Goal: Task Accomplishment & Management: Manage account settings

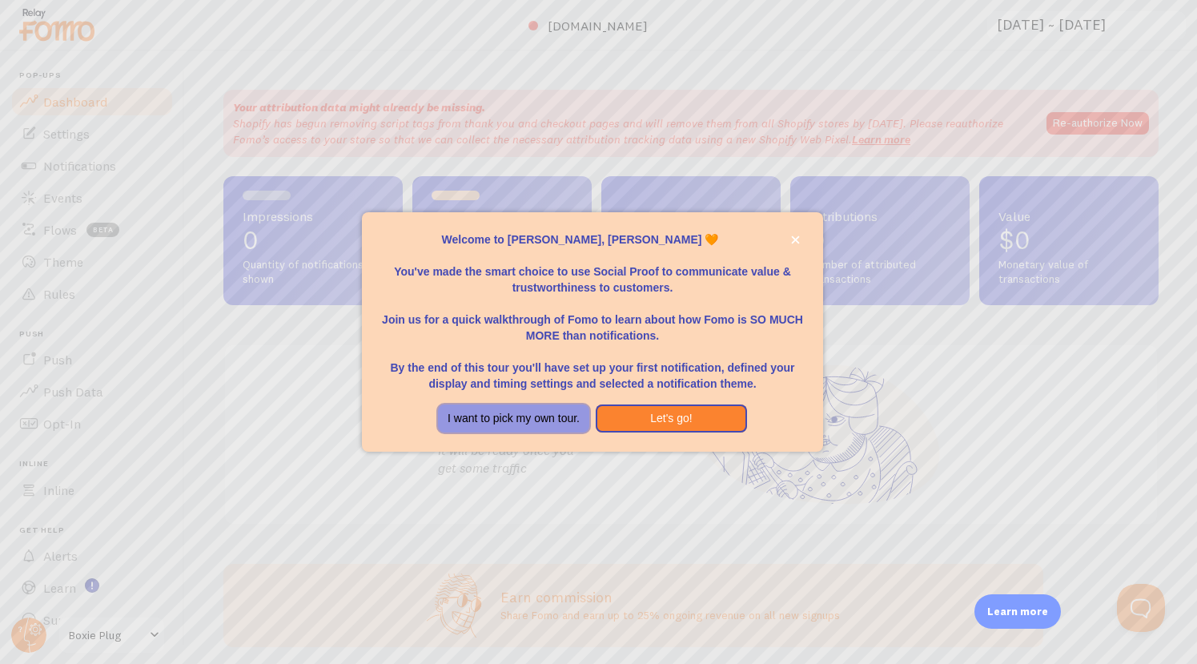
click at [570, 421] on button "I want to pick my own tour." at bounding box center [513, 419] width 151 height 29
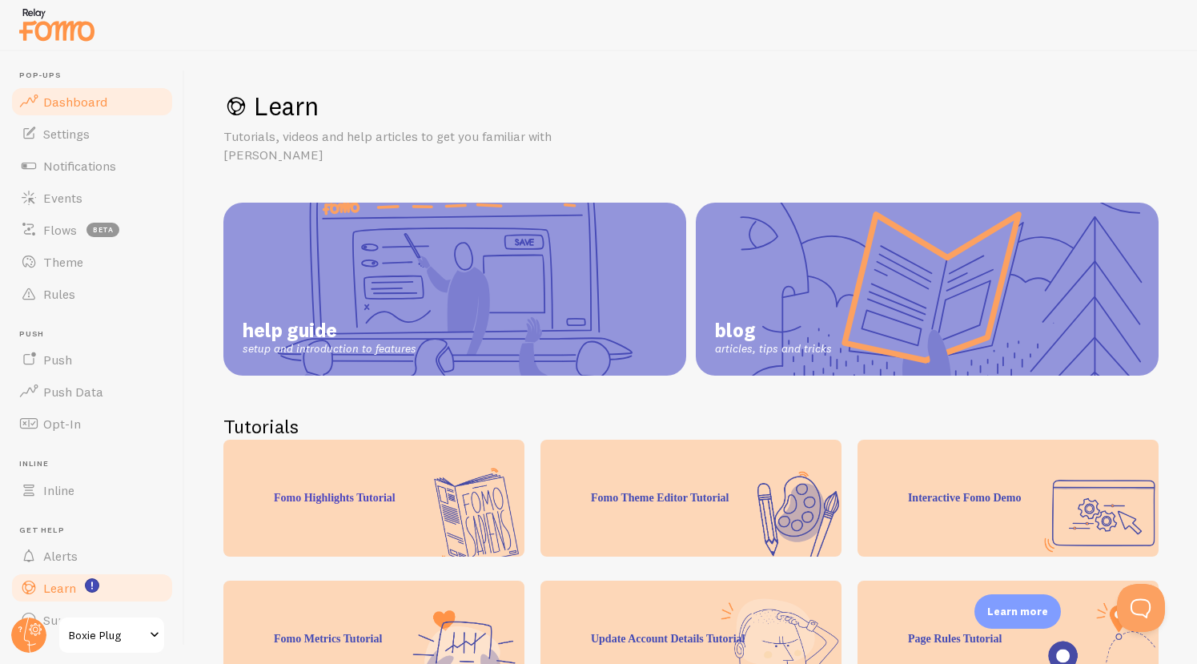
click at [104, 99] on span "Dashboard" at bounding box center [75, 102] width 64 height 16
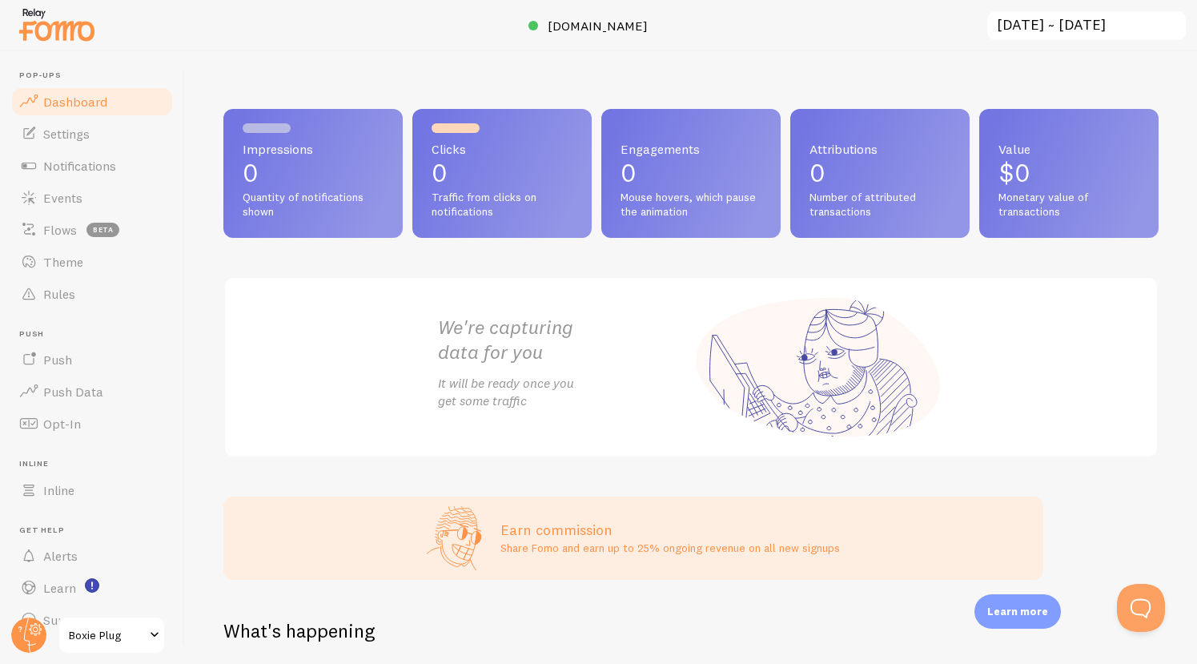
click at [278, 186] on div "Impressions 0 Quantity of notifications shown" at bounding box center [312, 173] width 179 height 129
click at [90, 138] on link "Settings" at bounding box center [92, 134] width 165 height 32
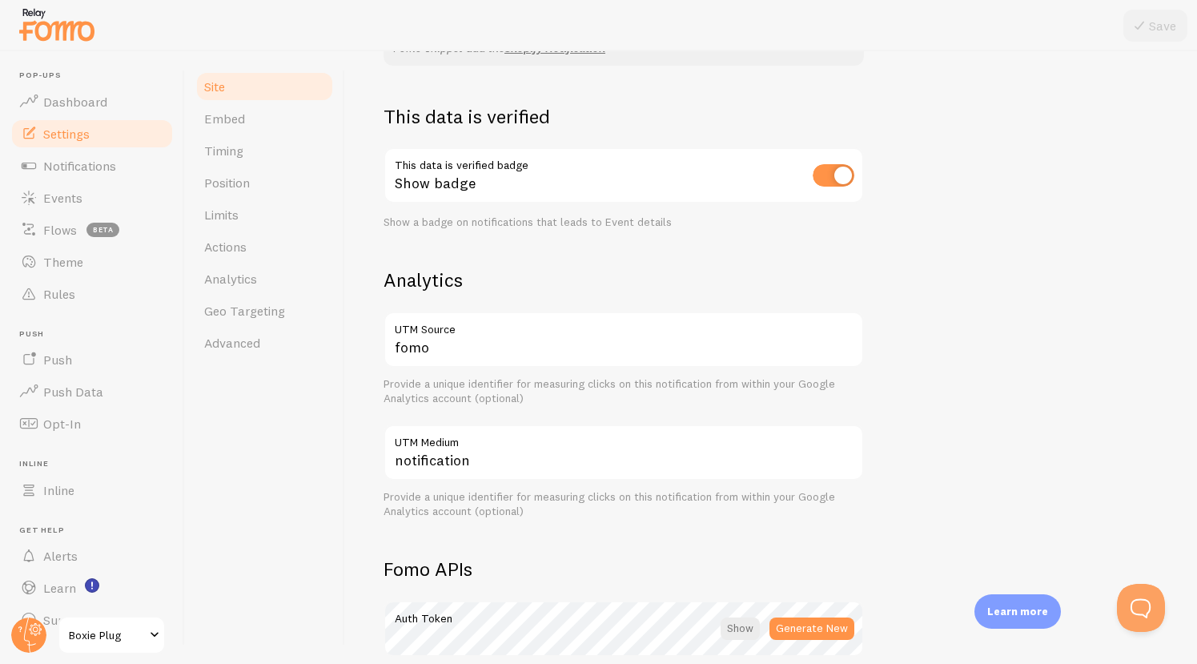
scroll to position [436, 0]
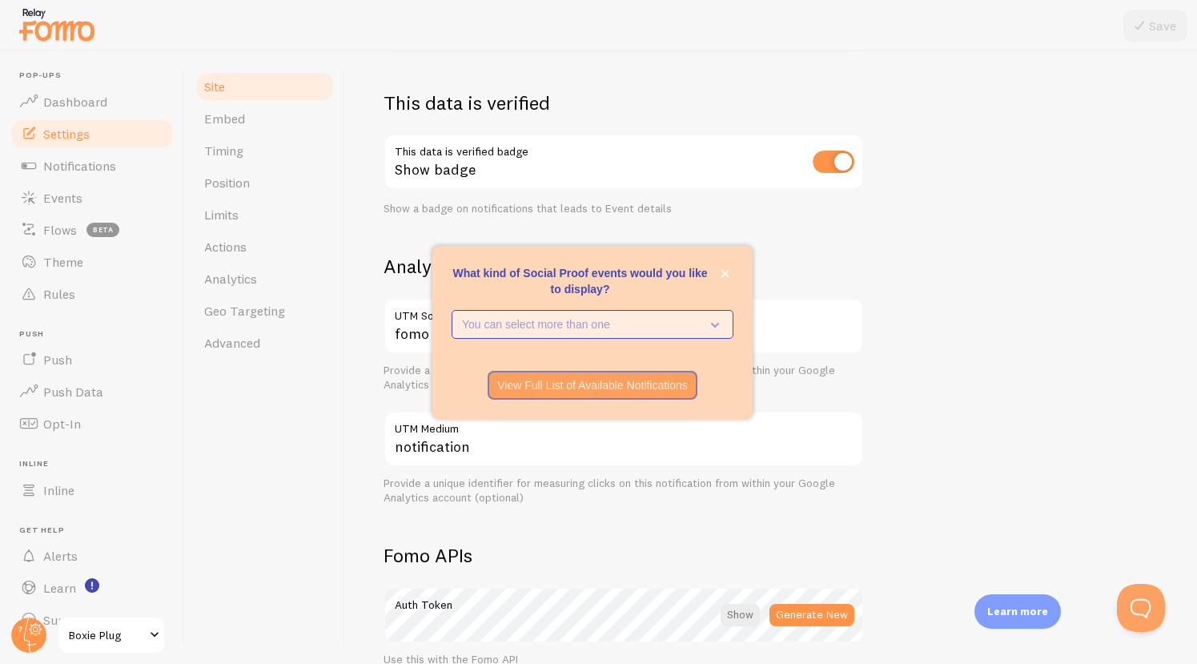
click at [634, 328] on p "You can select more than one" at bounding box center [581, 324] width 239 height 16
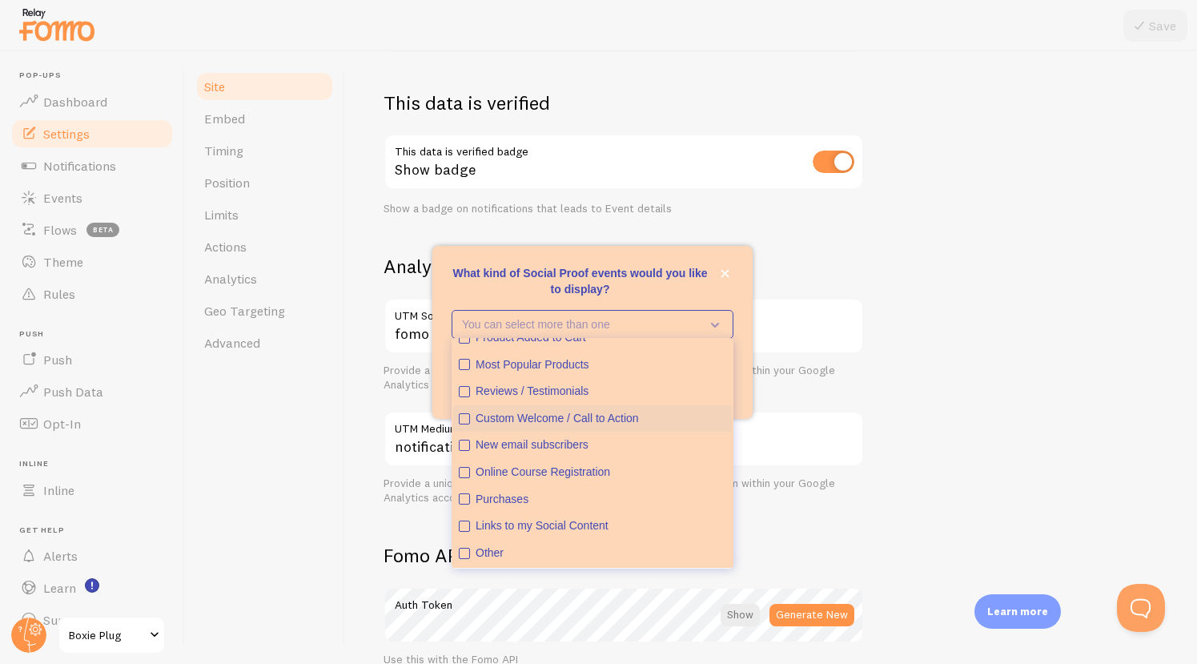
scroll to position [0, 0]
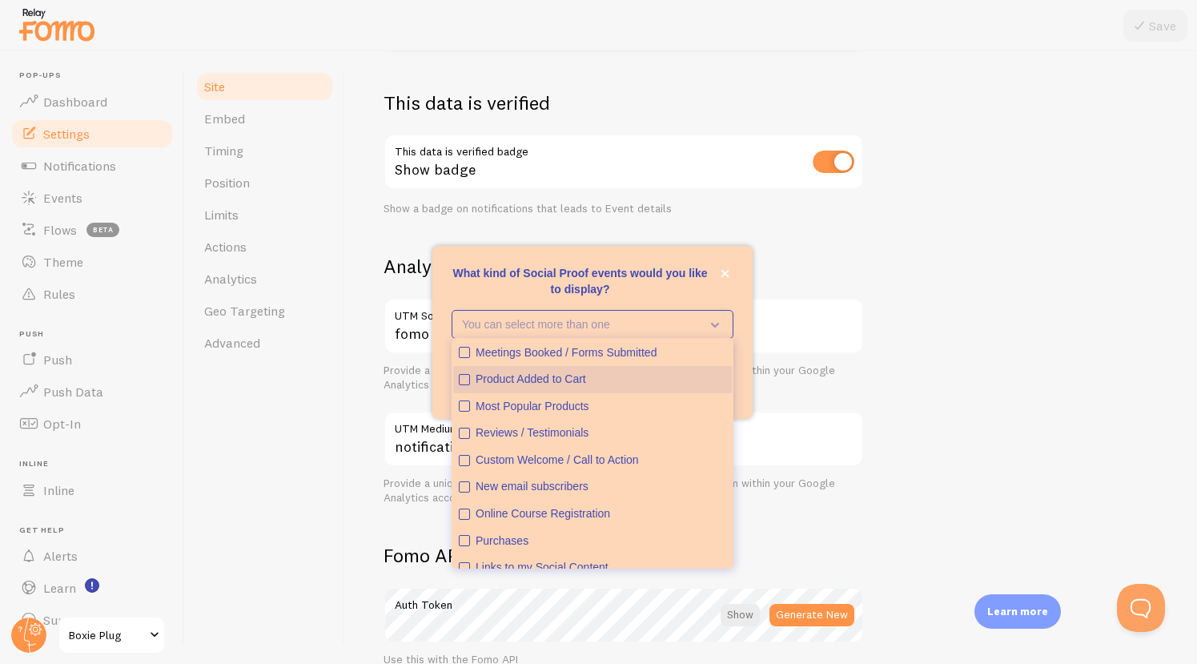
click at [465, 376] on icon "Product Added to Cart" at bounding box center [465, 380] width 10 height 10
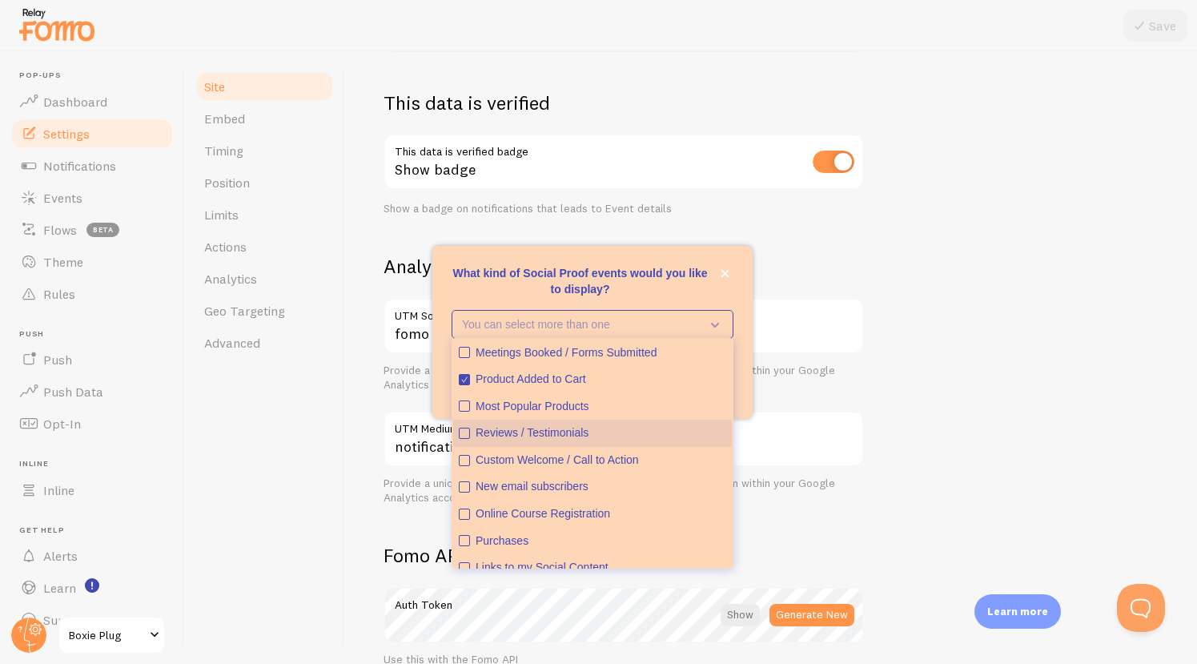
click at [465, 433] on icon "Reviews / Testimonials" at bounding box center [465, 434] width 10 height 10
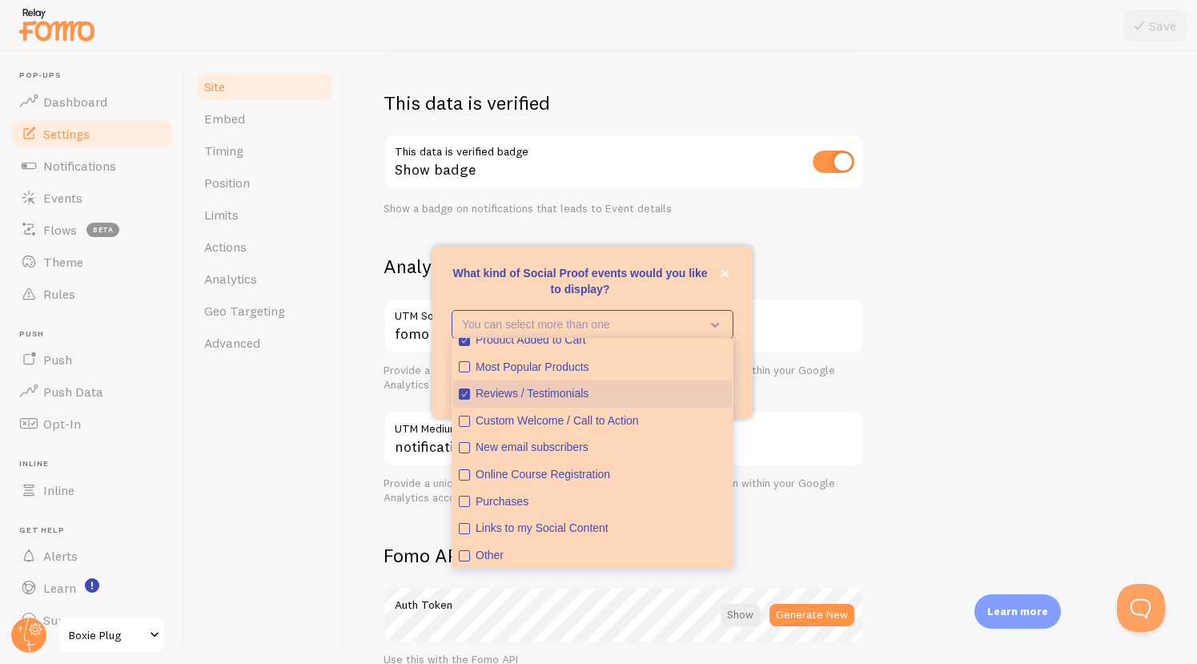
scroll to position [42, 0]
click at [465, 421] on icon "Custom Welcome / Call to Action" at bounding box center [465, 419] width 10 height 10
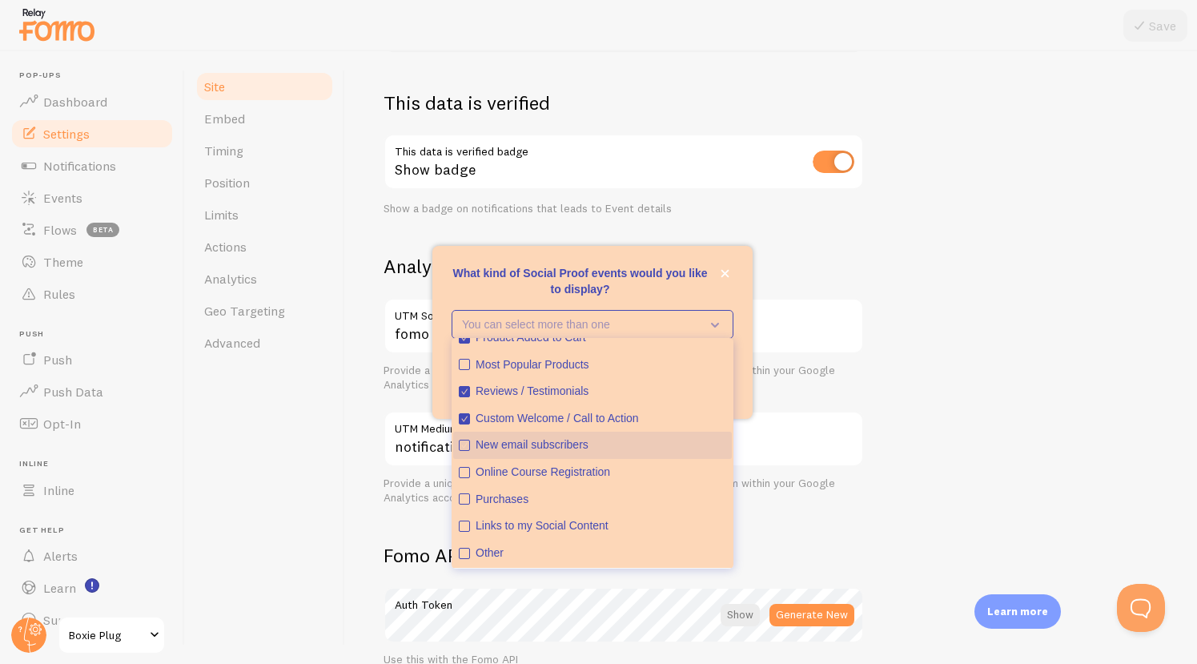
click at [469, 450] on icon "New email subscribers" at bounding box center [464, 445] width 11 height 11
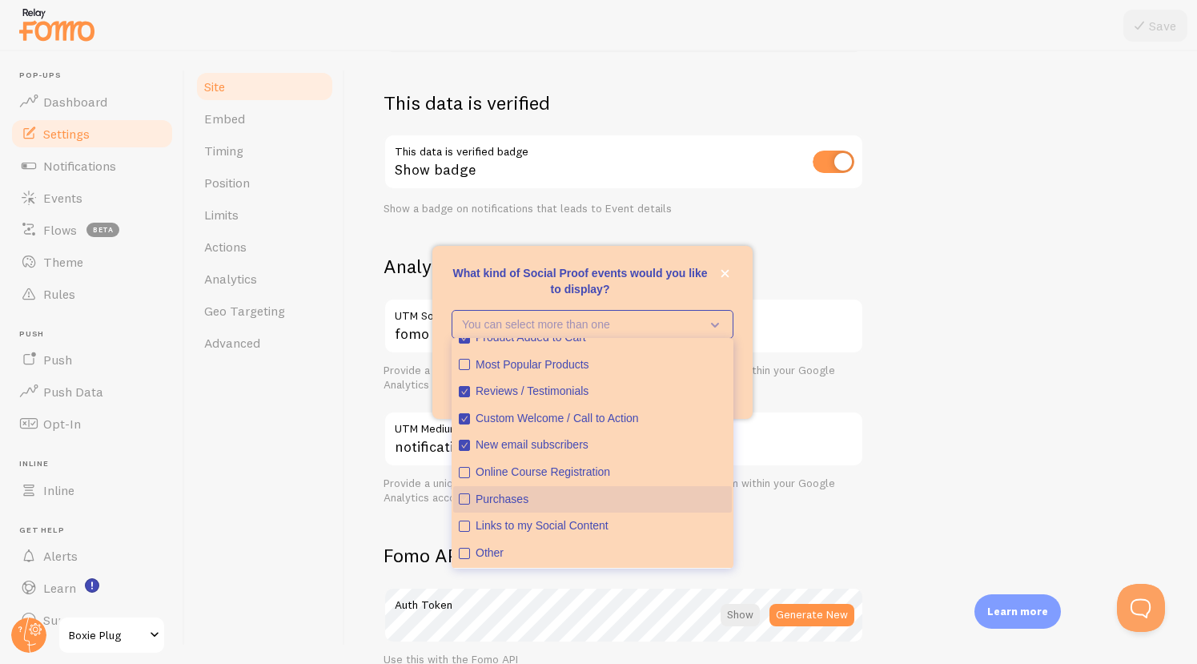
click at [465, 502] on icon "Purchases" at bounding box center [465, 499] width 10 height 10
click at [718, 302] on div "What kind of Social Proof events would you like to display?" at bounding box center [593, 303] width 320 height 13
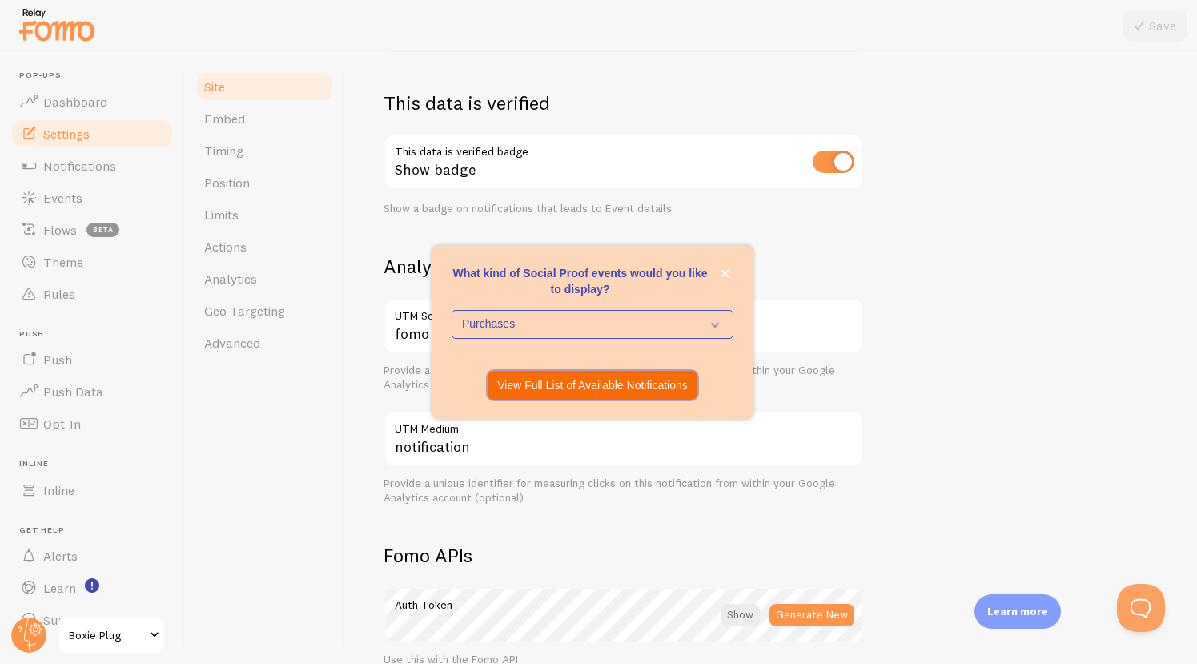
click at [654, 387] on p "View Full List of Available Notifications" at bounding box center [592, 385] width 191 height 16
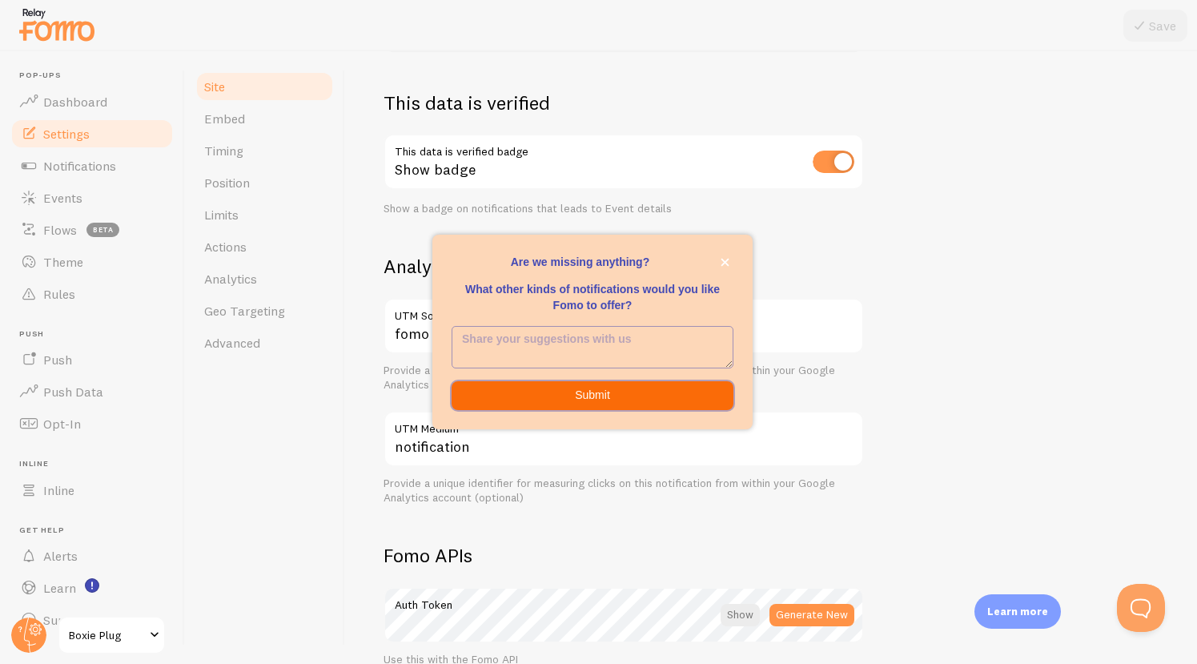
click at [611, 384] on button "Submit" at bounding box center [593, 395] width 282 height 29
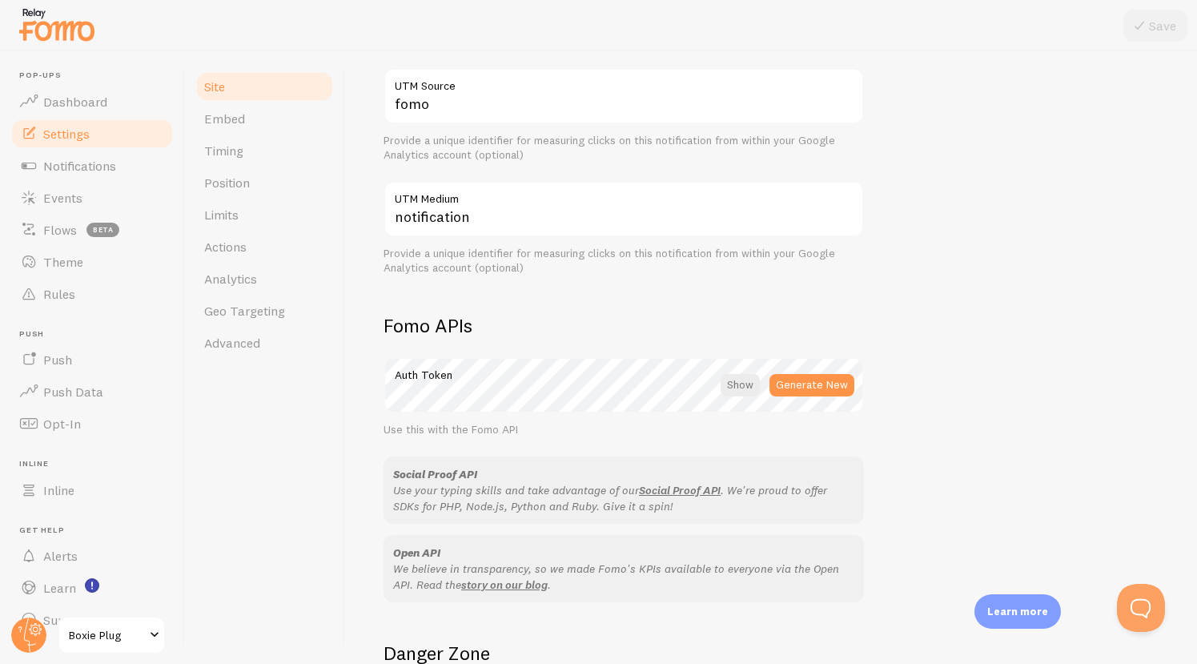
scroll to position [511, 0]
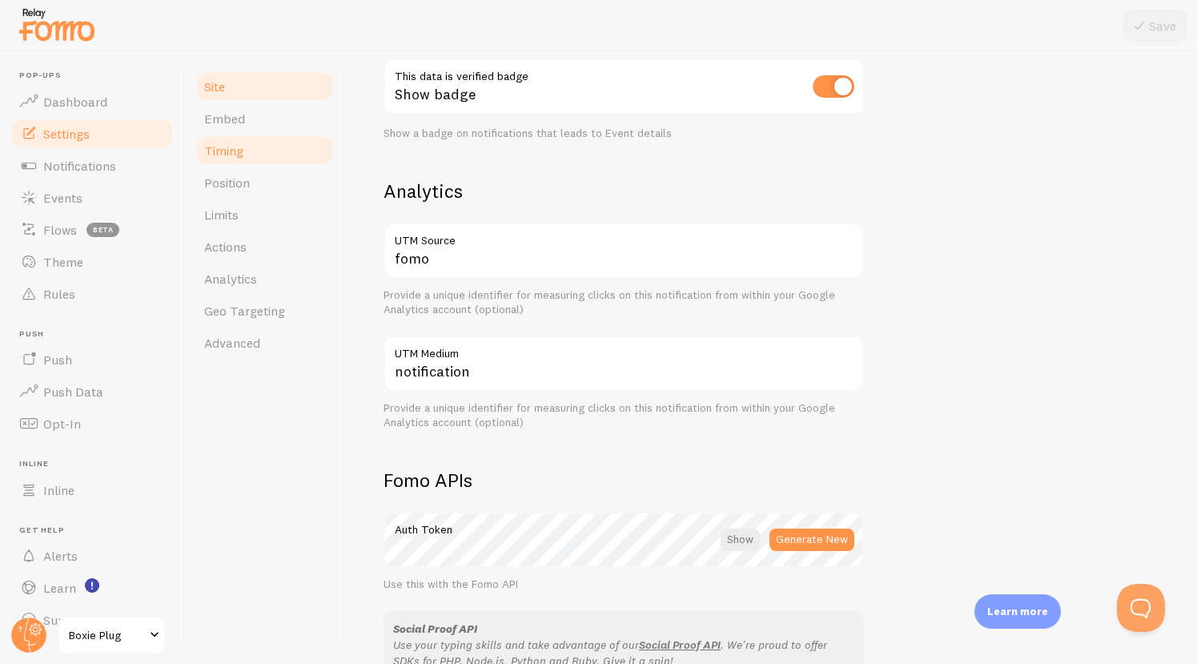
click at [254, 156] on link "Timing" at bounding box center [265, 151] width 140 height 32
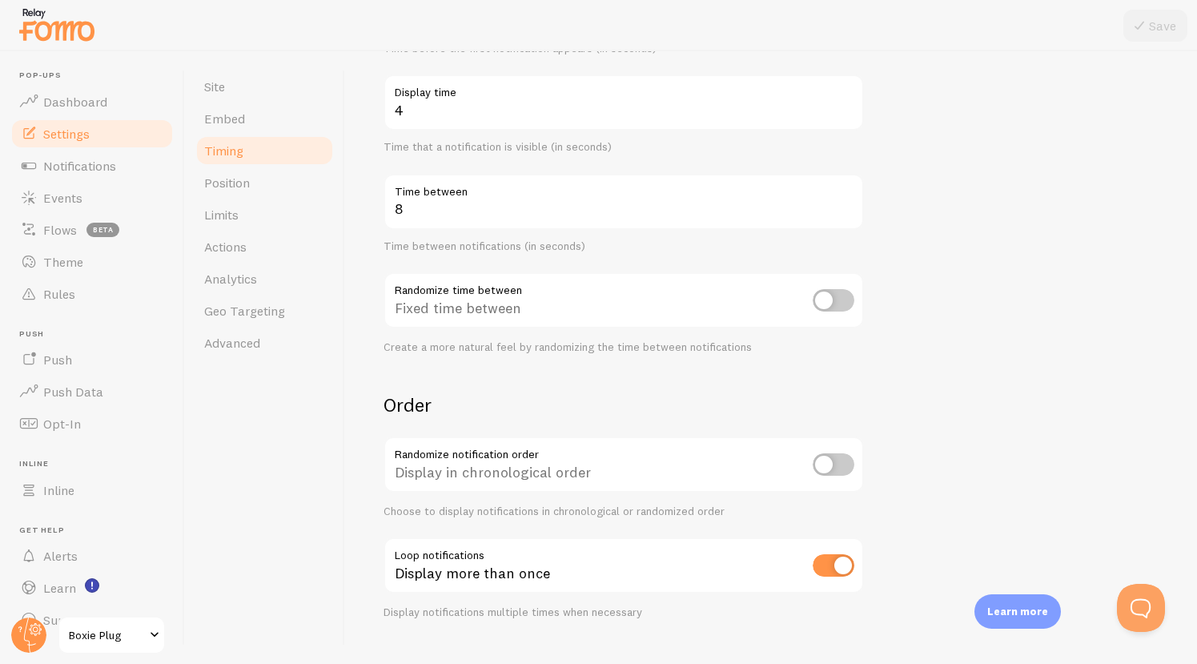
scroll to position [309, 0]
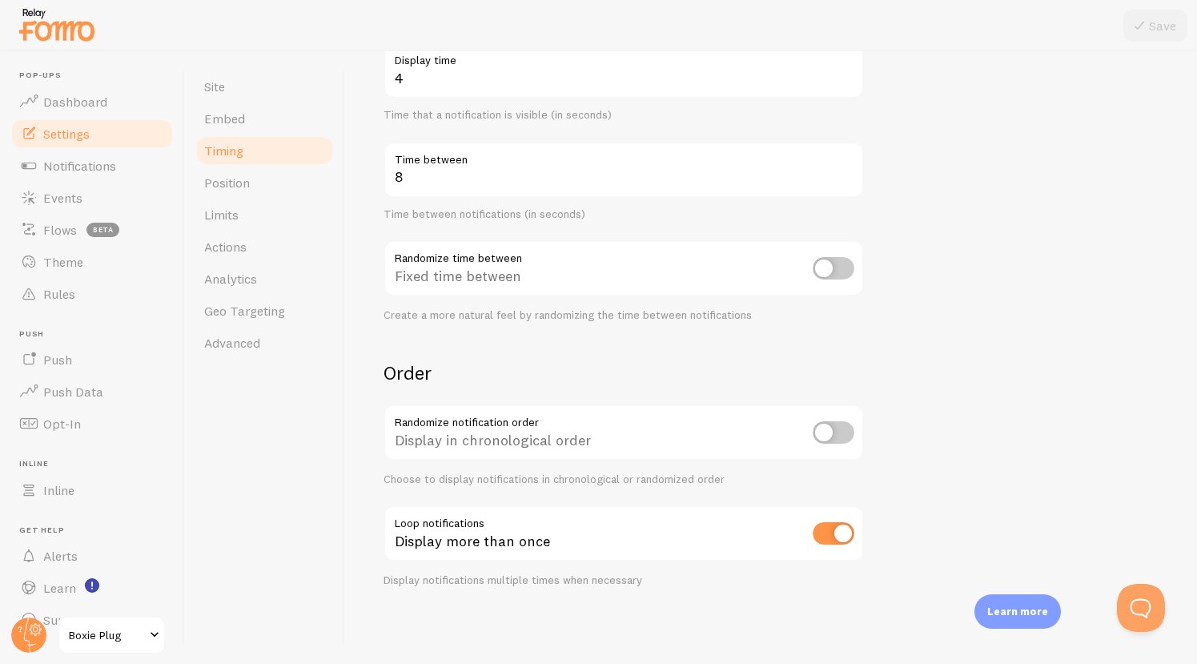
click at [831, 257] on input "checkbox" at bounding box center [834, 268] width 42 height 22
checkbox input "true"
click at [821, 421] on input "checkbox" at bounding box center [834, 432] width 42 height 22
checkbox input "true"
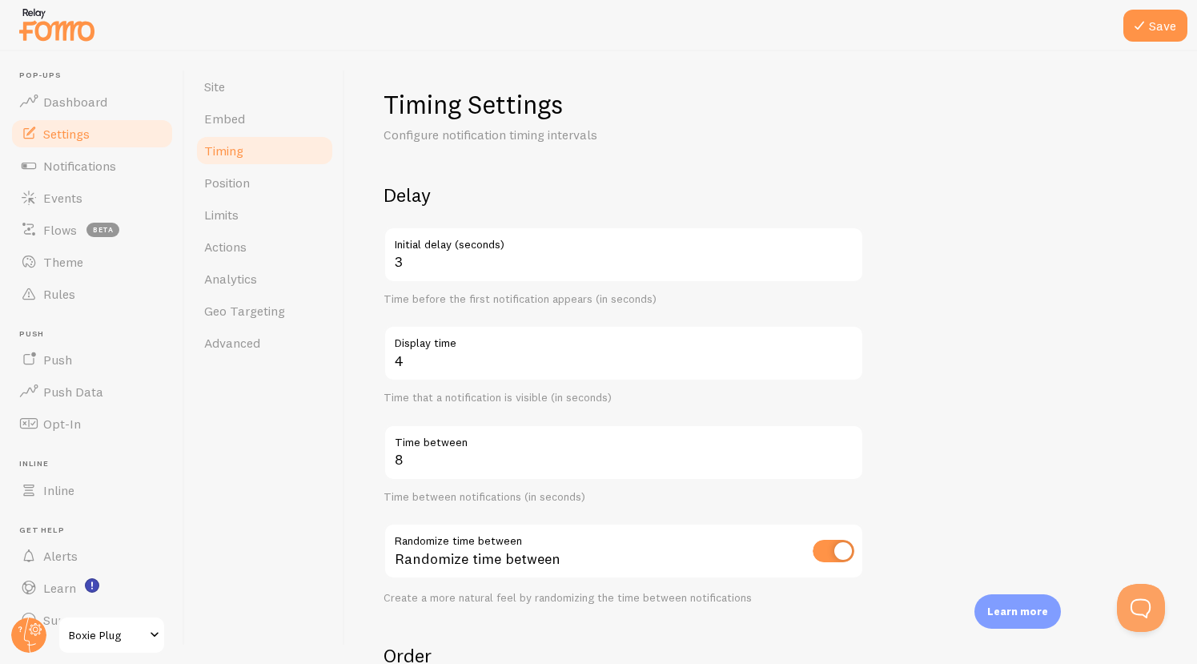
scroll to position [0, 0]
click at [1146, 21] on icon at bounding box center [1139, 25] width 19 height 19
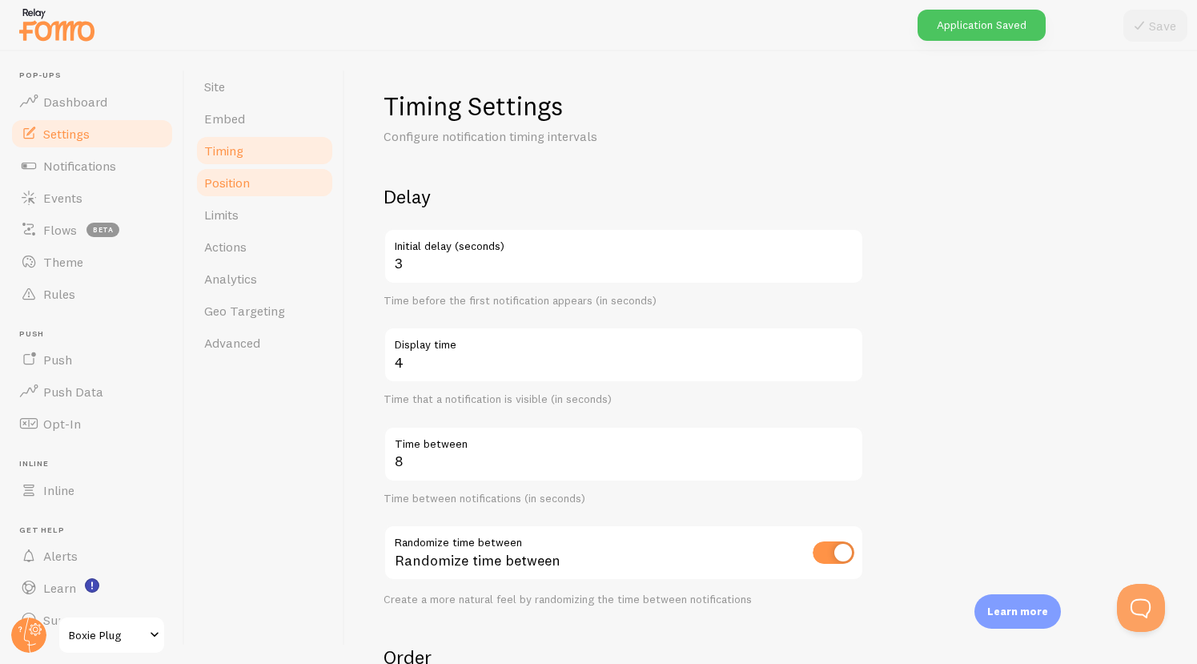
click at [230, 175] on span "Position" at bounding box center [227, 183] width 46 height 16
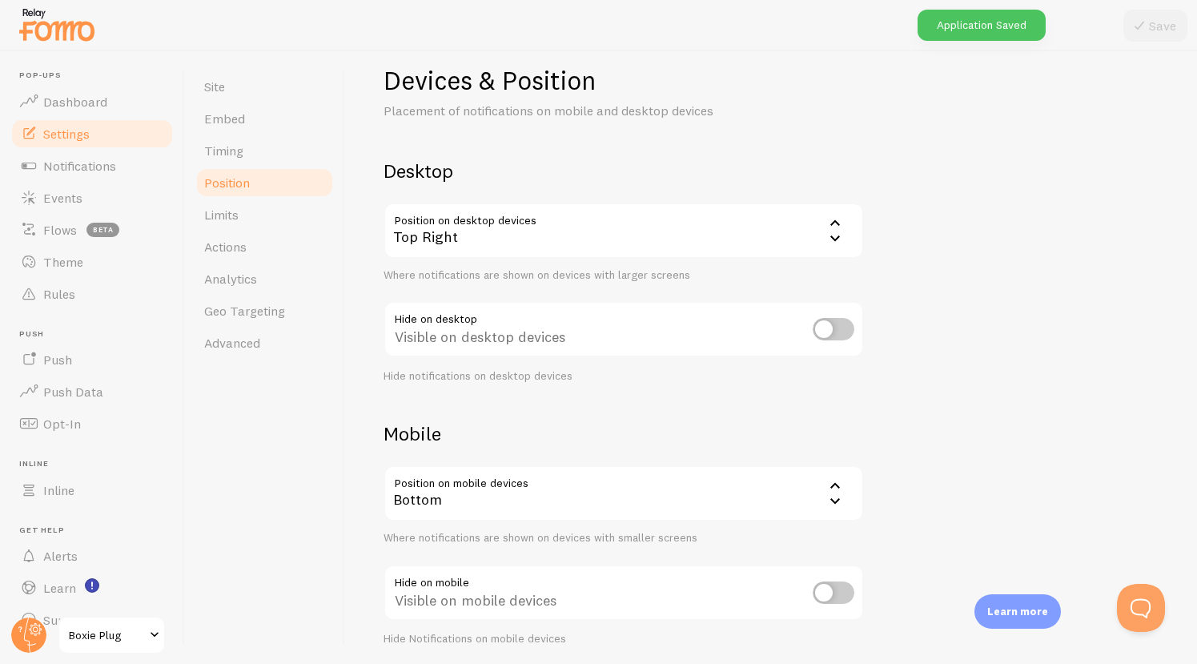
scroll to position [34, 0]
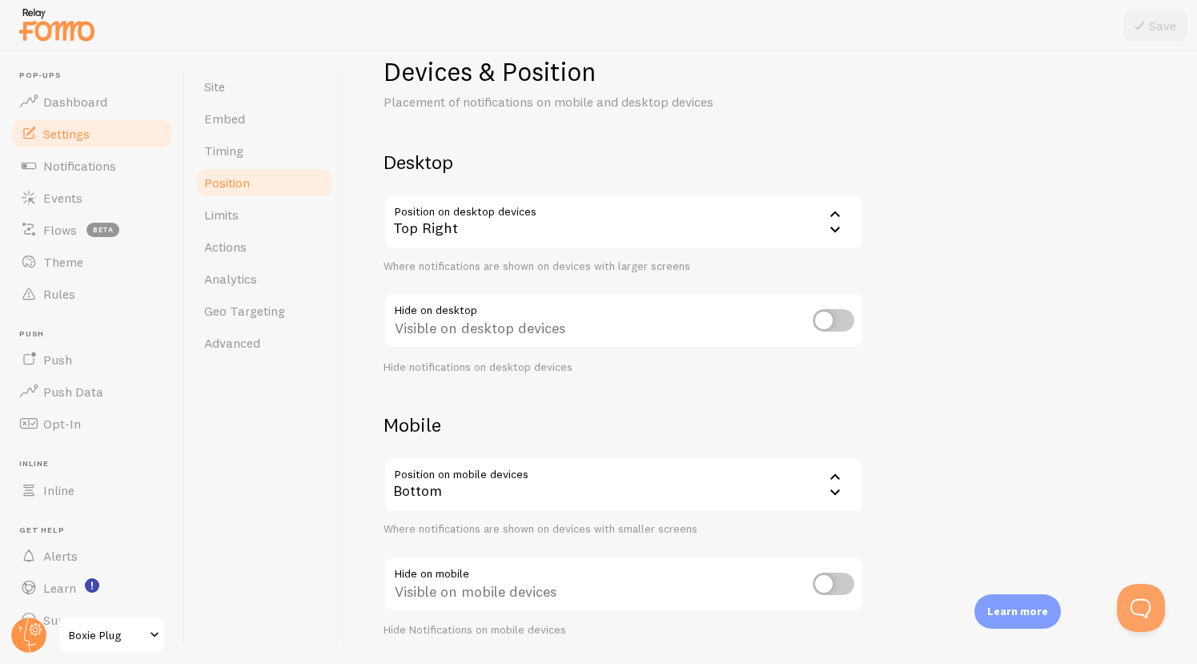
click at [823, 323] on input "checkbox" at bounding box center [834, 320] width 42 height 22
checkbox input "true"
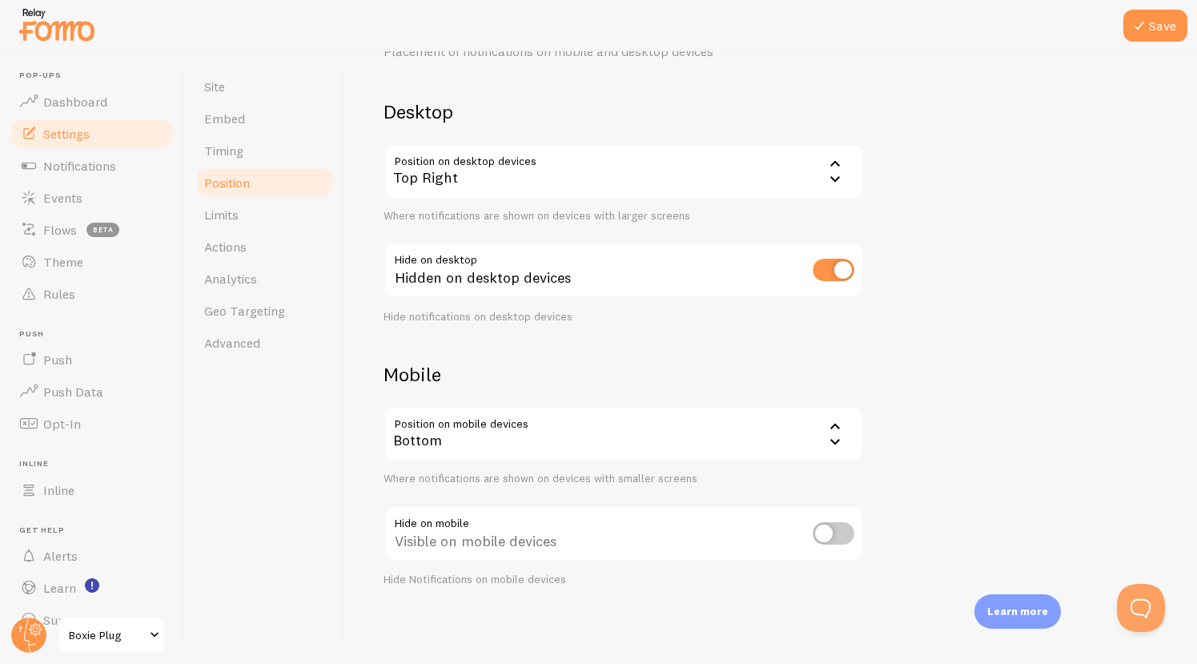
scroll to position [113, 0]
click at [837, 433] on icon at bounding box center [835, 442] width 19 height 19
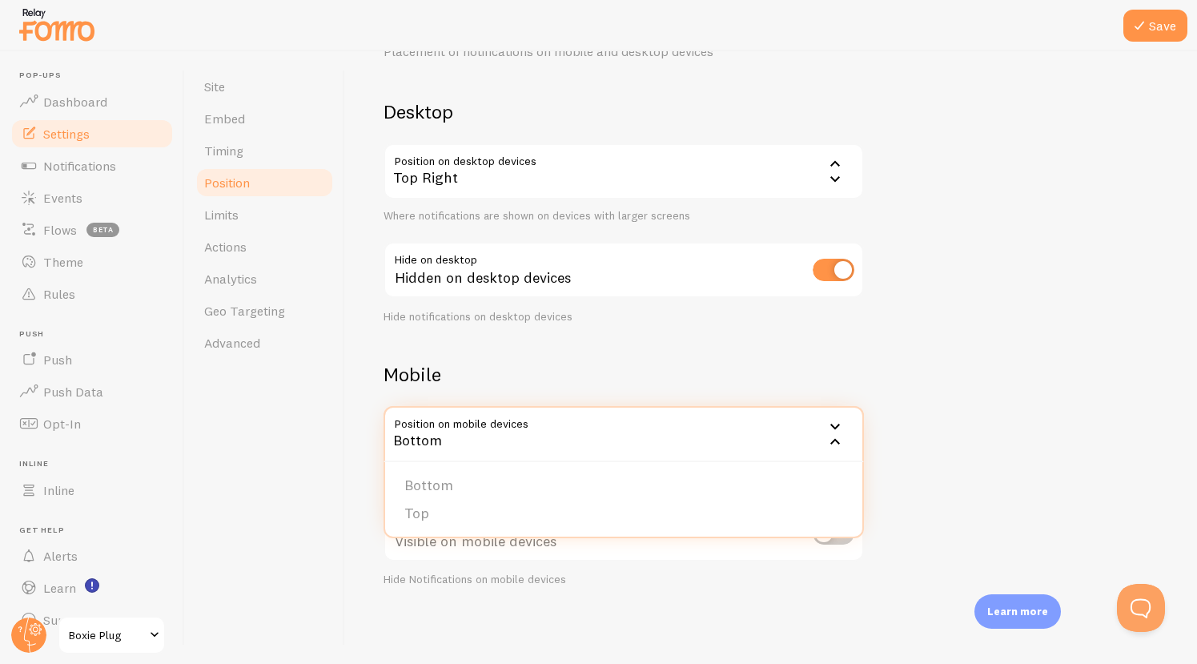
click at [837, 433] on icon at bounding box center [835, 442] width 19 height 19
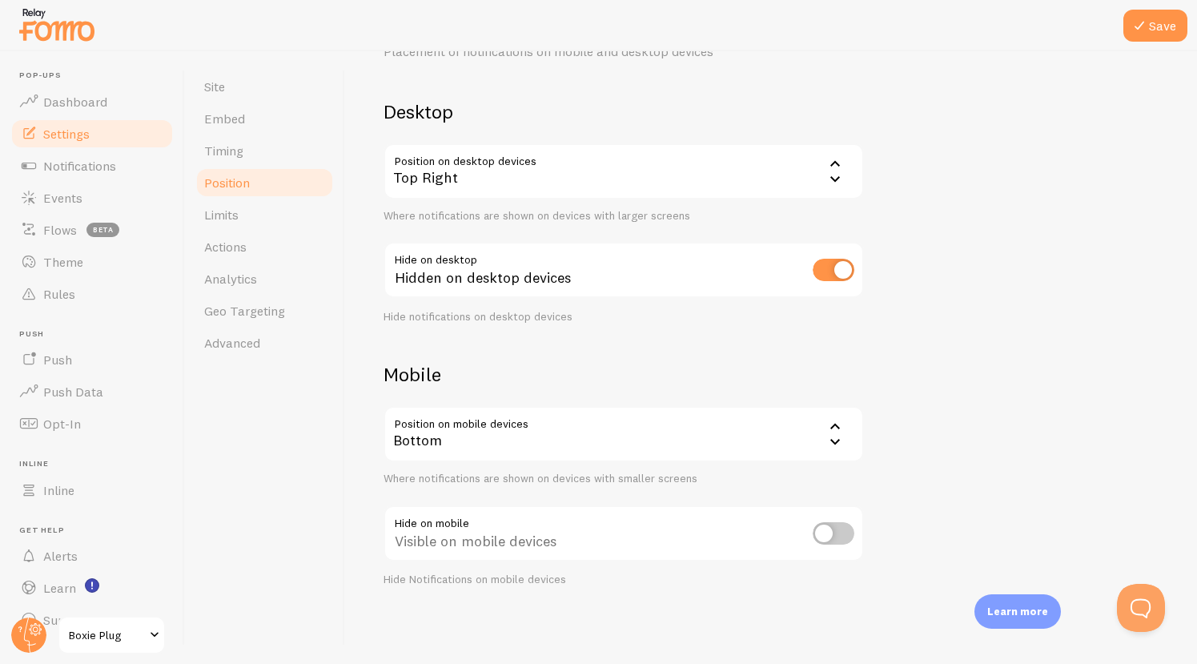
click at [840, 526] on input "checkbox" at bounding box center [834, 533] width 42 height 22
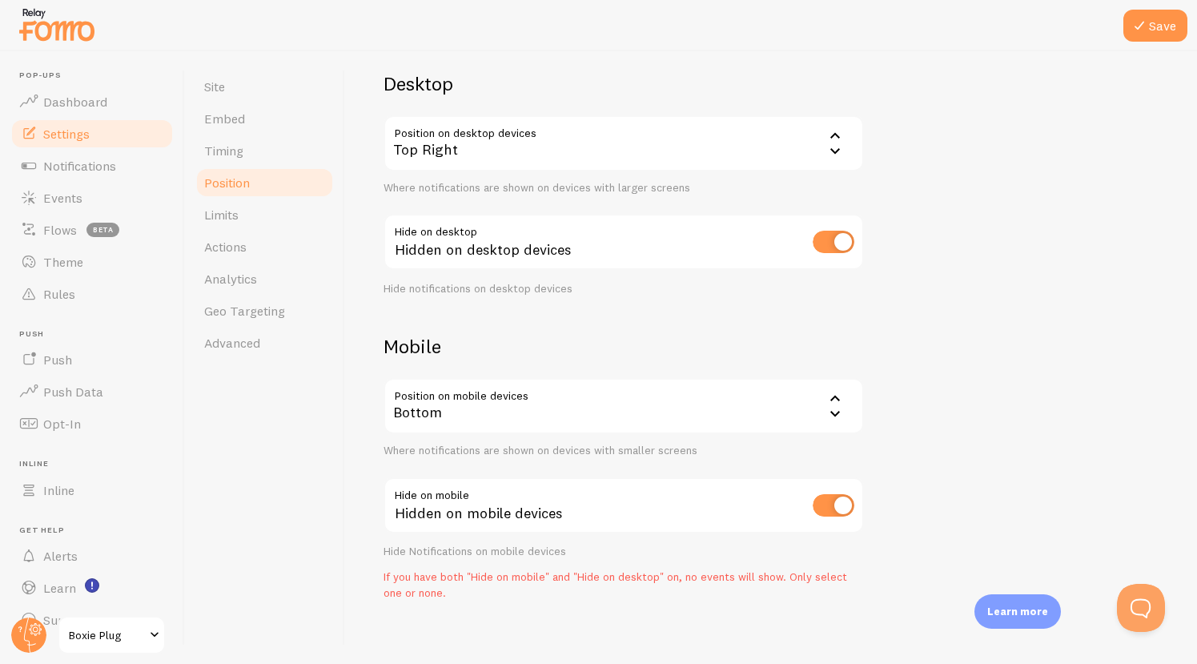
click at [843, 517] on input "checkbox" at bounding box center [834, 505] width 42 height 22
checkbox input "false"
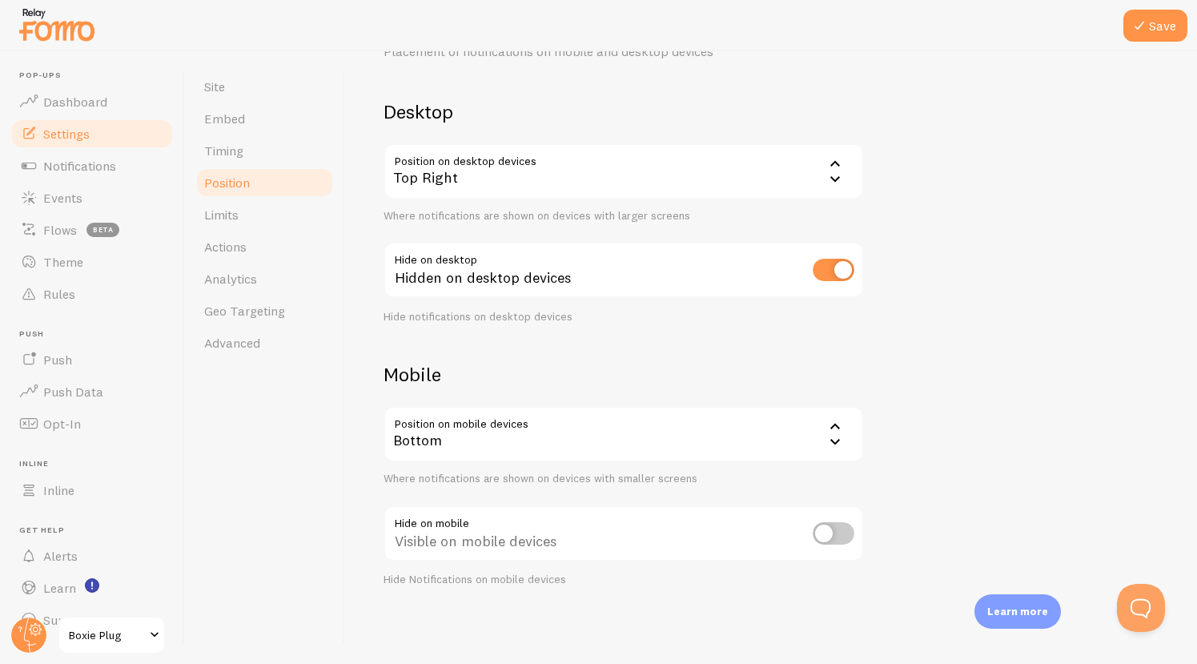
click at [837, 259] on input "checkbox" at bounding box center [834, 270] width 42 height 22
checkbox input "false"
click at [911, 324] on div "Devices & Position Placement of notifications on mobile and desktop devices Des…" at bounding box center [771, 296] width 775 height 582
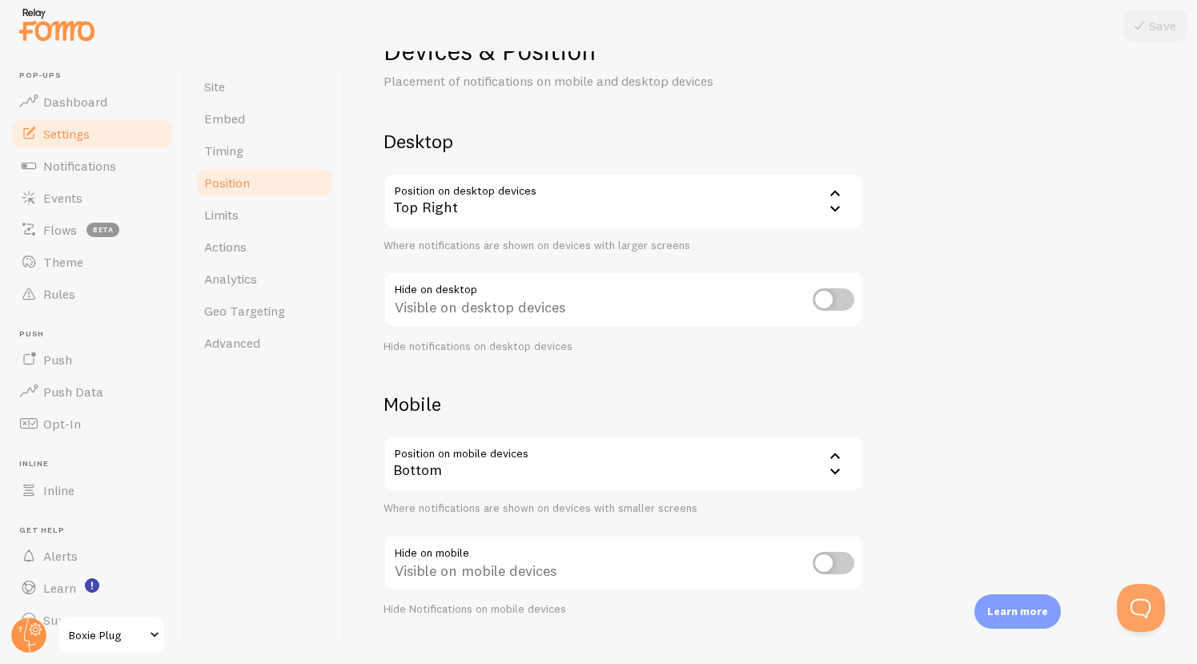
scroll to position [0, 0]
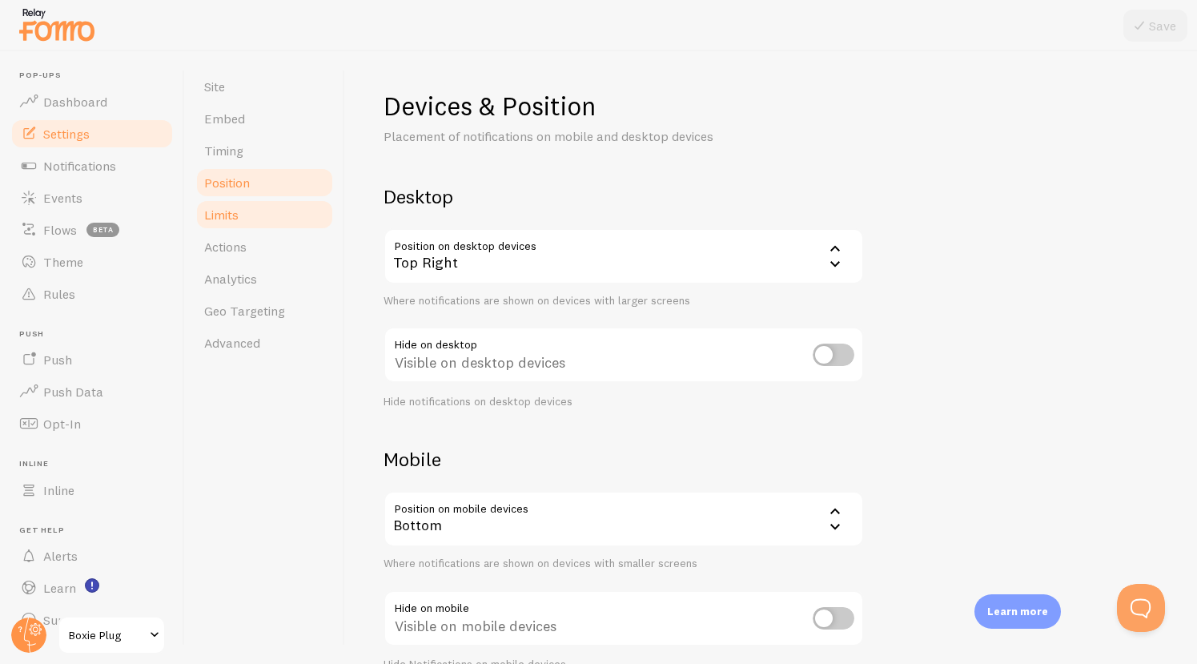
click at [272, 216] on link "Limits" at bounding box center [265, 215] width 140 height 32
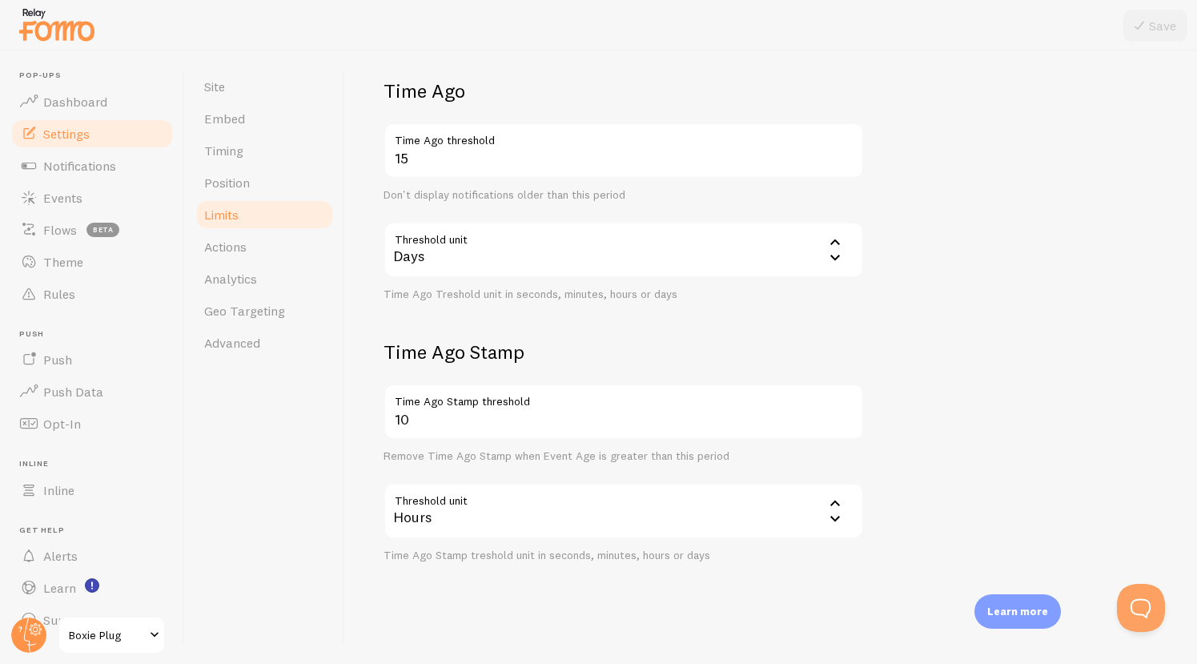
scroll to position [388, 0]
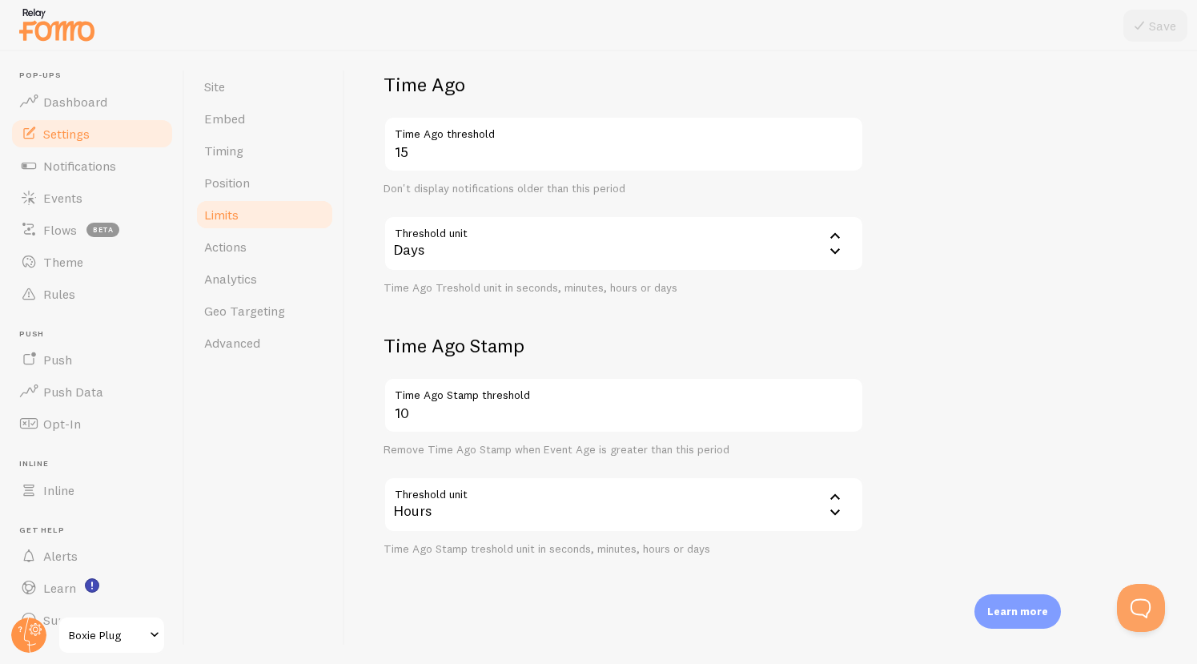
click at [280, 229] on link "Limits" at bounding box center [265, 215] width 140 height 32
click at [280, 237] on link "Actions" at bounding box center [265, 247] width 140 height 32
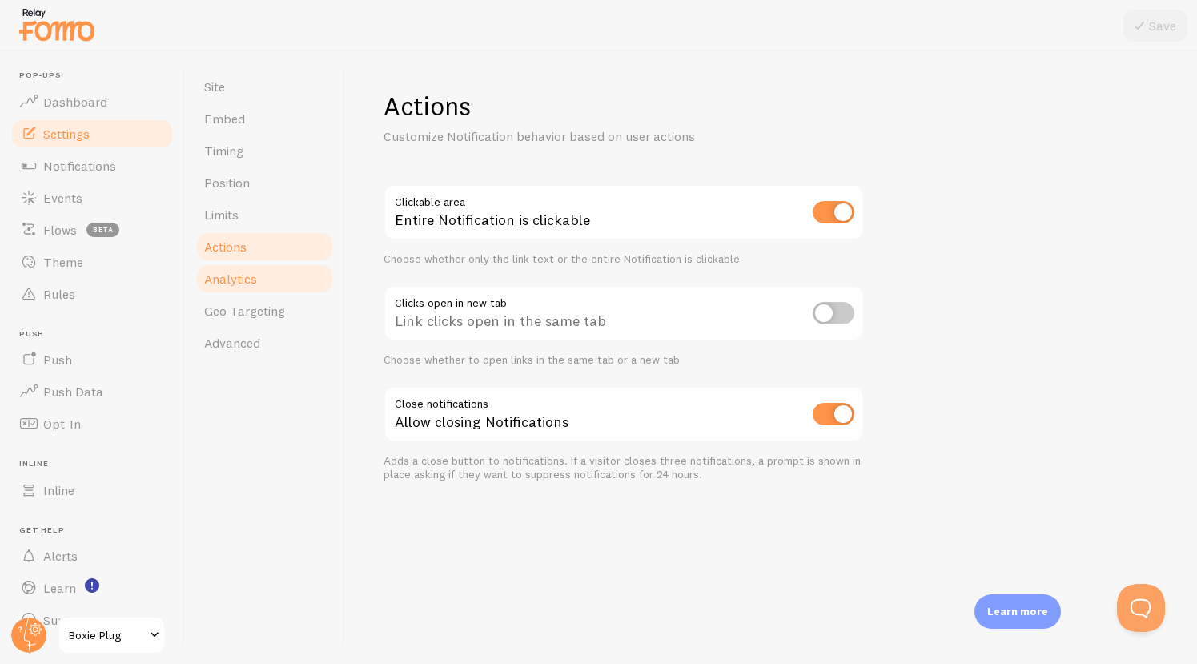
click at [275, 266] on link "Analytics" at bounding box center [265, 279] width 140 height 32
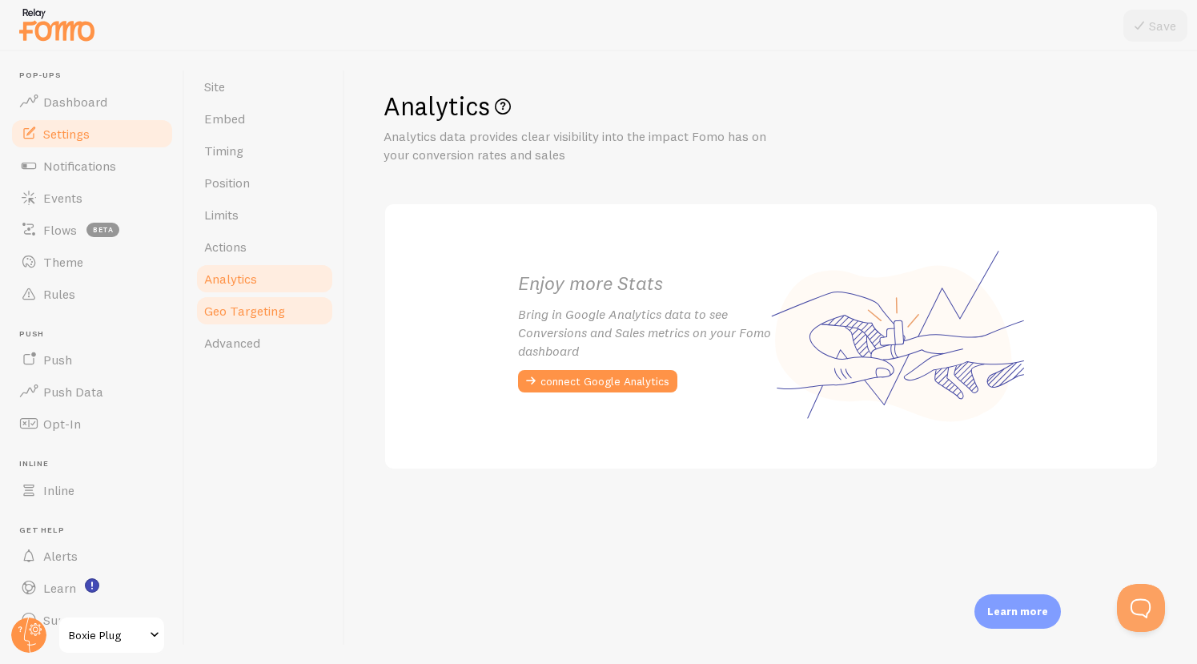
click at [264, 298] on link "Geo Targeting" at bounding box center [265, 311] width 140 height 32
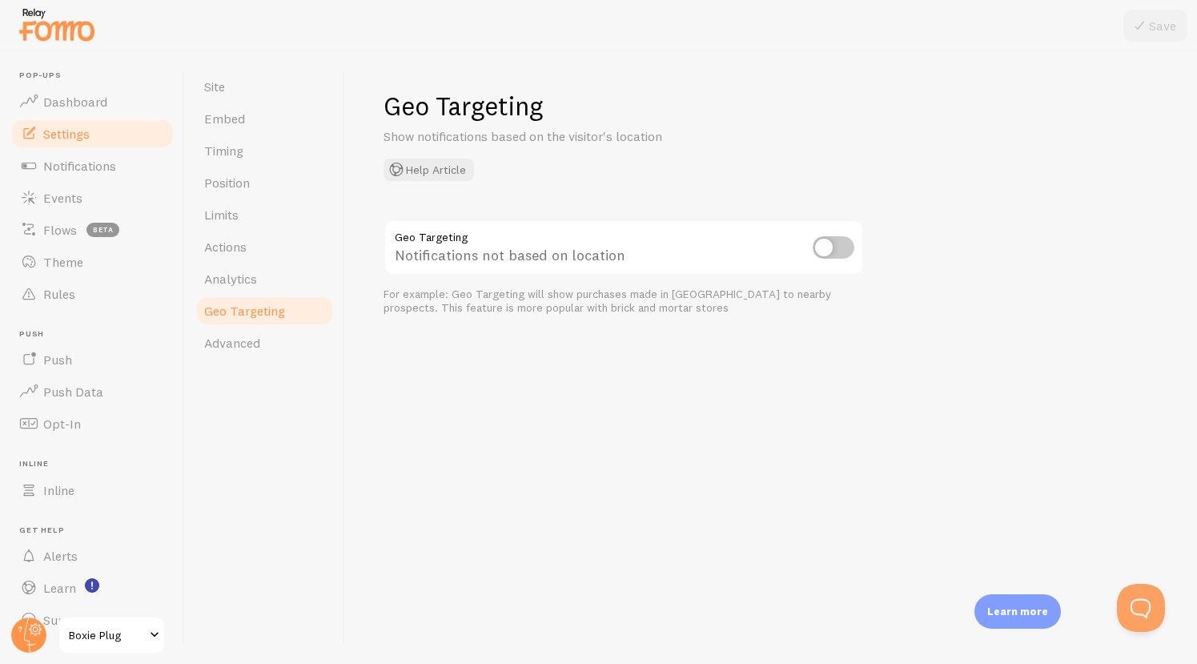
click at [813, 249] on input "checkbox" at bounding box center [834, 247] width 42 height 22
checkbox input "true"
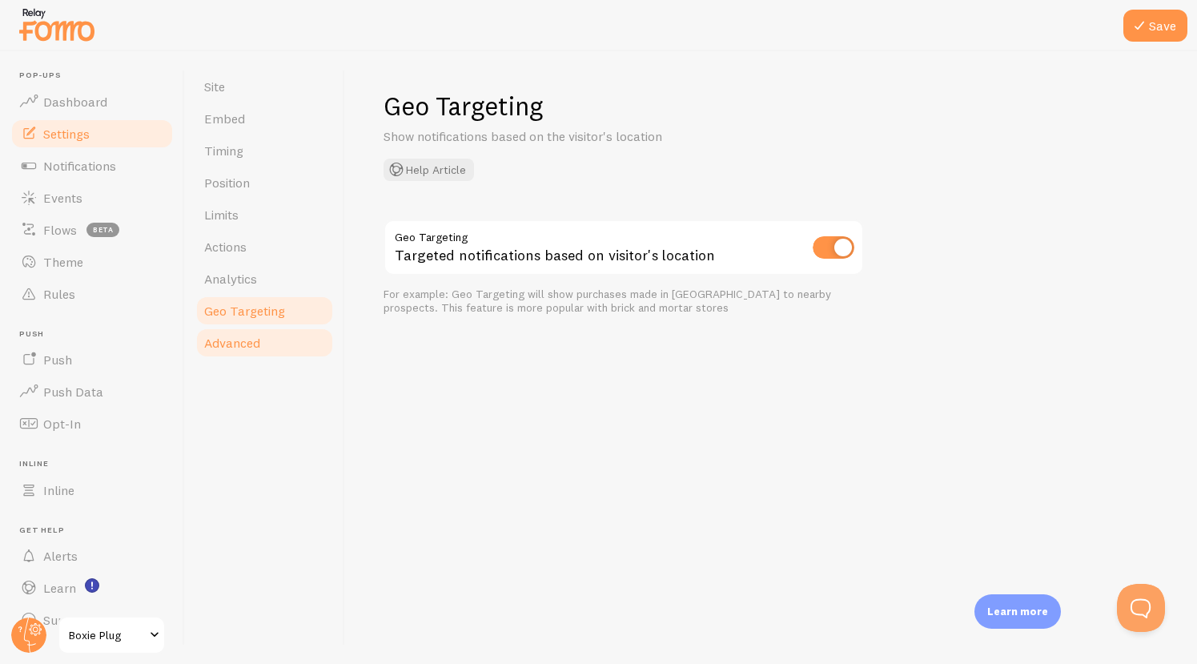
click at [244, 344] on span "Advanced" at bounding box center [232, 343] width 56 height 16
click at [1161, 46] on div at bounding box center [598, 25] width 1197 height 51
click at [1157, 30] on button "Save" at bounding box center [1156, 26] width 64 height 32
click at [243, 342] on span "Advanced" at bounding box center [232, 343] width 56 height 16
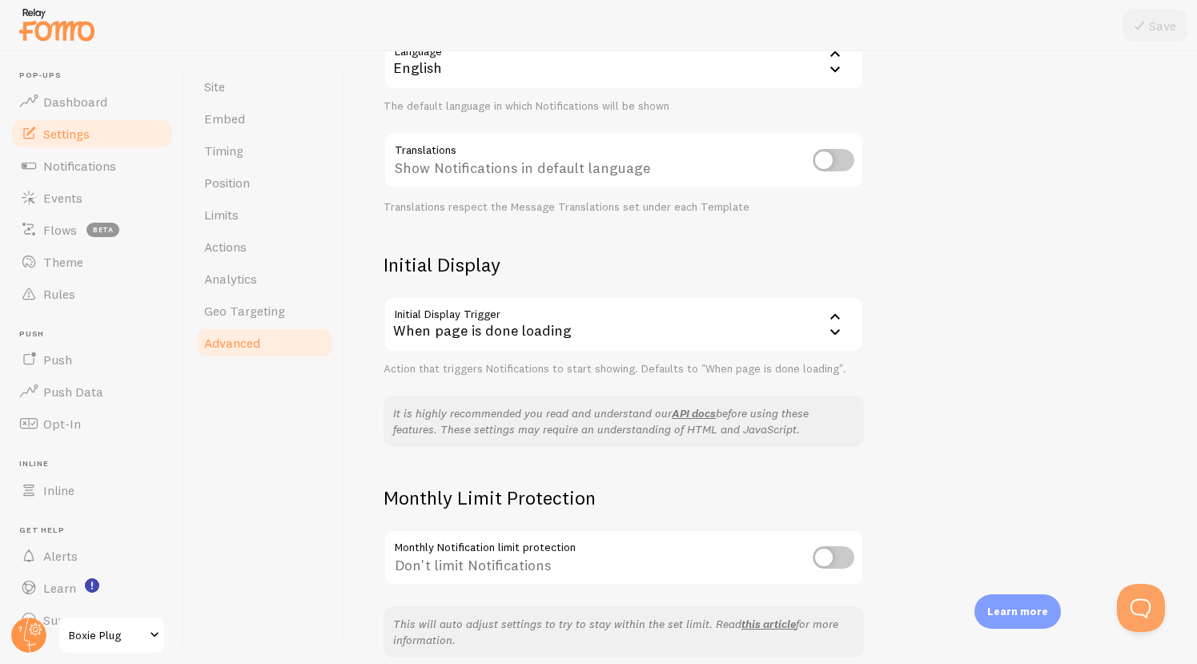
scroll to position [200, 0]
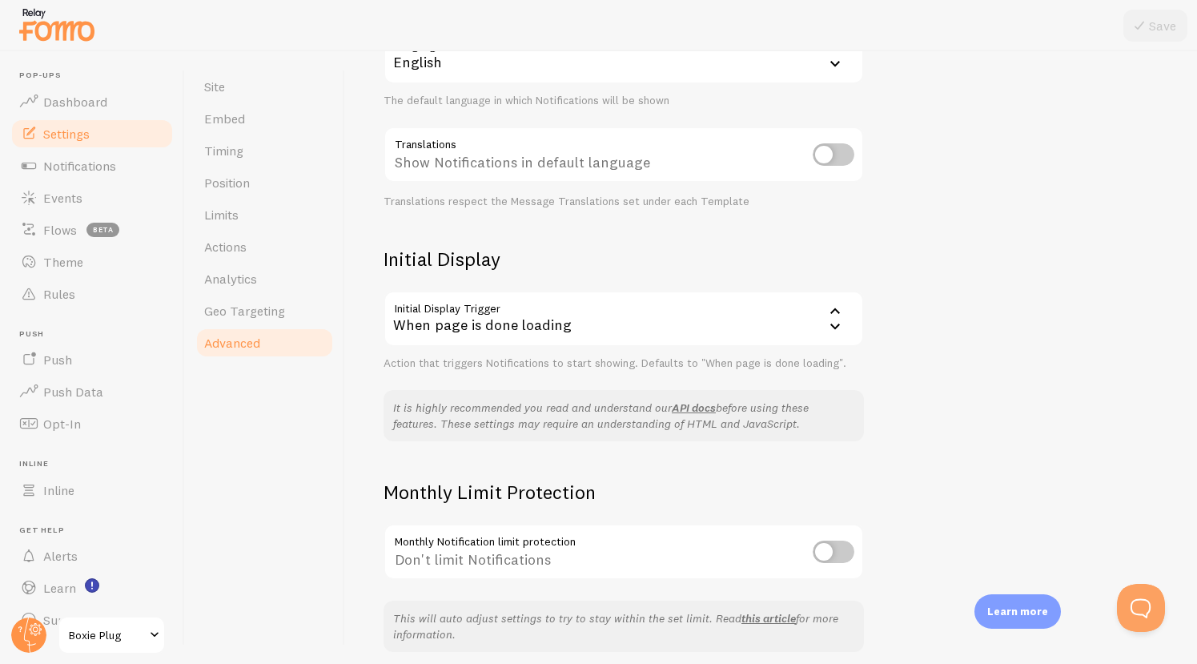
click at [680, 347] on div "When page is done loading" at bounding box center [624, 319] width 481 height 56
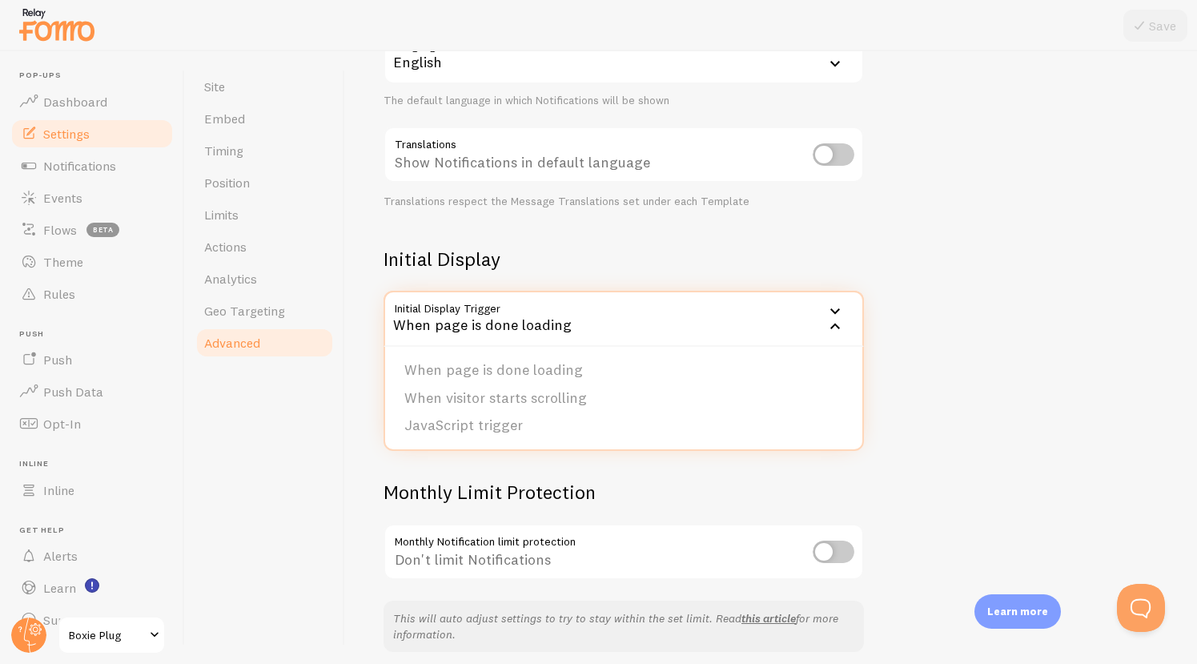
click at [680, 347] on div "When page is done loading" at bounding box center [624, 319] width 481 height 56
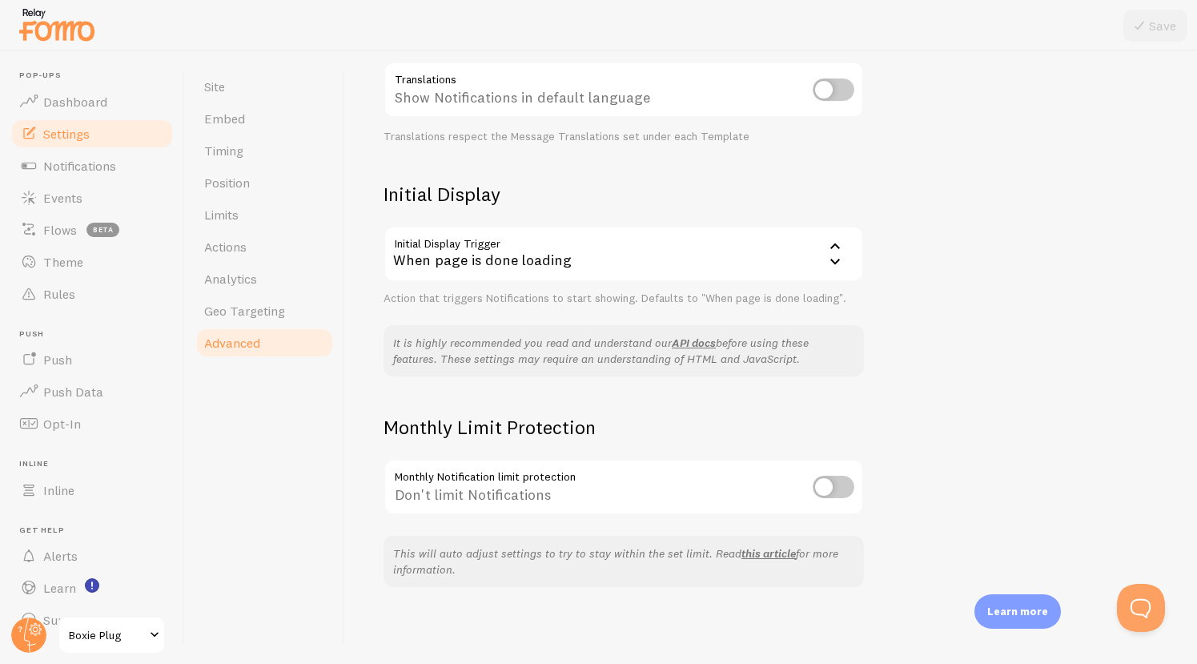
scroll to position [294, 0]
click at [95, 174] on link "Notifications" at bounding box center [92, 166] width 165 height 32
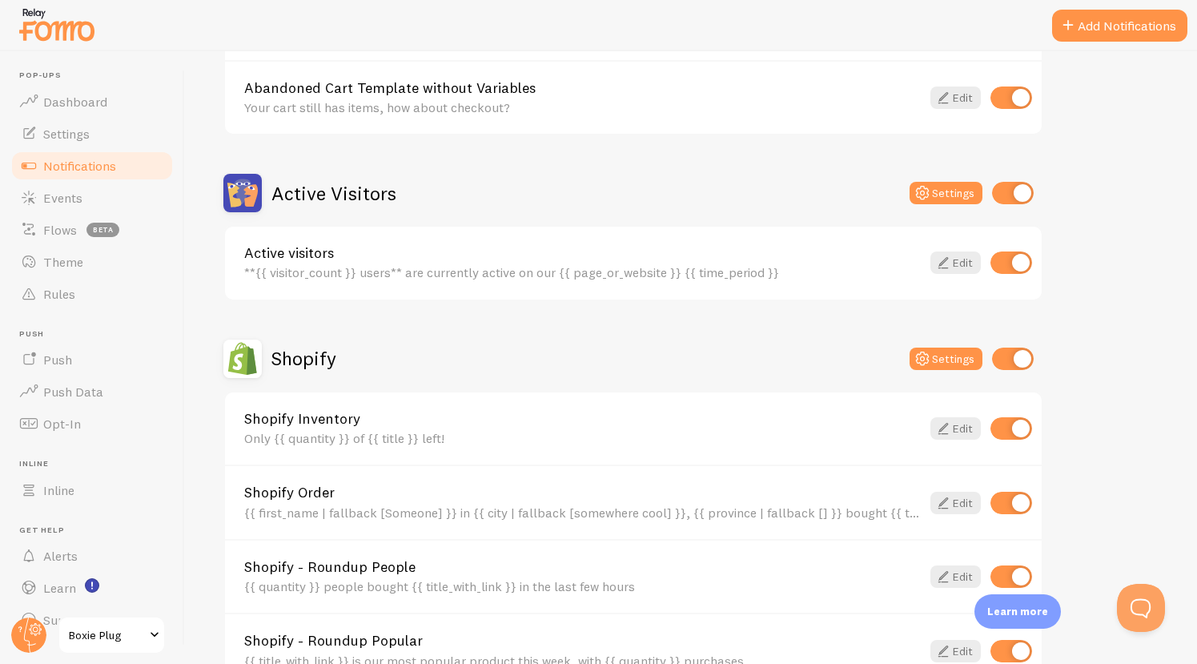
scroll to position [229, 0]
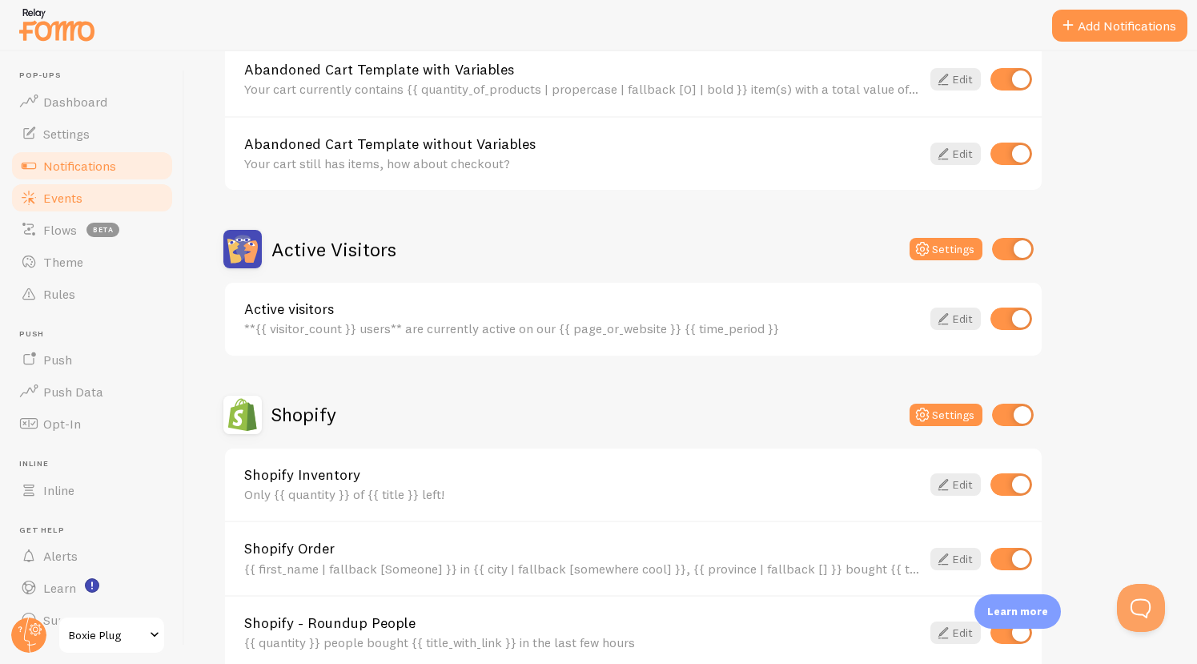
click at [70, 192] on span "Events" at bounding box center [62, 198] width 39 height 16
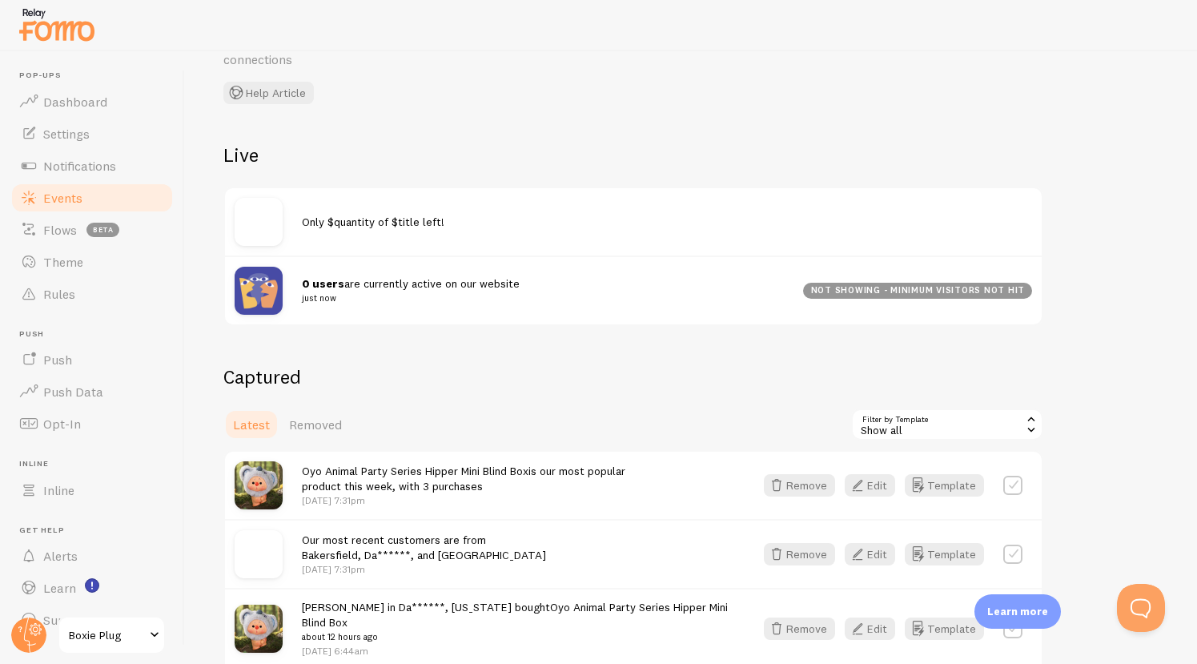
scroll to position [96, 0]
click at [417, 219] on span "Only $quantity of $title left!" at bounding box center [373, 221] width 143 height 14
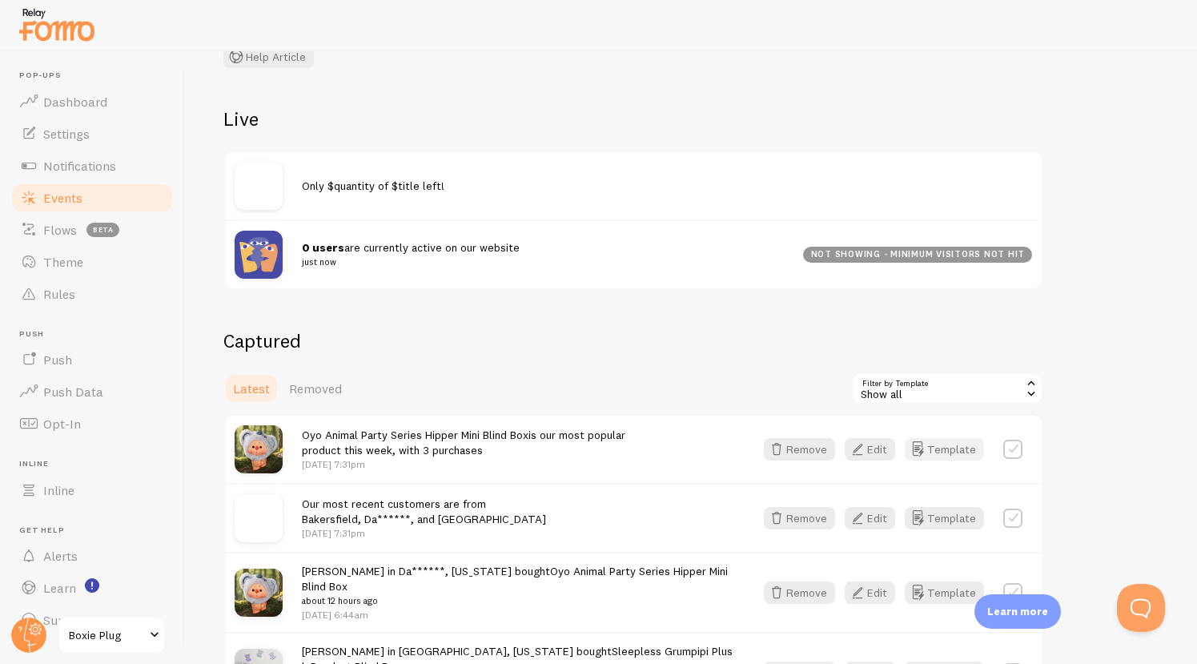
click at [929, 453] on button "Template" at bounding box center [944, 449] width 79 height 22
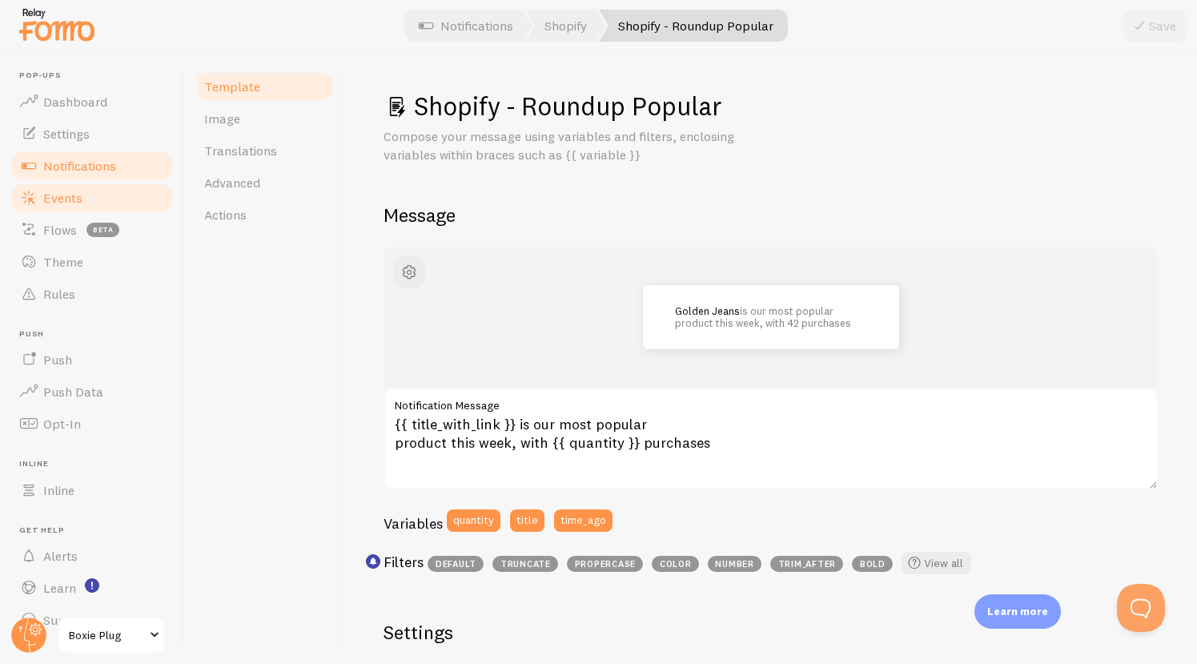
click at [100, 197] on link "Events" at bounding box center [92, 198] width 165 height 32
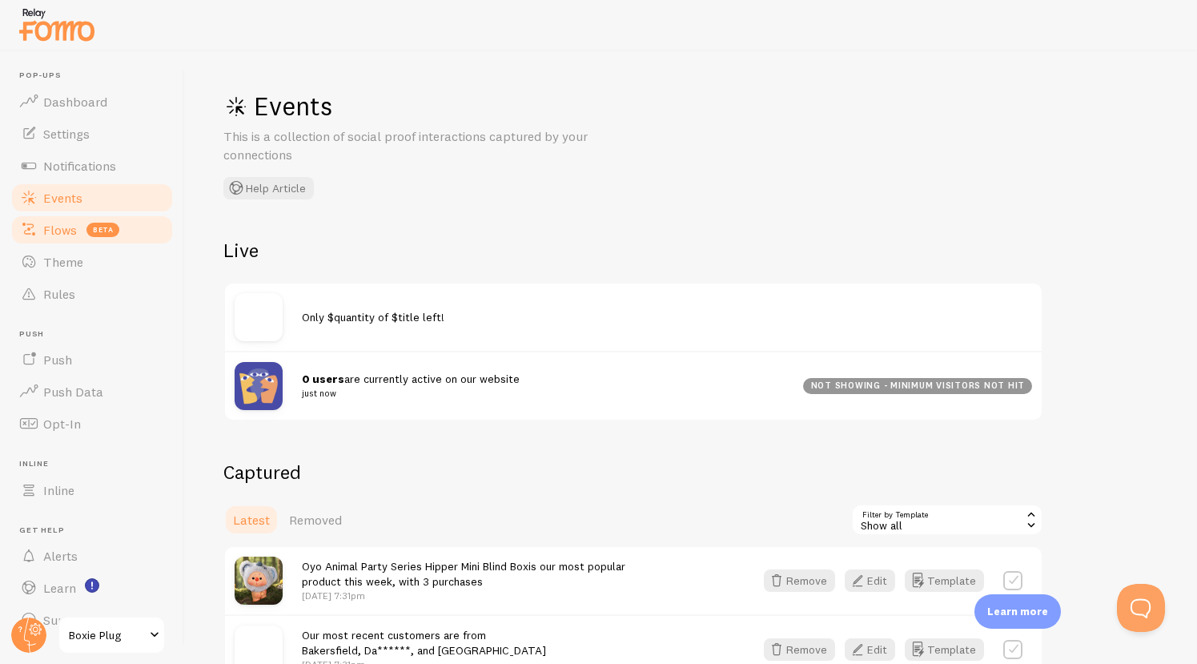
click at [85, 230] on link "Flows beta" at bounding box center [92, 230] width 165 height 32
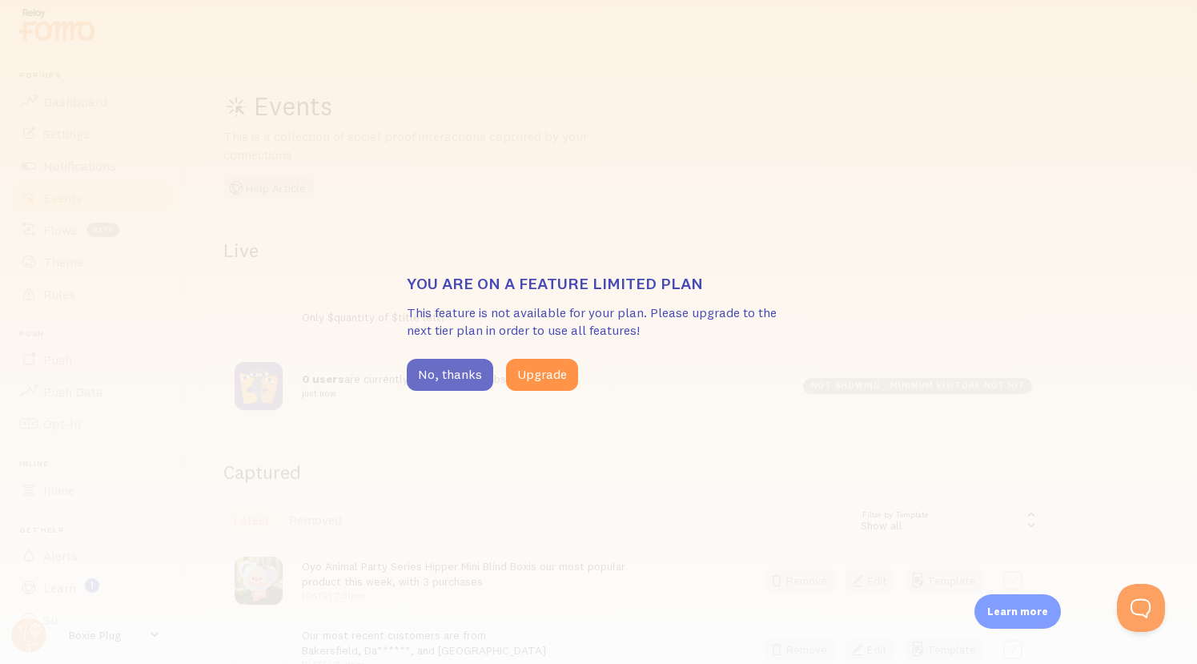
click at [454, 376] on button "No, thanks" at bounding box center [450, 375] width 87 height 32
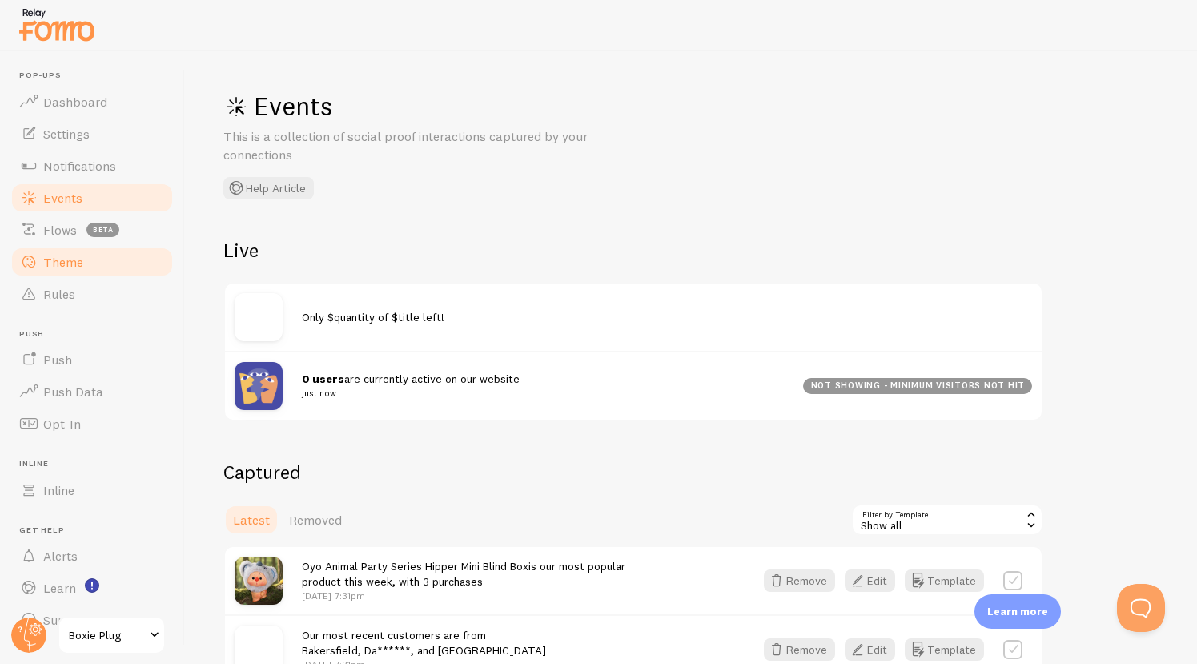
click at [55, 260] on span "Theme" at bounding box center [63, 262] width 40 height 16
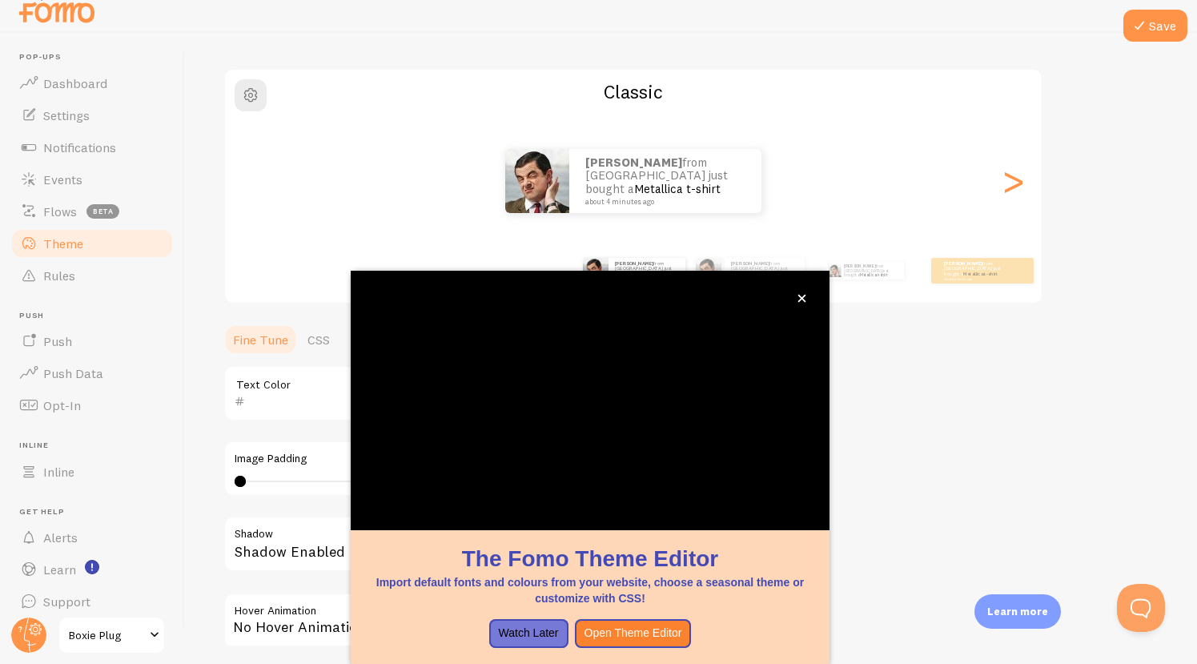
scroll to position [21, 0]
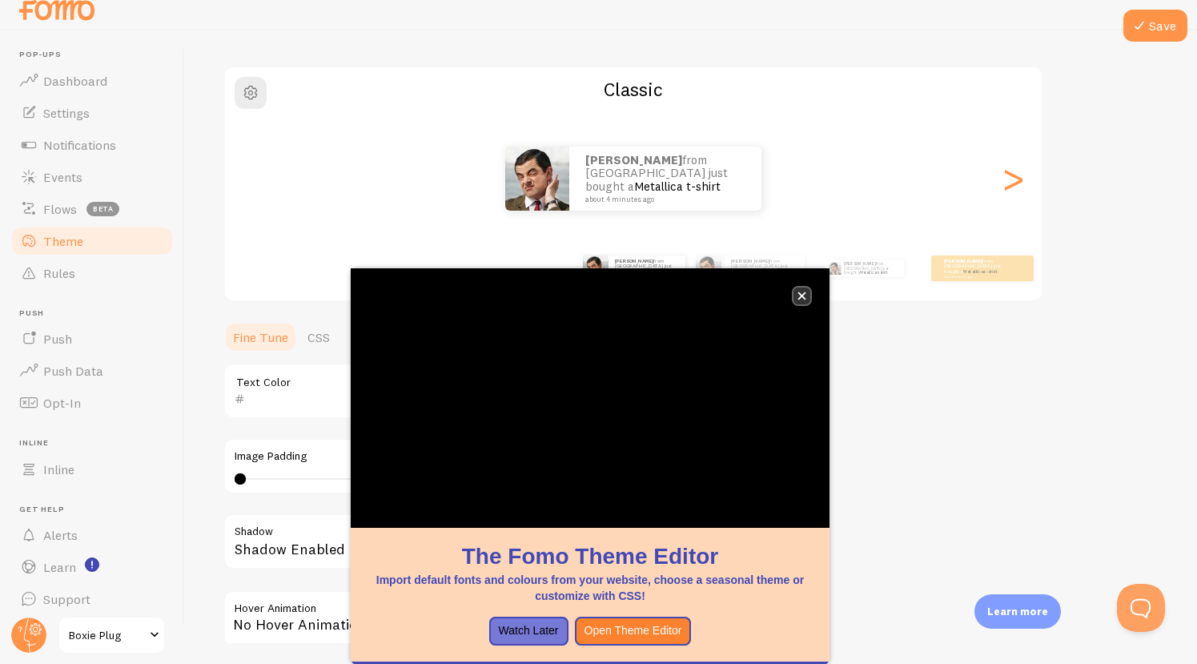
click at [802, 292] on icon "close," at bounding box center [802, 296] width 9 height 9
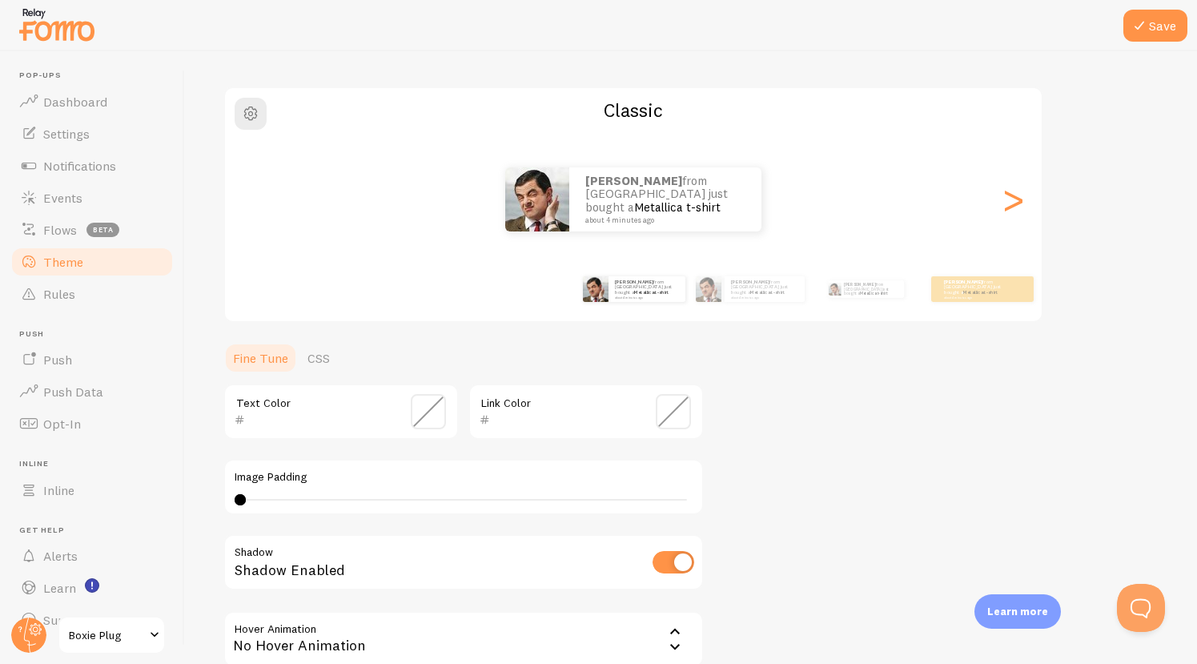
click at [255, 501] on div "0 0 - undefined" at bounding box center [464, 499] width 458 height 13
type input "0"
drag, startPoint x: 255, startPoint y: 501, endPoint x: 179, endPoint y: 444, distance: 95.5
click at [179, 444] on main "Pop-ups Dashboard Settings Notifications Events Flows beta Theme Rules [GEOGRAP…" at bounding box center [598, 357] width 1197 height 613
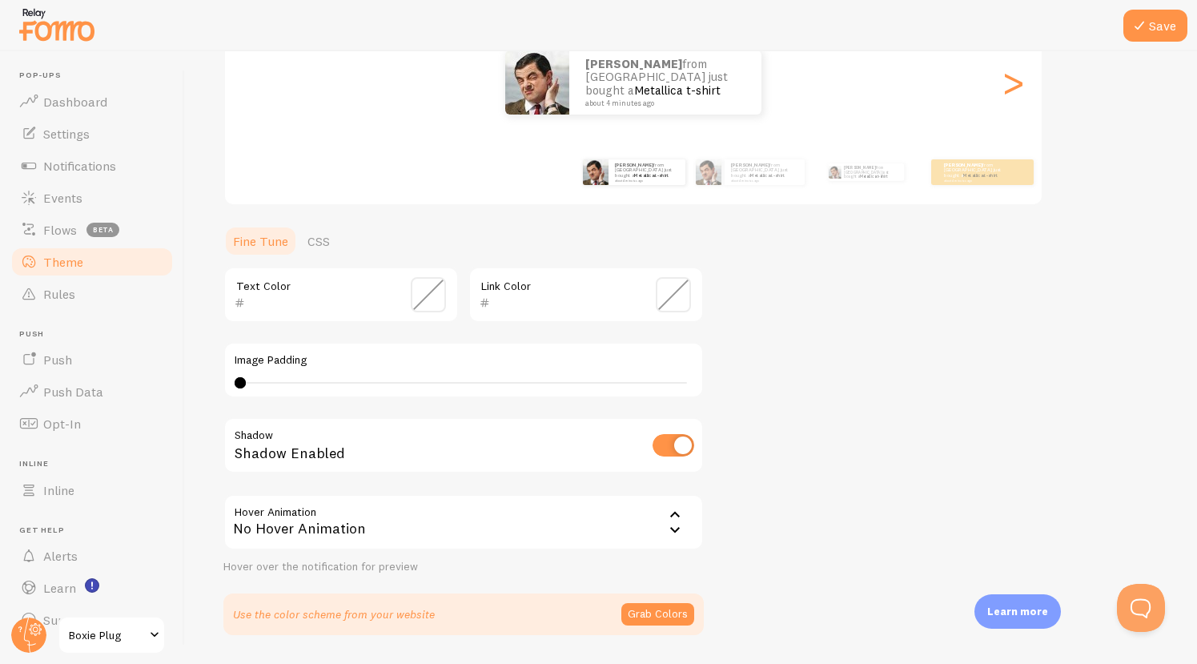
scroll to position [277, 0]
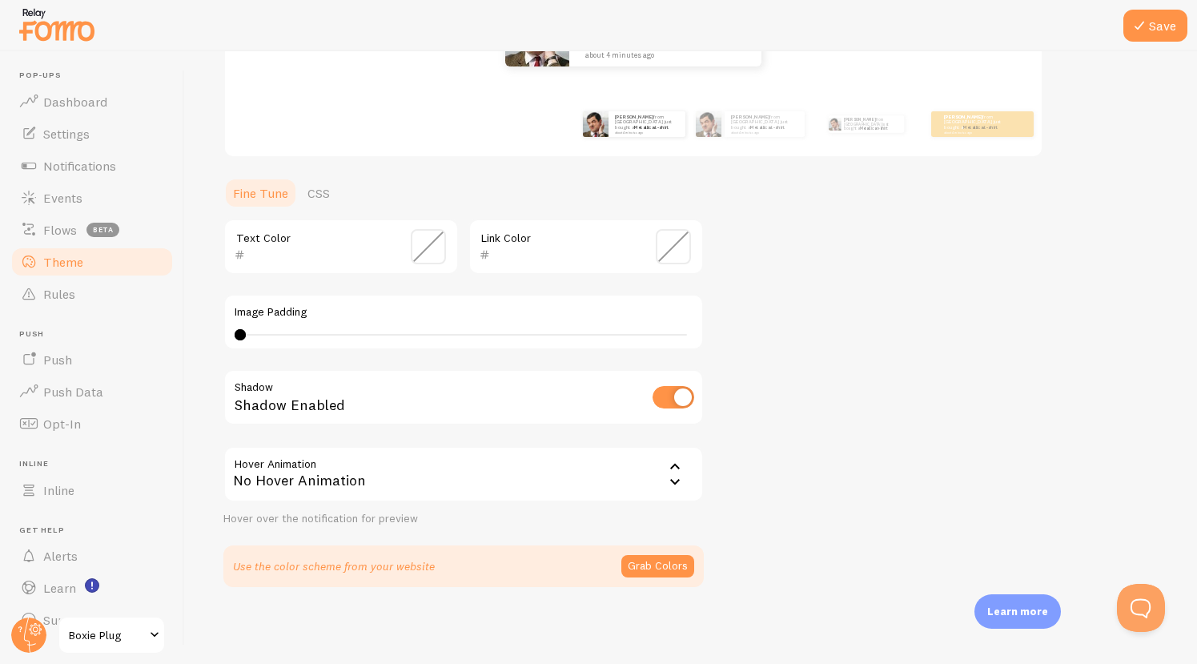
click at [428, 471] on div "No Hover Animation" at bounding box center [463, 474] width 481 height 56
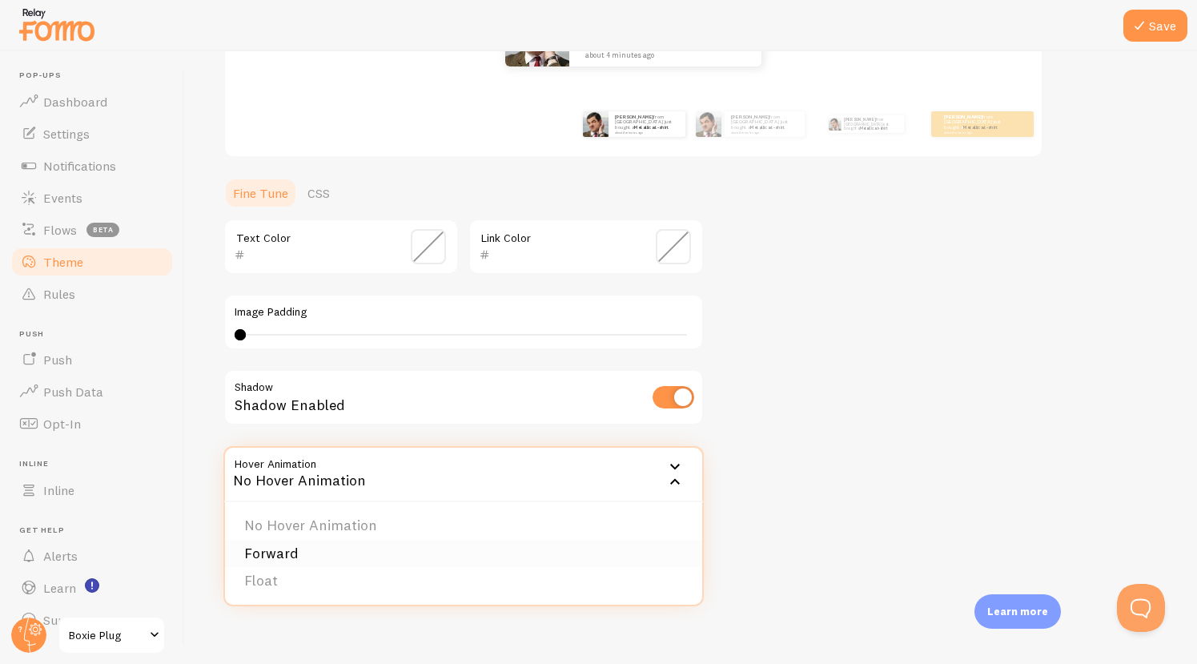
click at [408, 546] on li "Forward" at bounding box center [463, 554] width 477 height 28
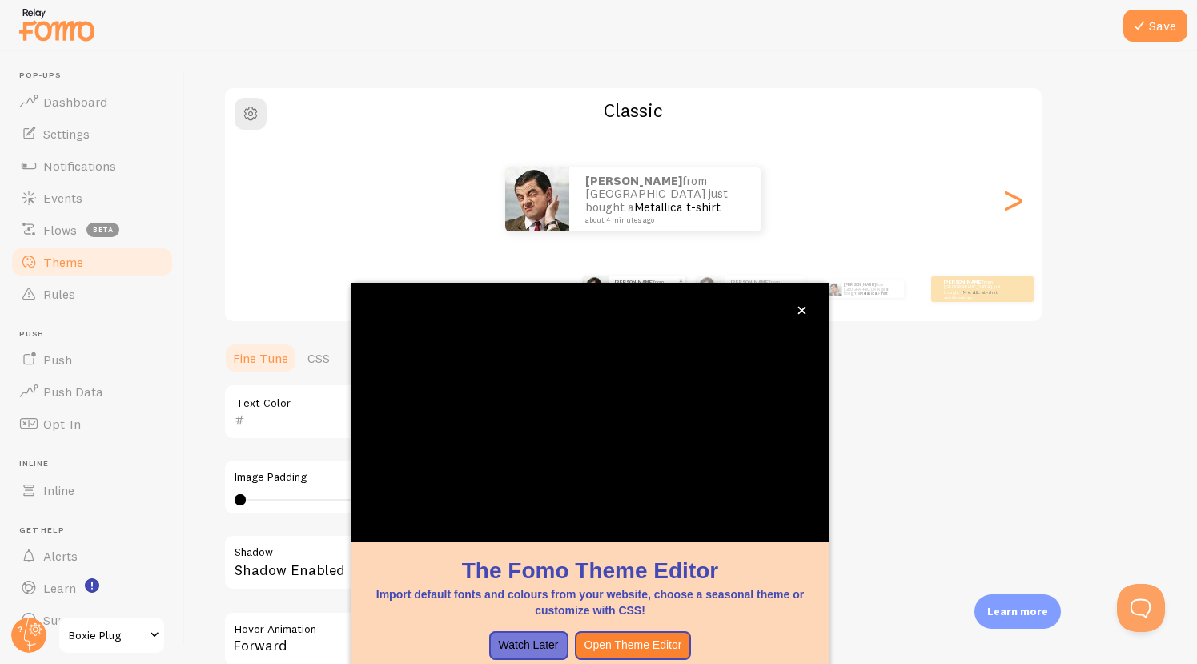
scroll to position [98, 0]
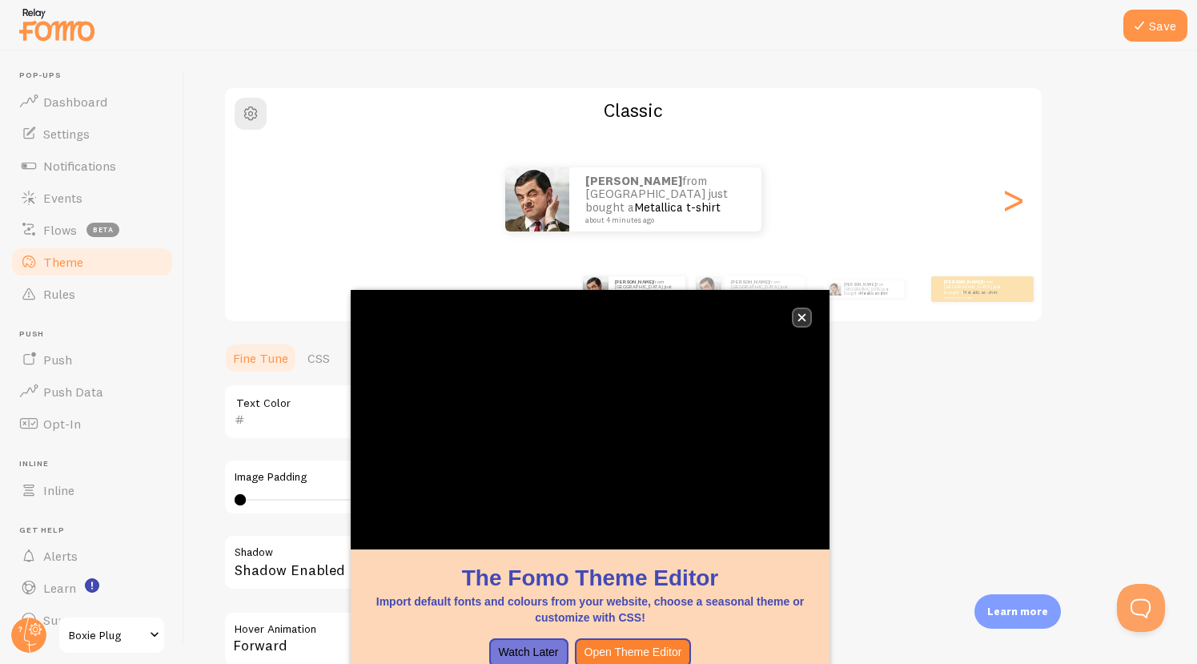
click at [803, 316] on icon "close," at bounding box center [803, 318] width 8 height 8
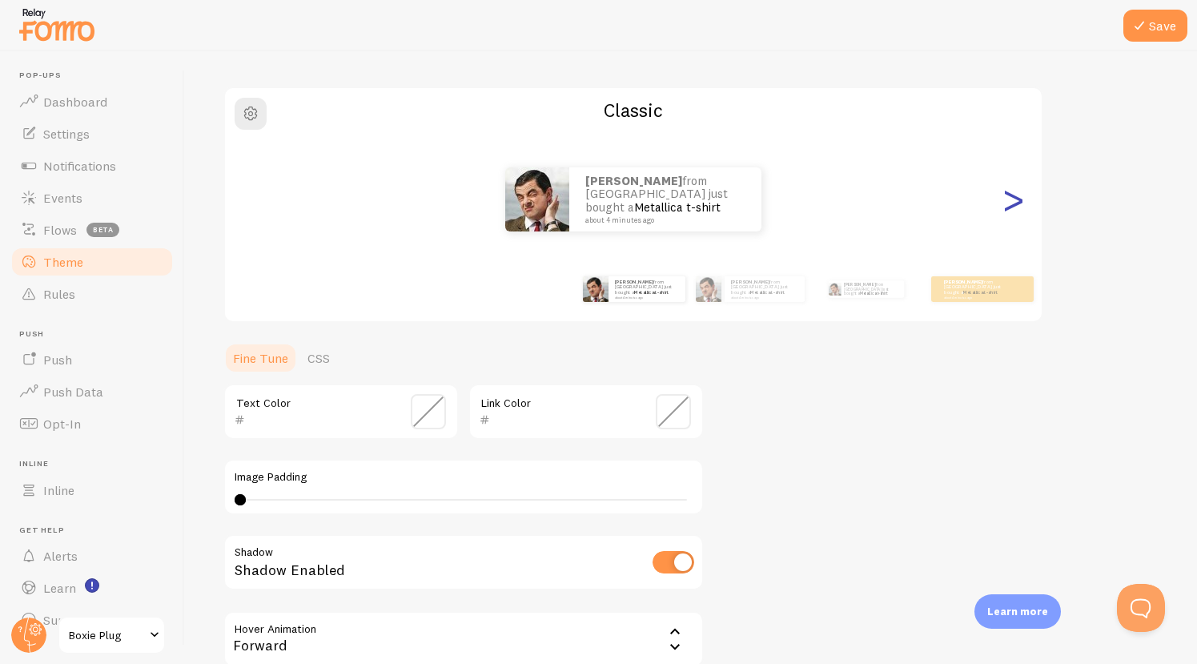
click at [1010, 193] on div ">" at bounding box center [1013, 199] width 19 height 115
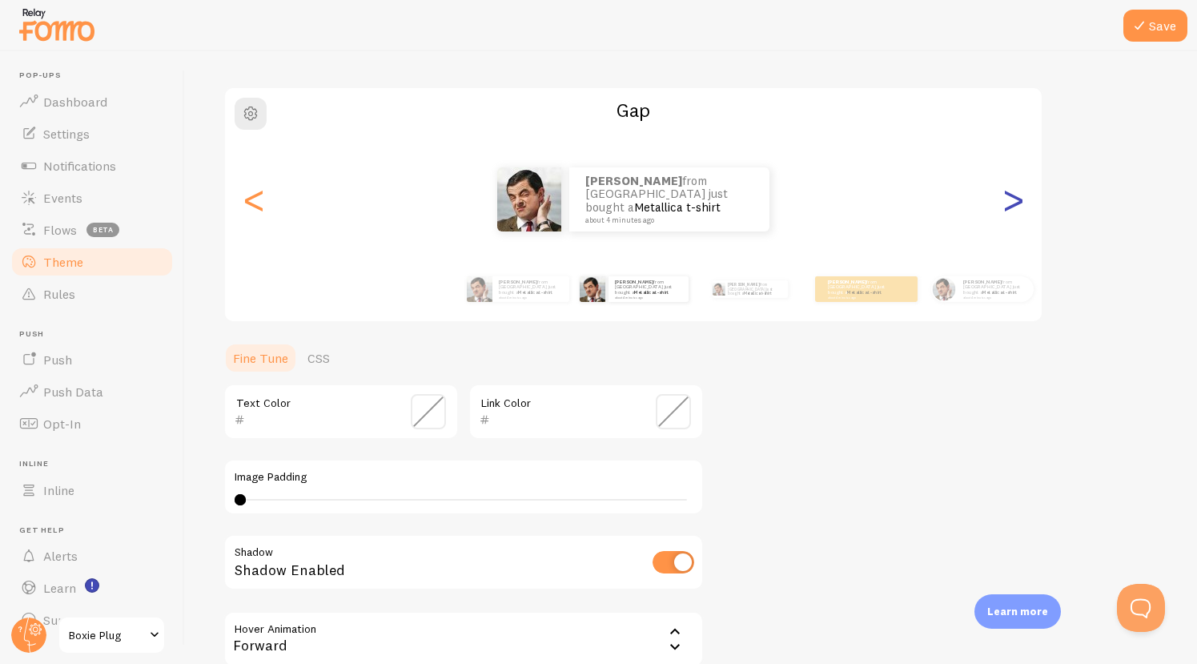
click at [1010, 193] on div ">" at bounding box center [1013, 199] width 19 height 115
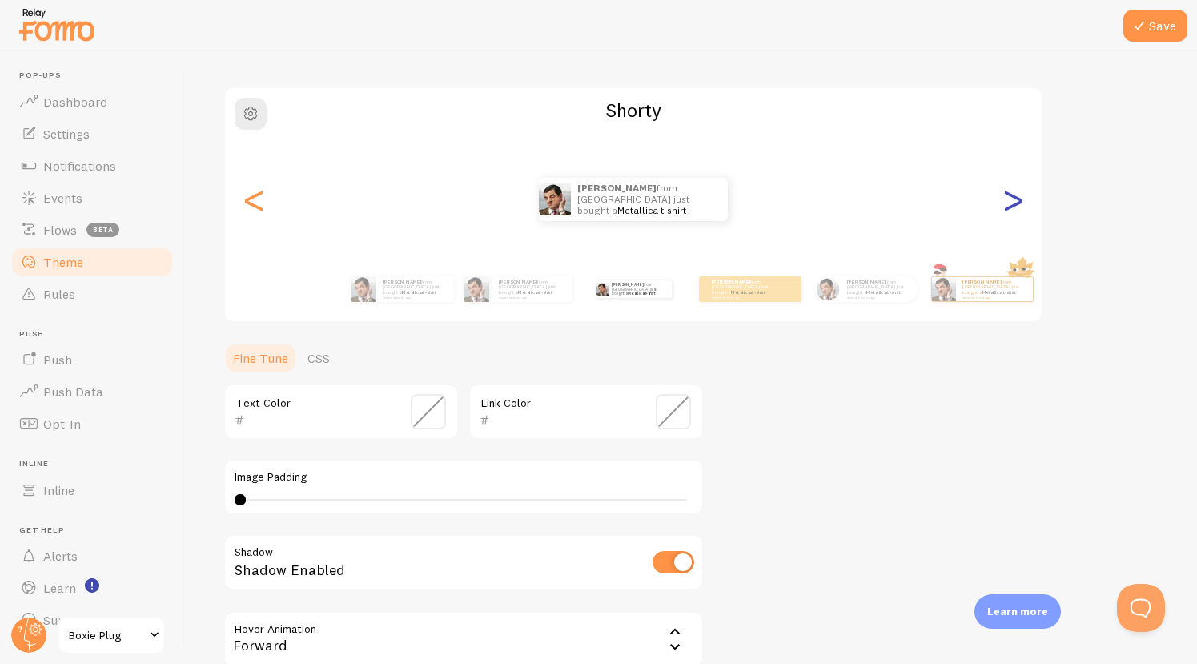
click at [1010, 193] on div ">" at bounding box center [1013, 199] width 19 height 115
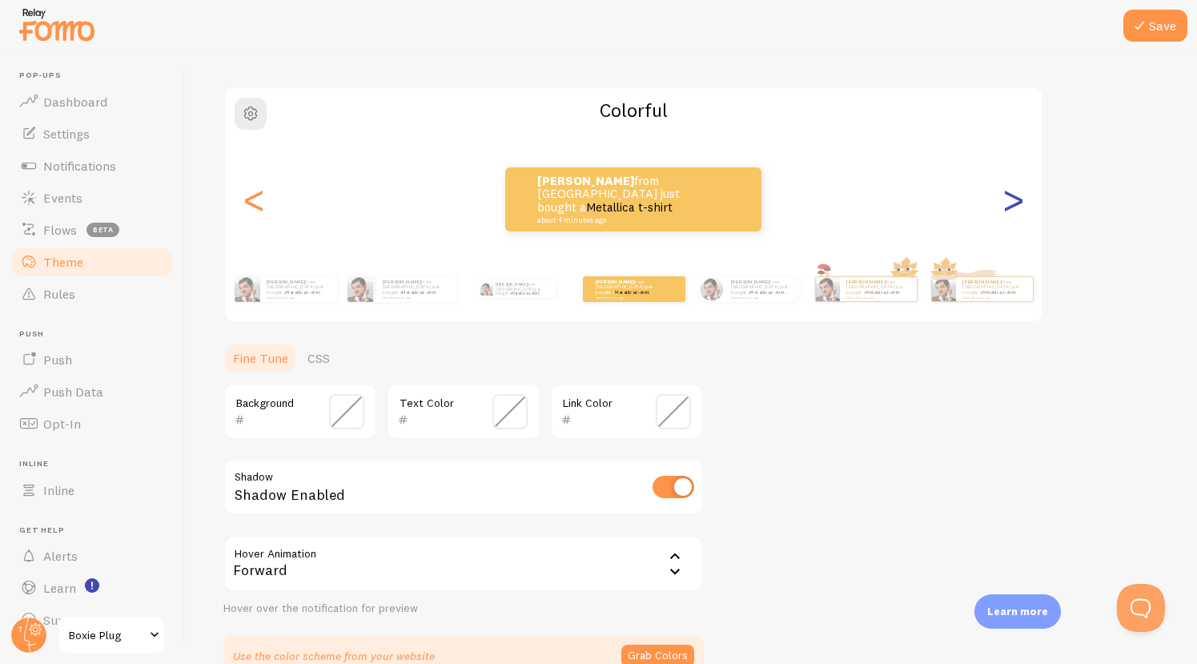
click at [1010, 193] on div ">" at bounding box center [1013, 199] width 19 height 115
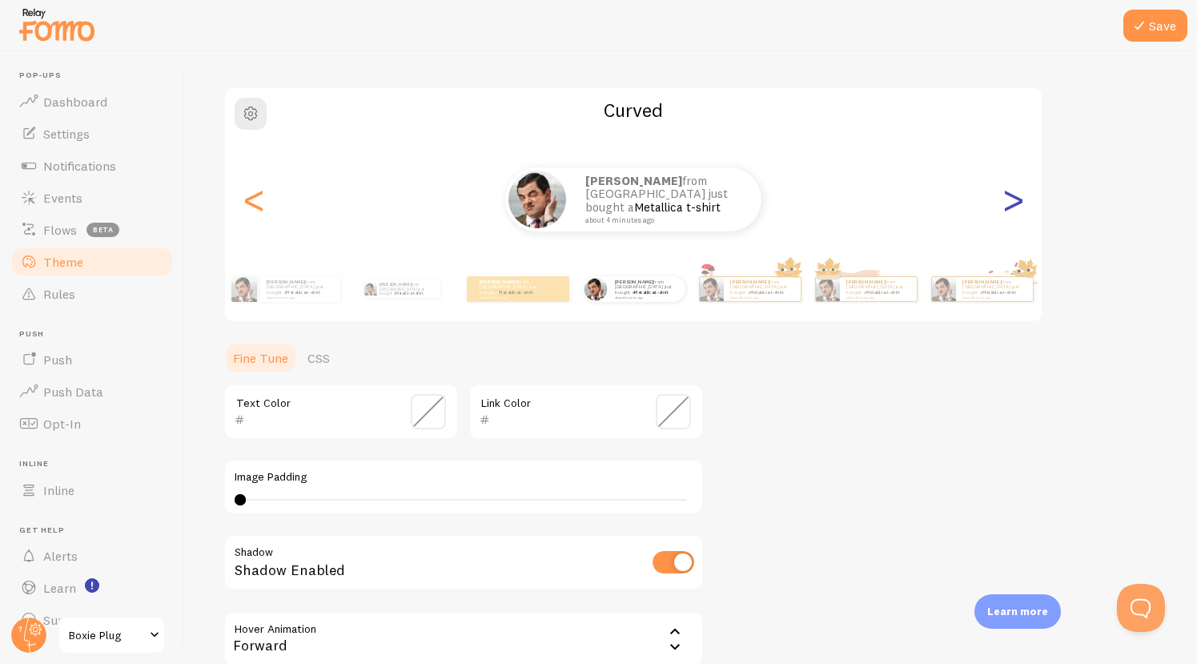
click at [1010, 193] on div ">" at bounding box center [1013, 199] width 19 height 115
type input "0"
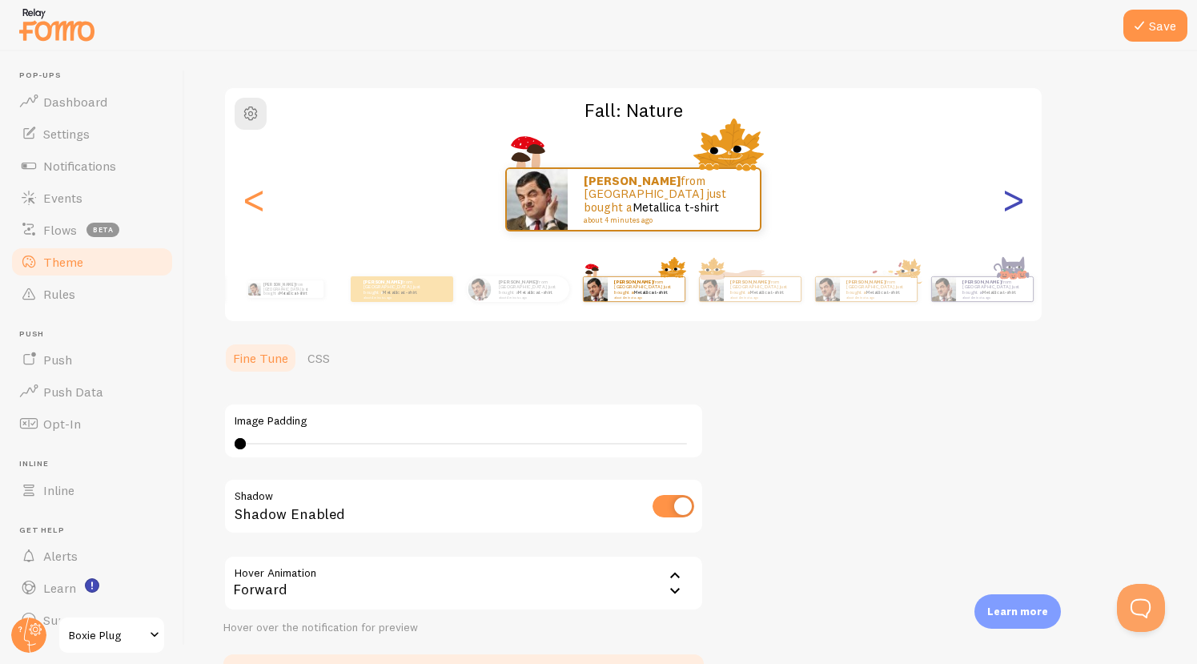
click at [1010, 193] on div ">" at bounding box center [1013, 199] width 19 height 115
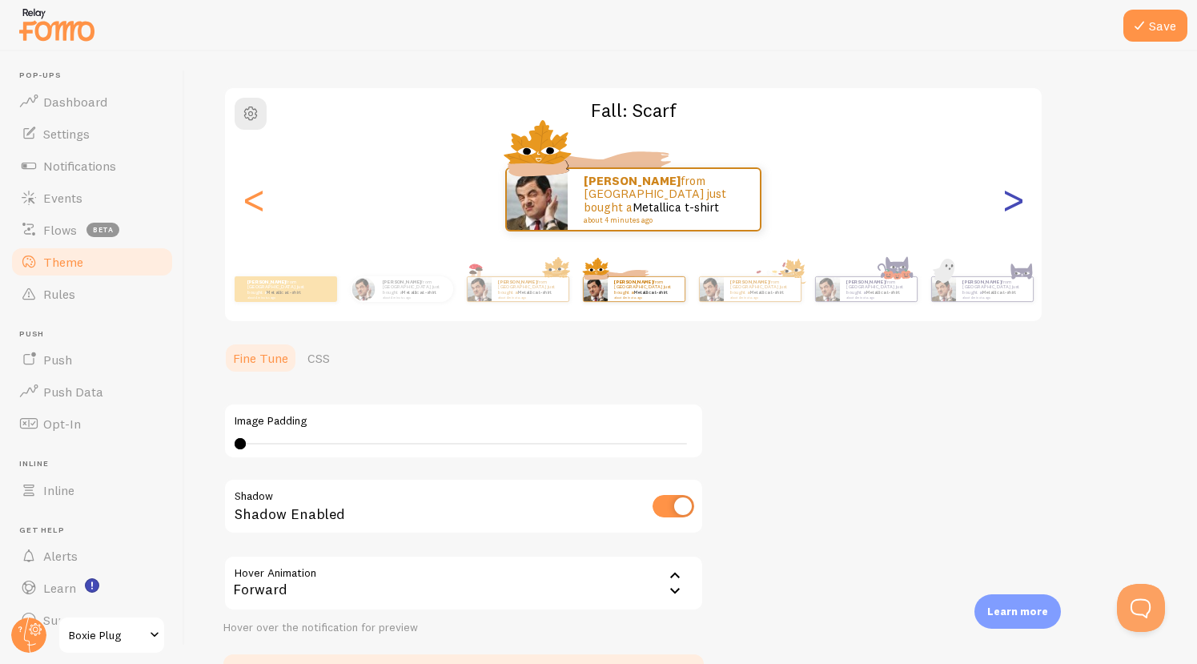
click at [1010, 193] on div ">" at bounding box center [1013, 199] width 19 height 115
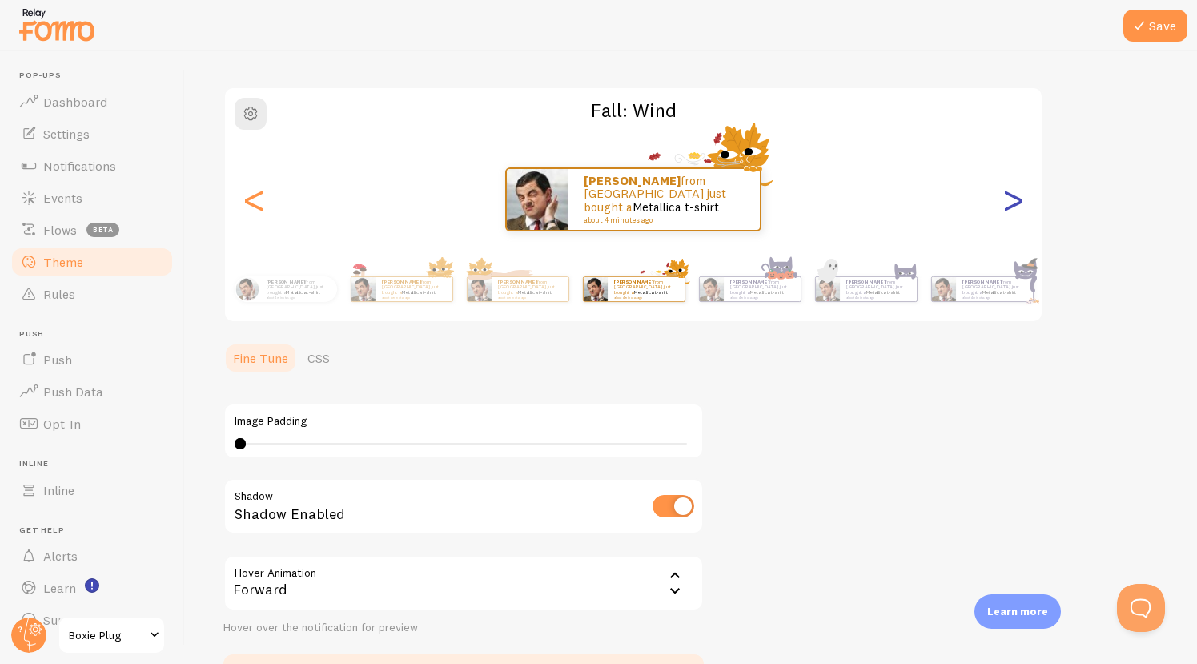
click at [1010, 193] on div ">" at bounding box center [1013, 199] width 19 height 115
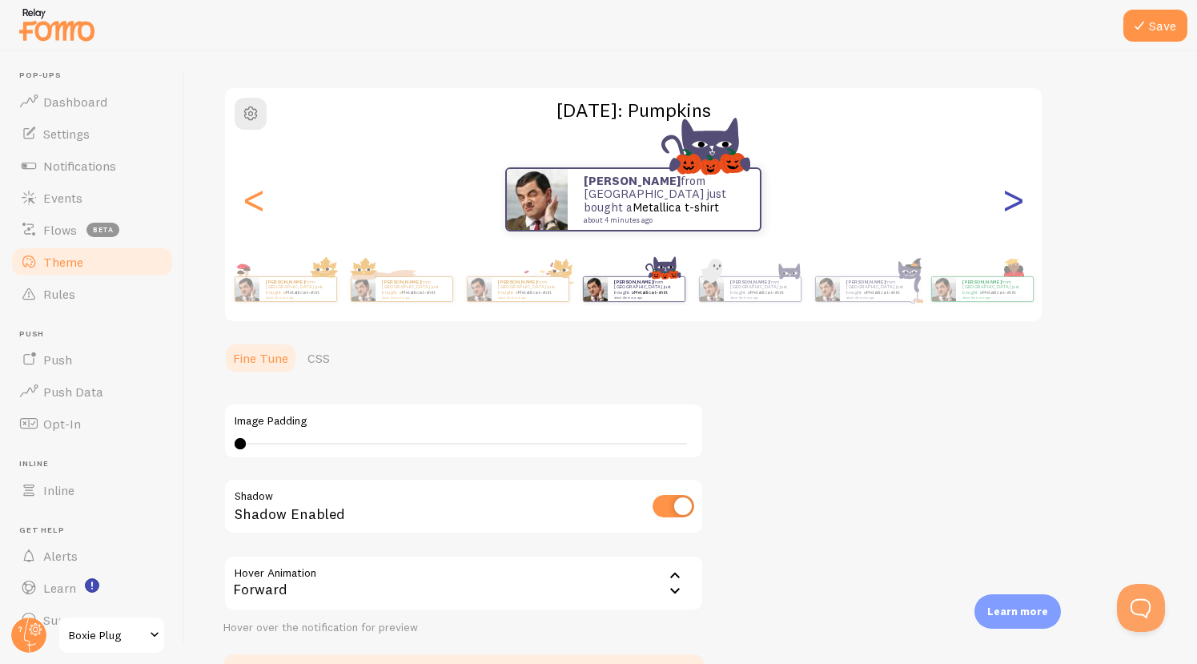
click at [1010, 193] on div ">" at bounding box center [1013, 199] width 19 height 115
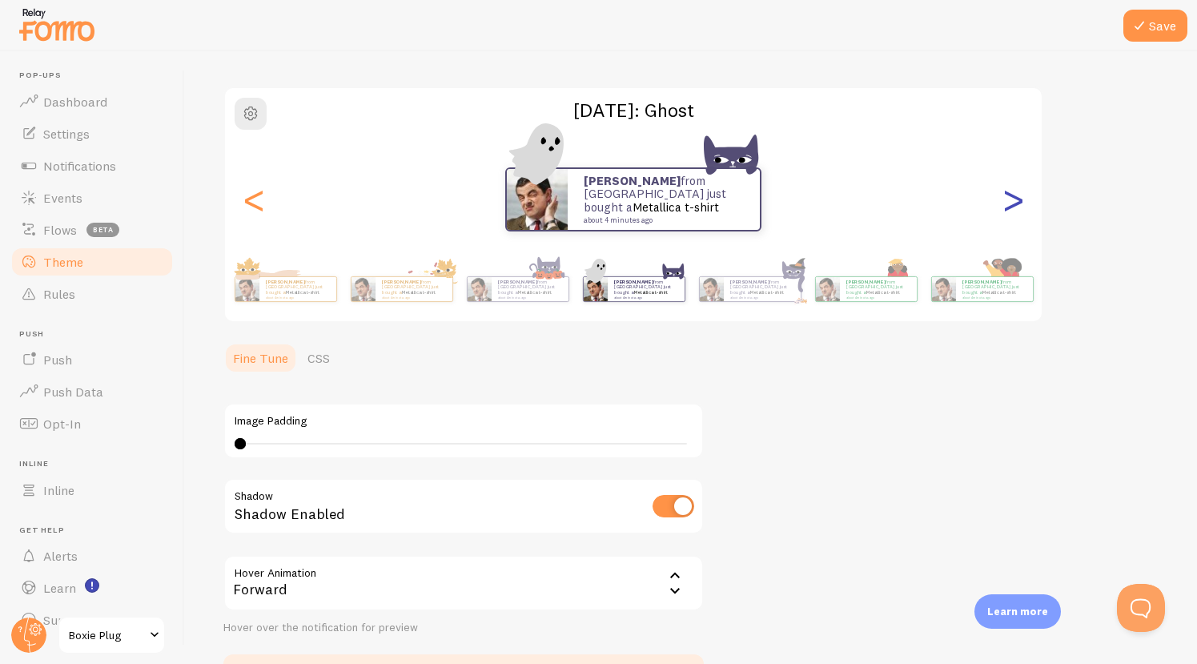
click at [1010, 193] on div ">" at bounding box center [1013, 199] width 19 height 115
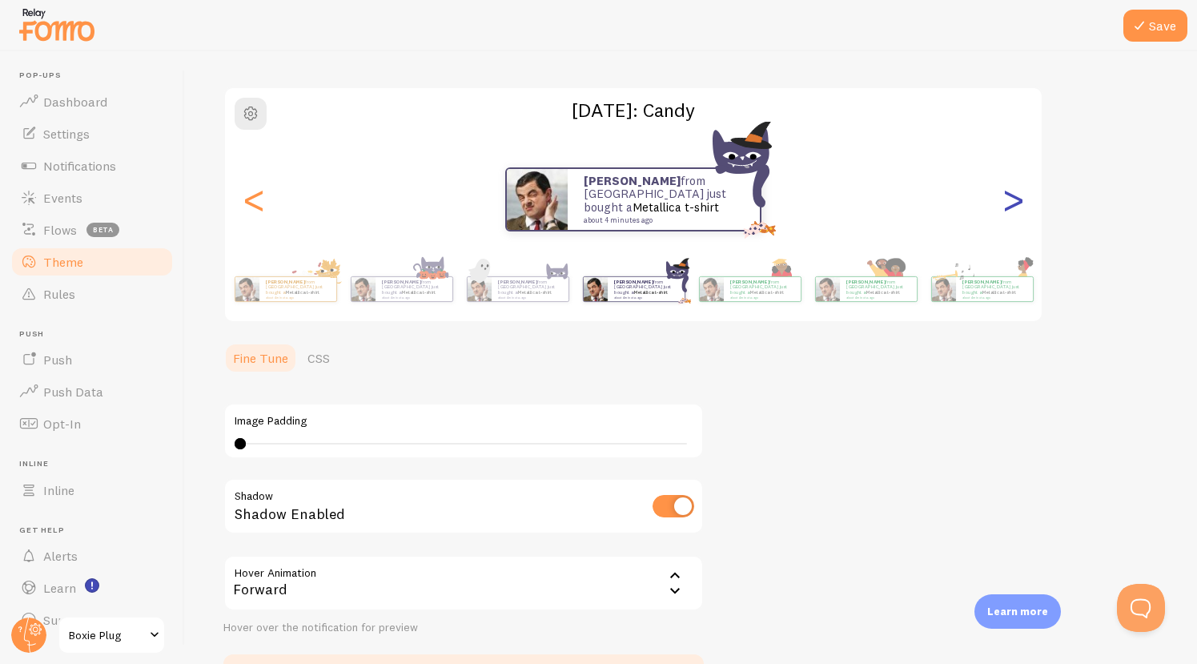
click at [1010, 193] on div ">" at bounding box center [1013, 199] width 19 height 115
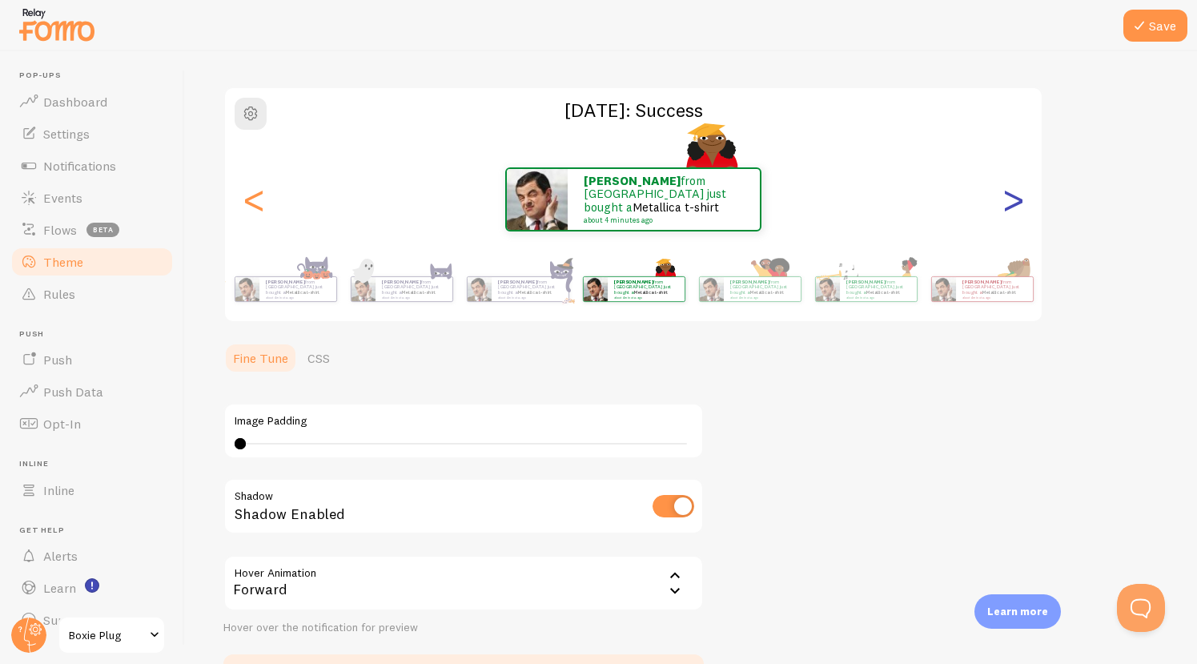
click at [1010, 193] on div ">" at bounding box center [1013, 199] width 19 height 115
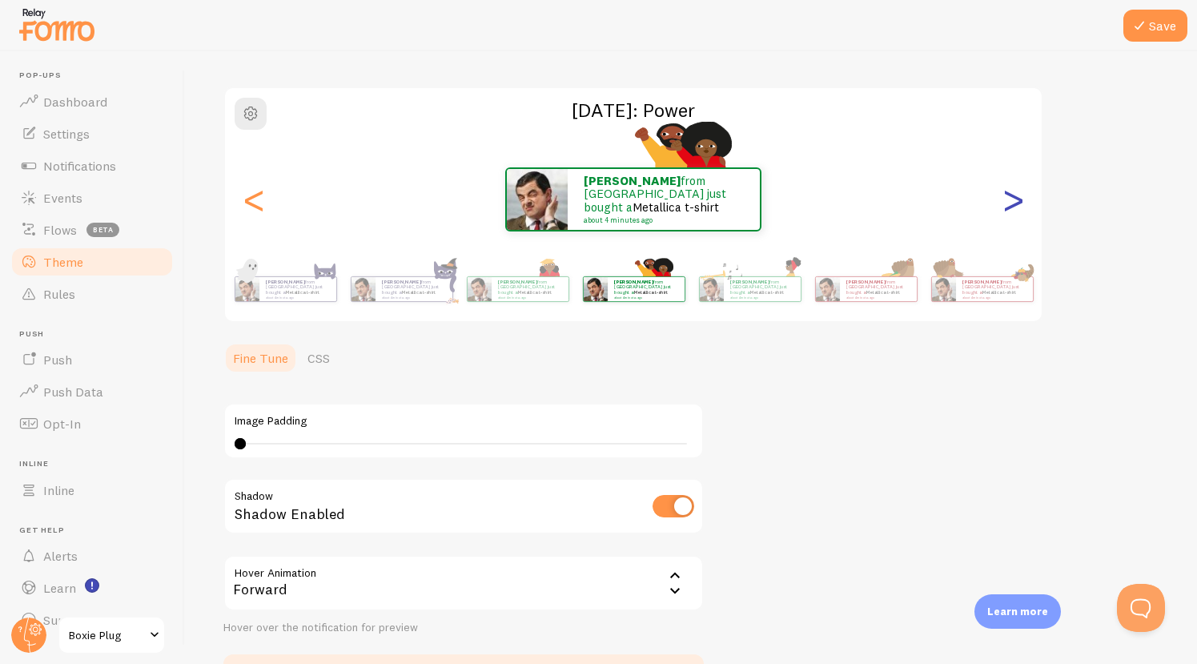
click at [1010, 193] on div ">" at bounding box center [1013, 199] width 19 height 115
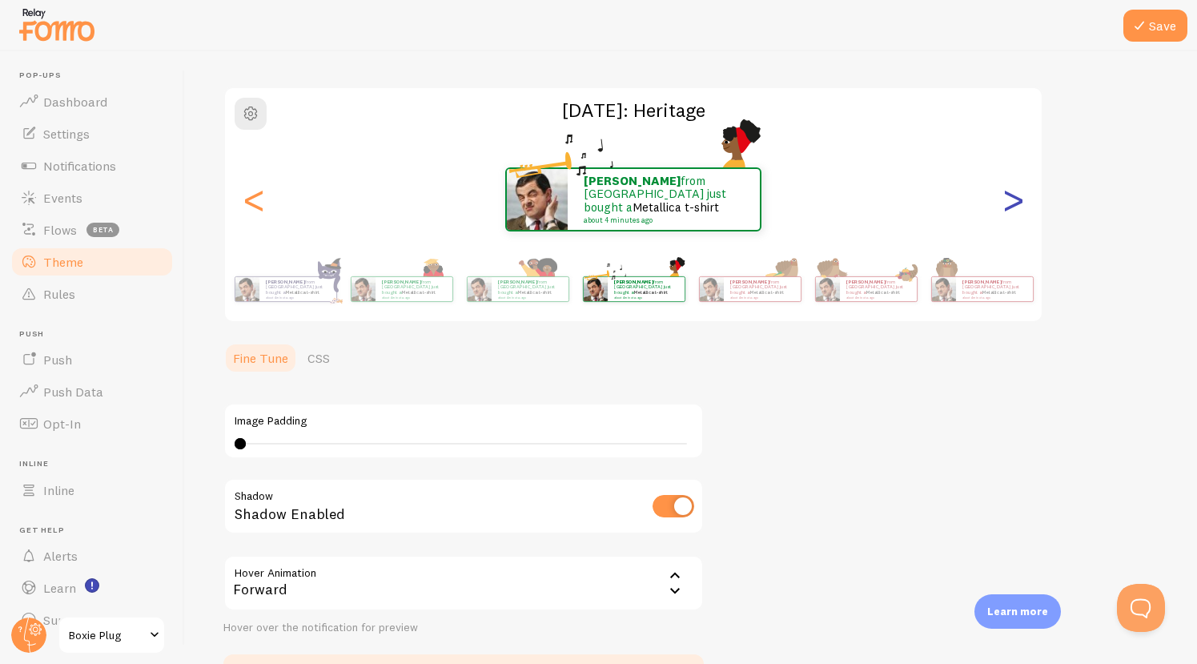
click at [1010, 196] on div ">" at bounding box center [1013, 199] width 19 height 115
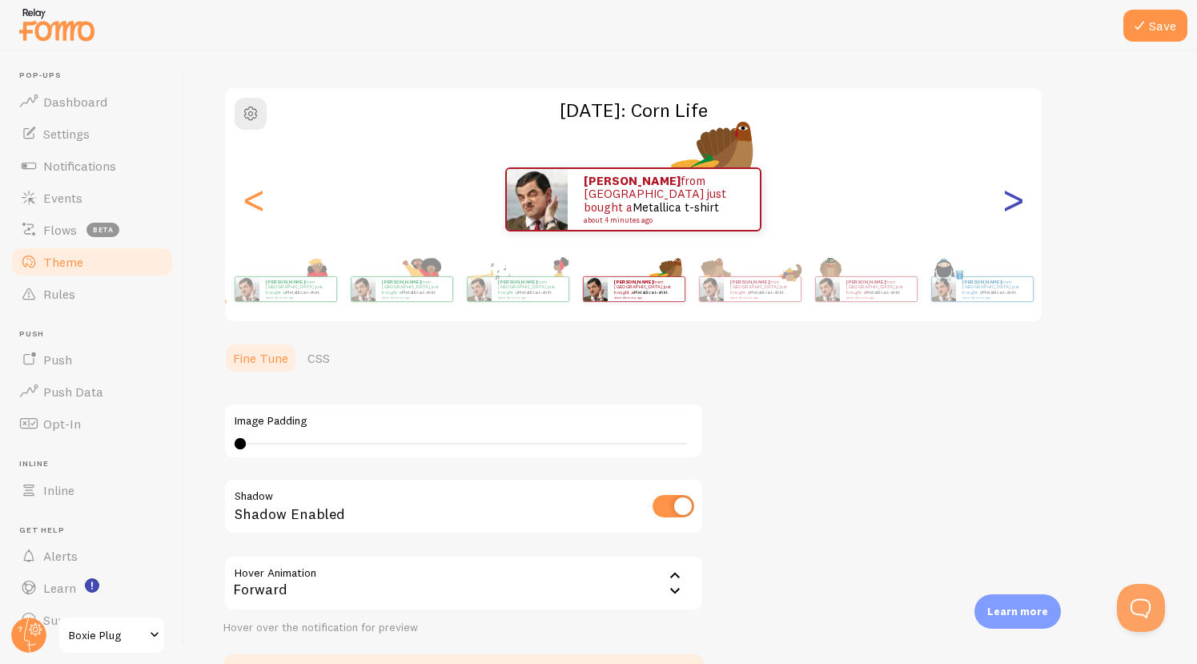
click at [1010, 196] on div ">" at bounding box center [1013, 199] width 19 height 115
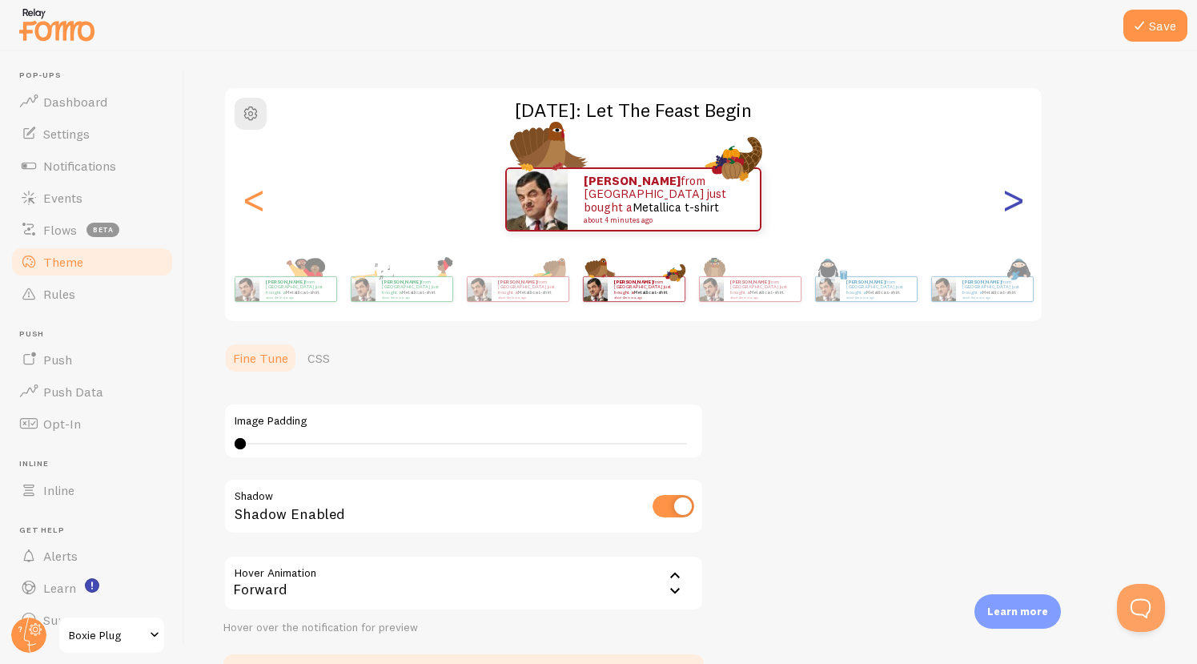
click at [1010, 196] on div ">" at bounding box center [1013, 199] width 19 height 115
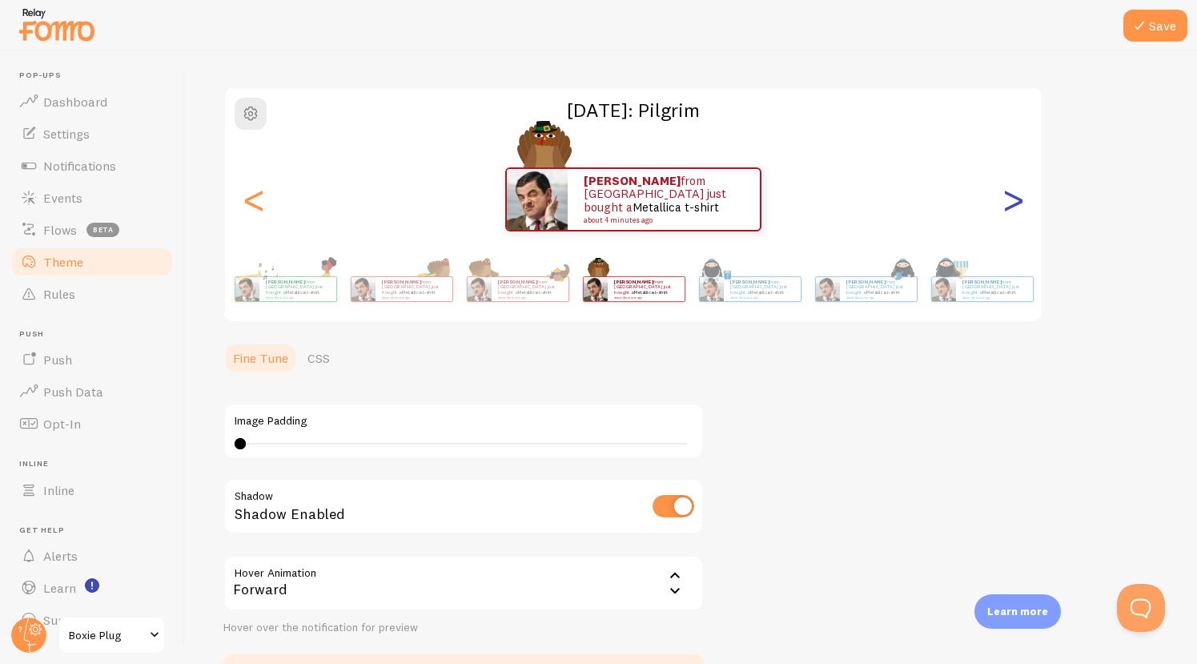
click at [1010, 196] on div ">" at bounding box center [1013, 199] width 19 height 115
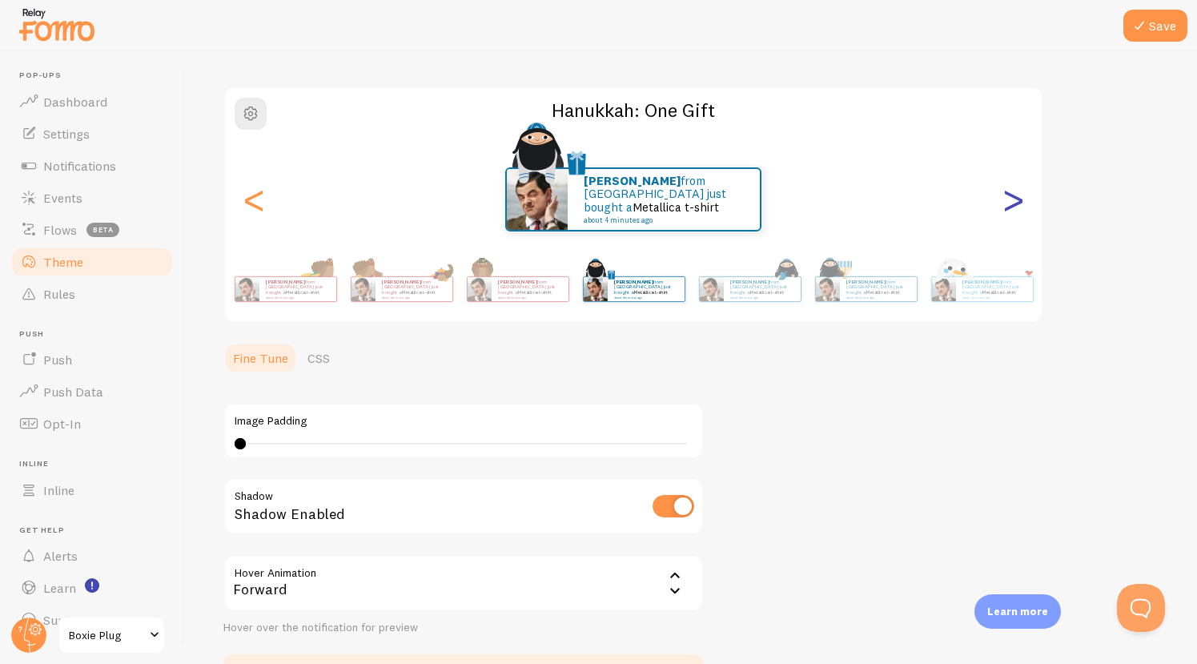
click at [1010, 196] on div ">" at bounding box center [1013, 199] width 19 height 115
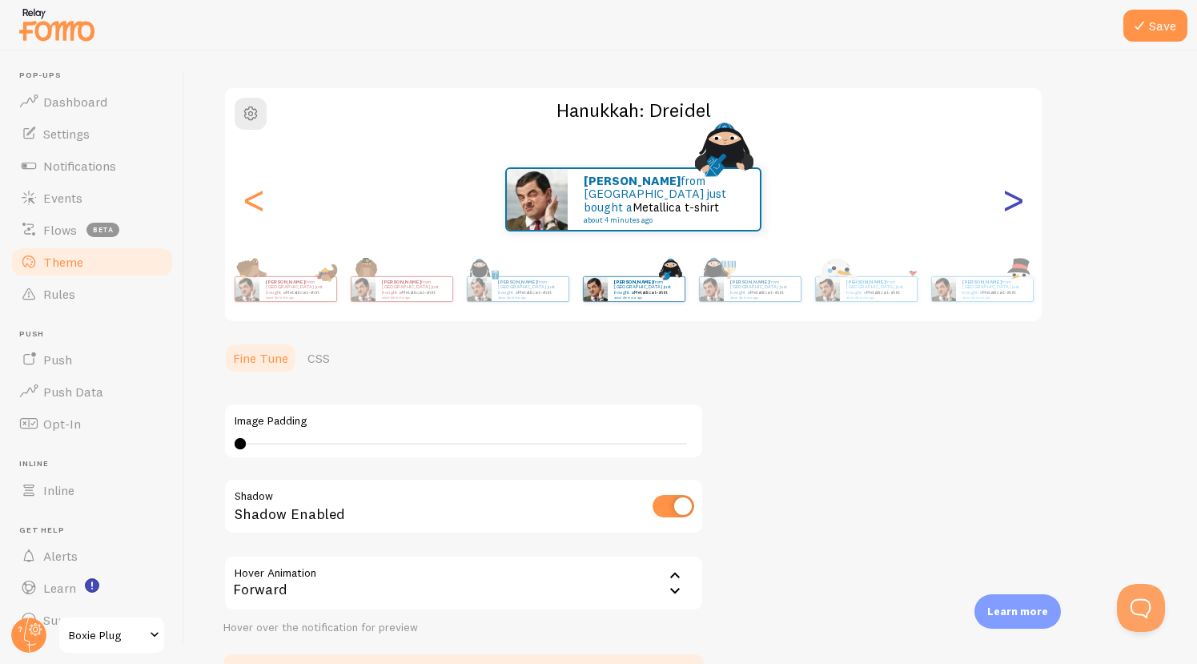
click at [1010, 196] on div ">" at bounding box center [1013, 199] width 19 height 115
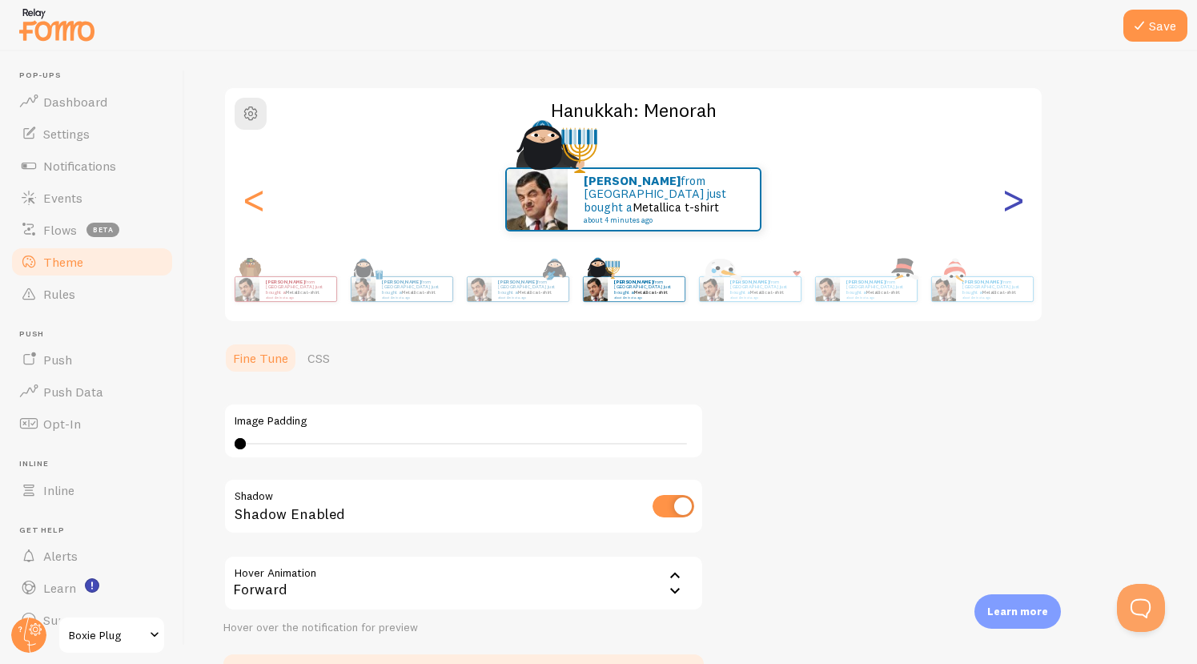
click at [1010, 196] on div ">" at bounding box center [1013, 199] width 19 height 115
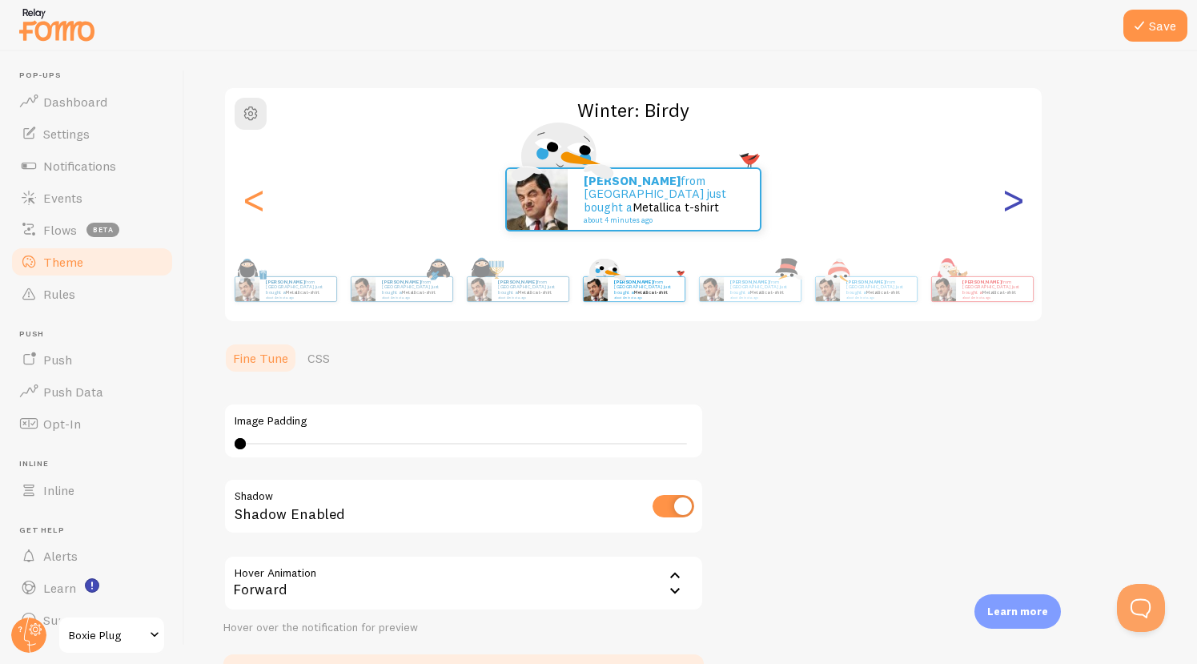
click at [1010, 196] on div ">" at bounding box center [1013, 199] width 19 height 115
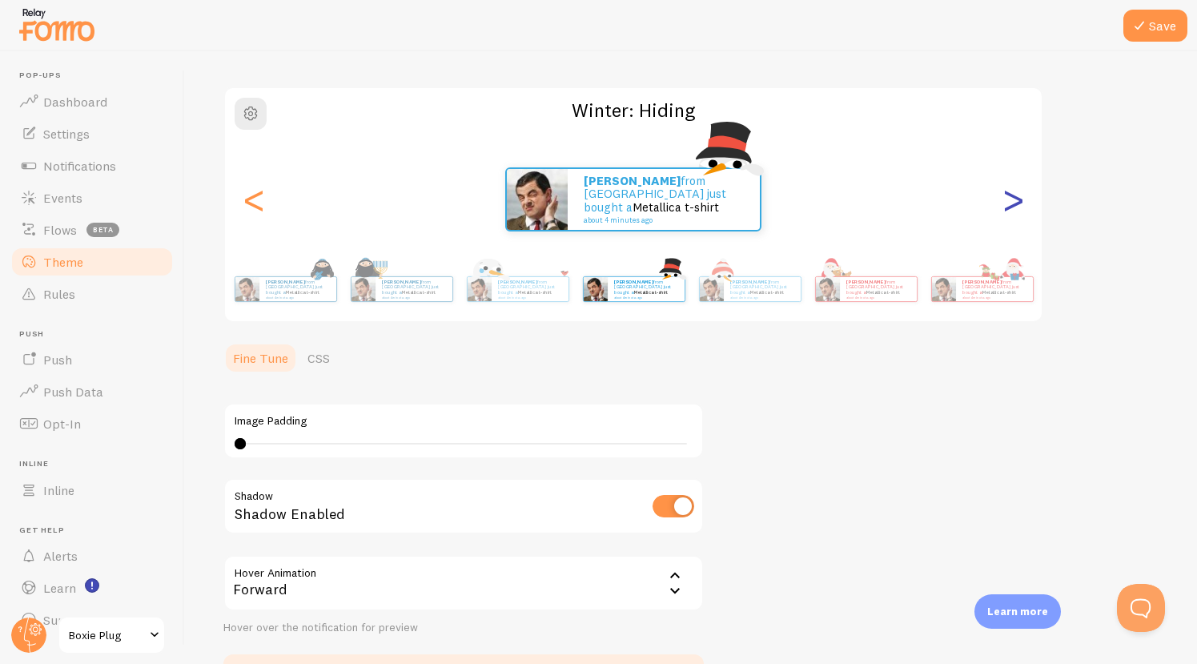
click at [1010, 196] on div ">" at bounding box center [1013, 199] width 19 height 115
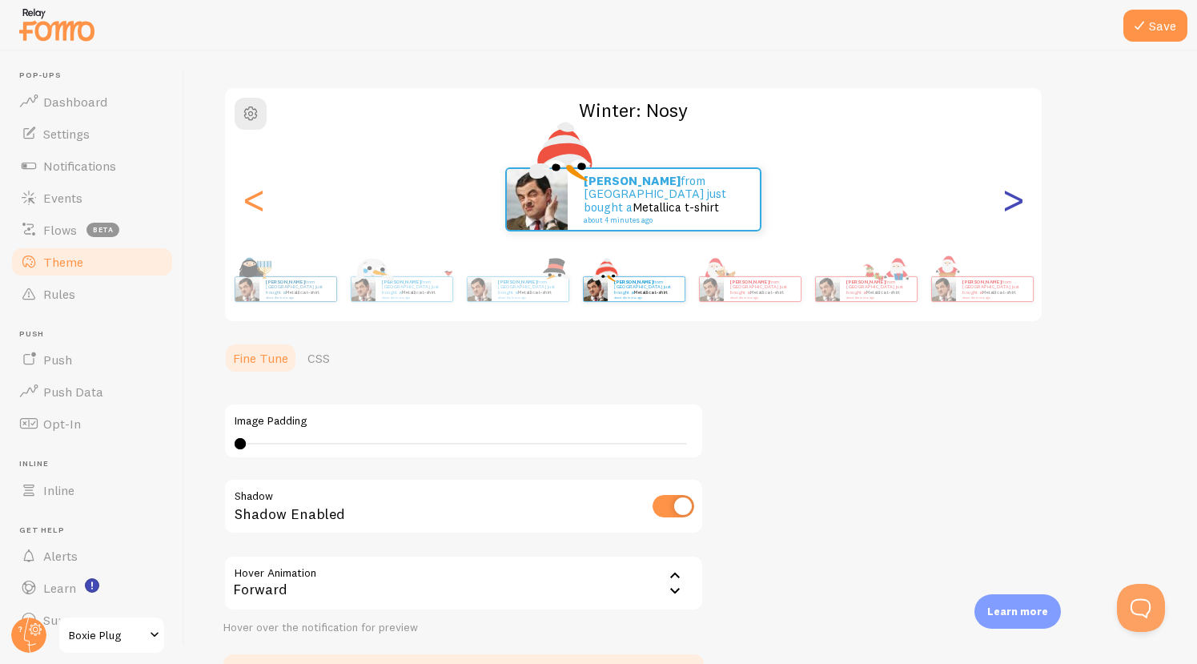
click at [1010, 196] on div ">" at bounding box center [1013, 199] width 19 height 115
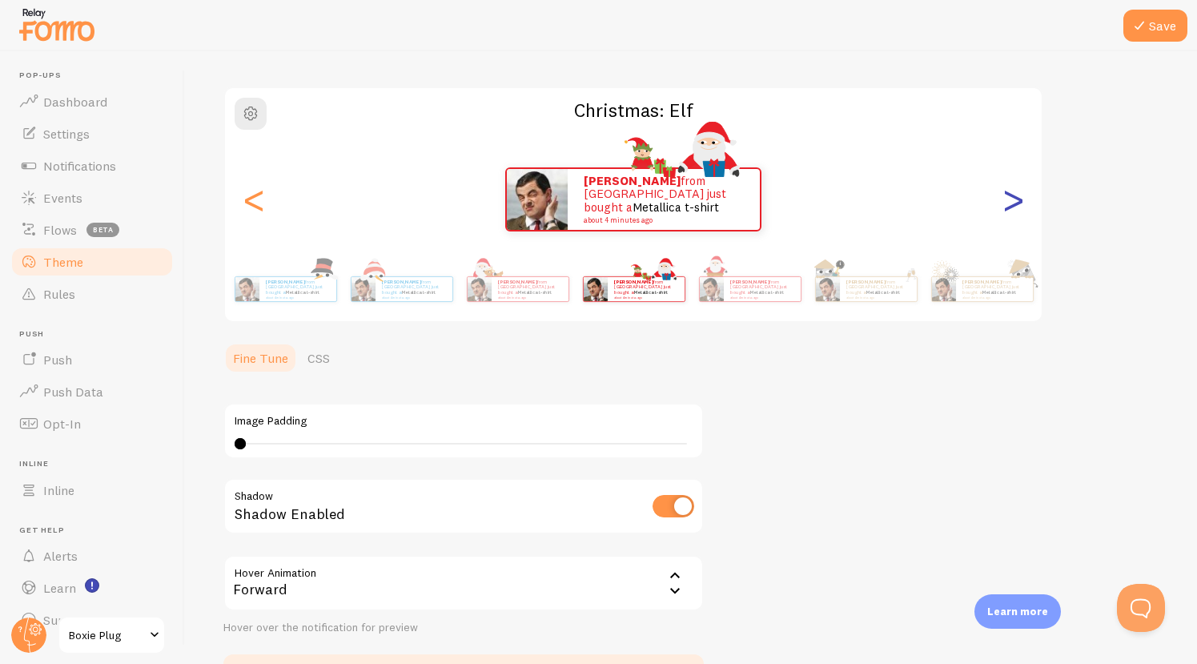
click at [1010, 196] on div ">" at bounding box center [1013, 199] width 19 height 115
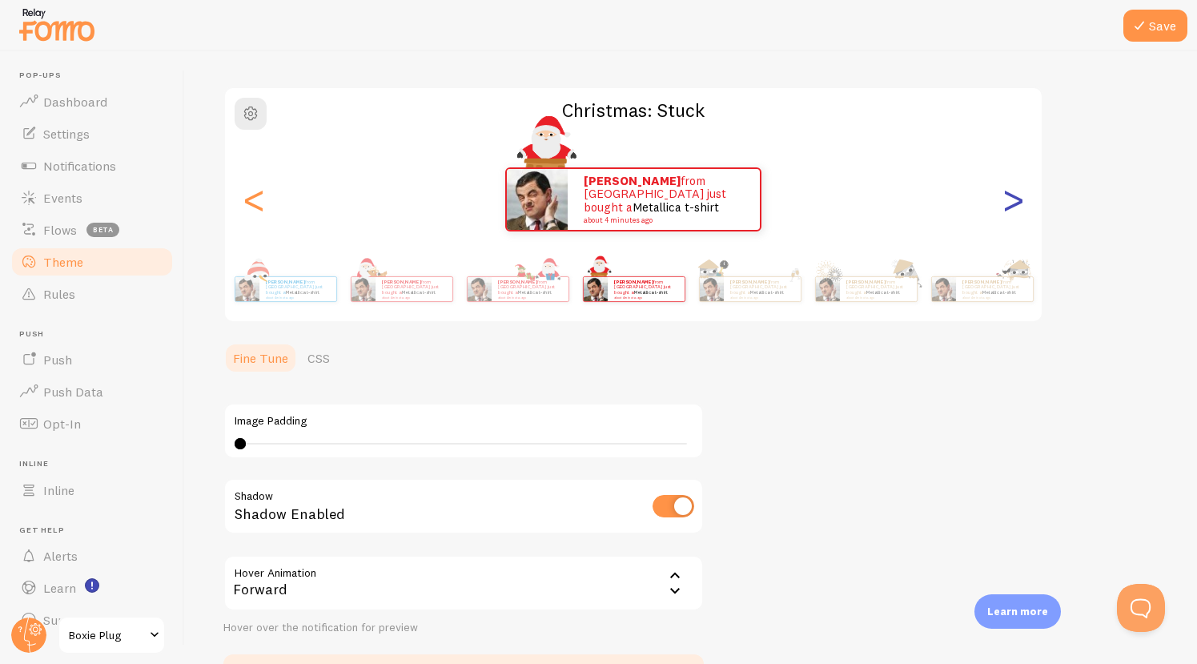
click at [1010, 196] on div ">" at bounding box center [1013, 199] width 19 height 115
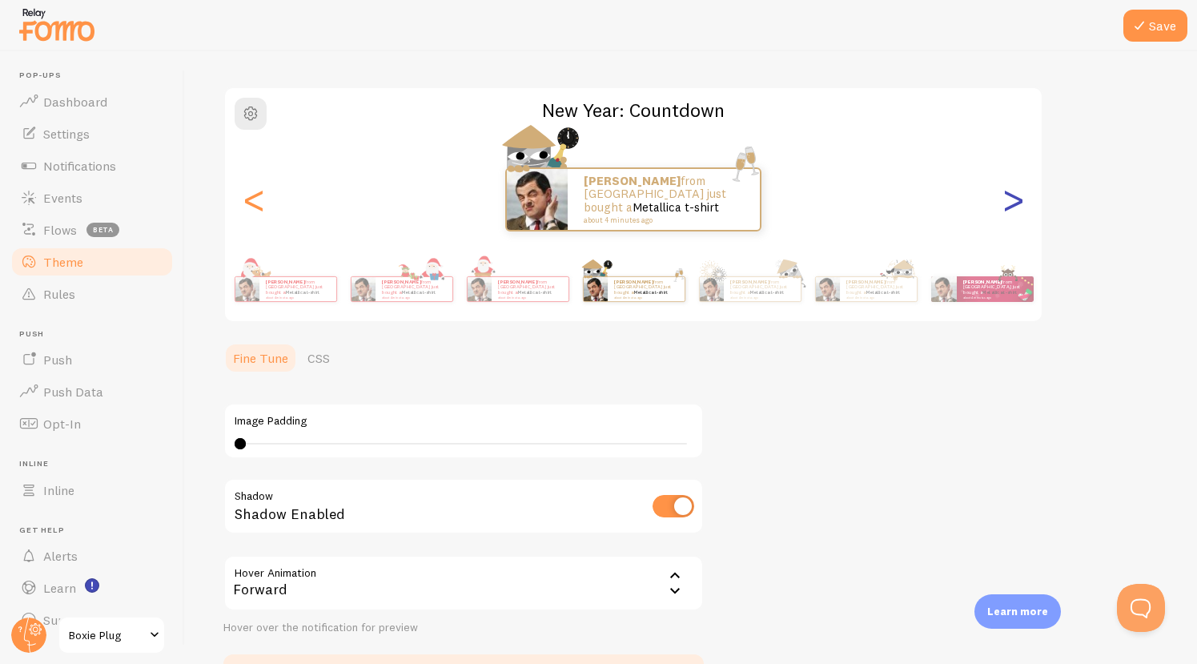
click at [1010, 196] on div ">" at bounding box center [1013, 199] width 19 height 115
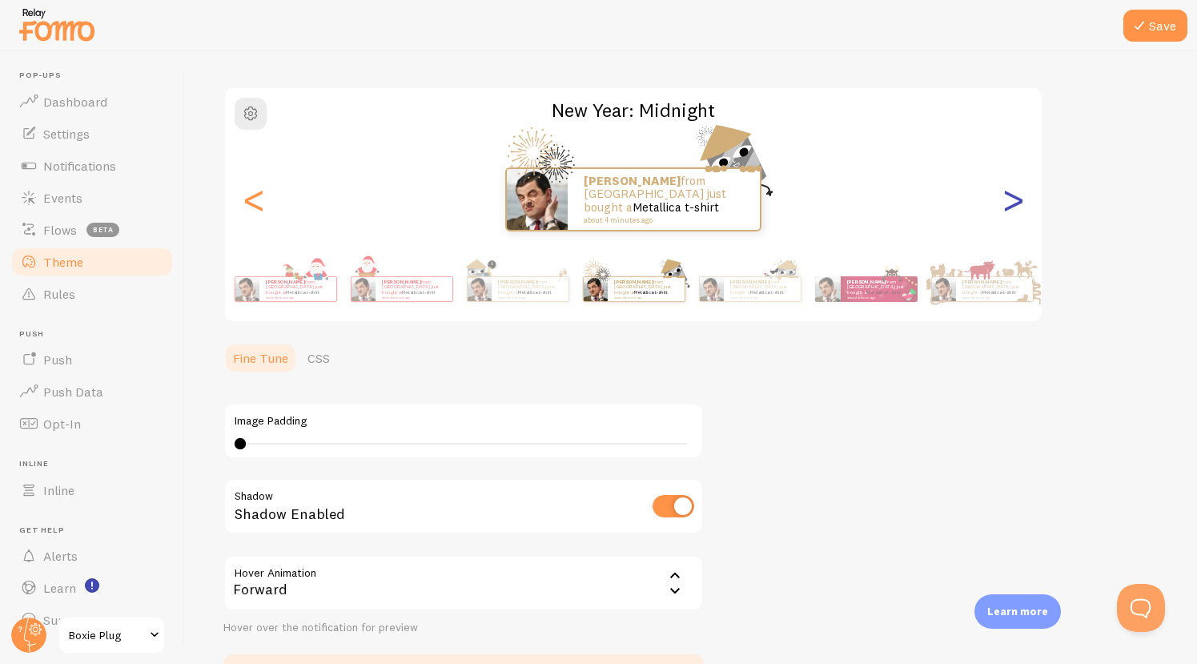
click at [1010, 196] on div ">" at bounding box center [1013, 199] width 19 height 115
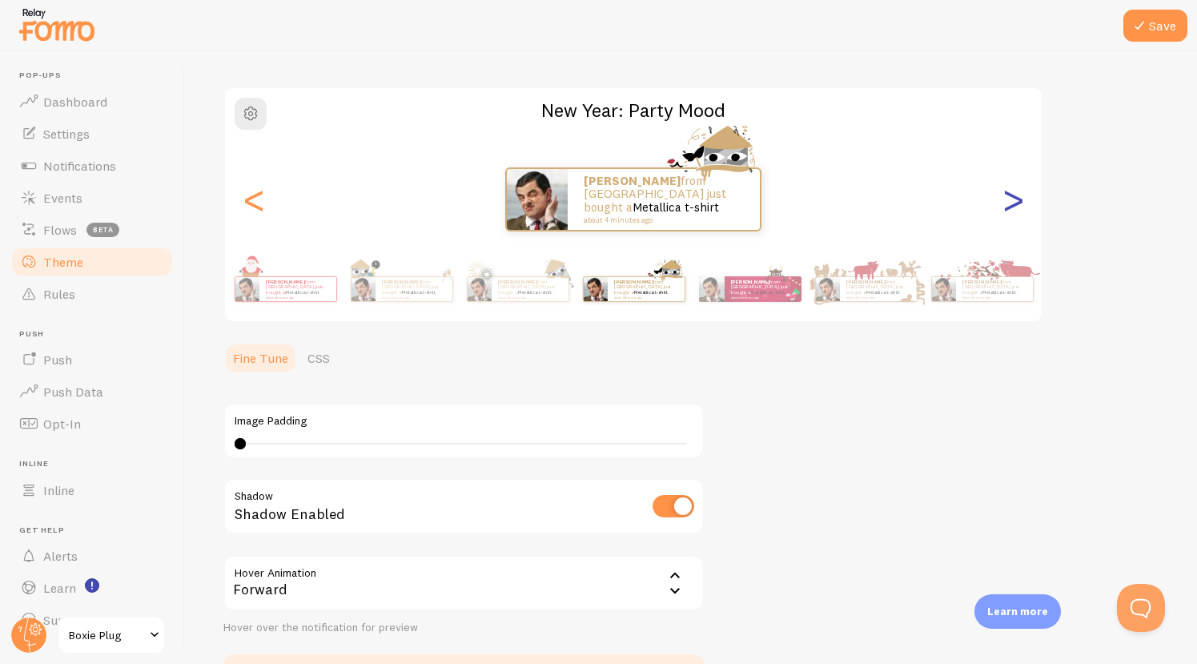
click at [1010, 196] on div ">" at bounding box center [1013, 199] width 19 height 115
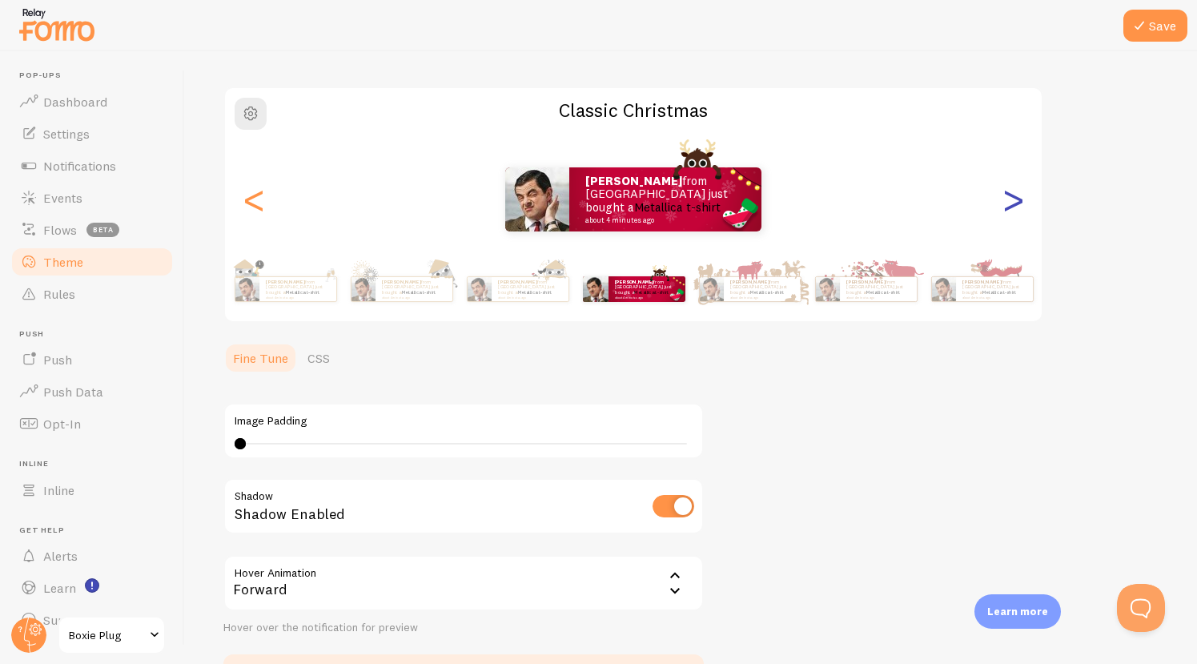
click at [1010, 196] on div ">" at bounding box center [1013, 199] width 19 height 115
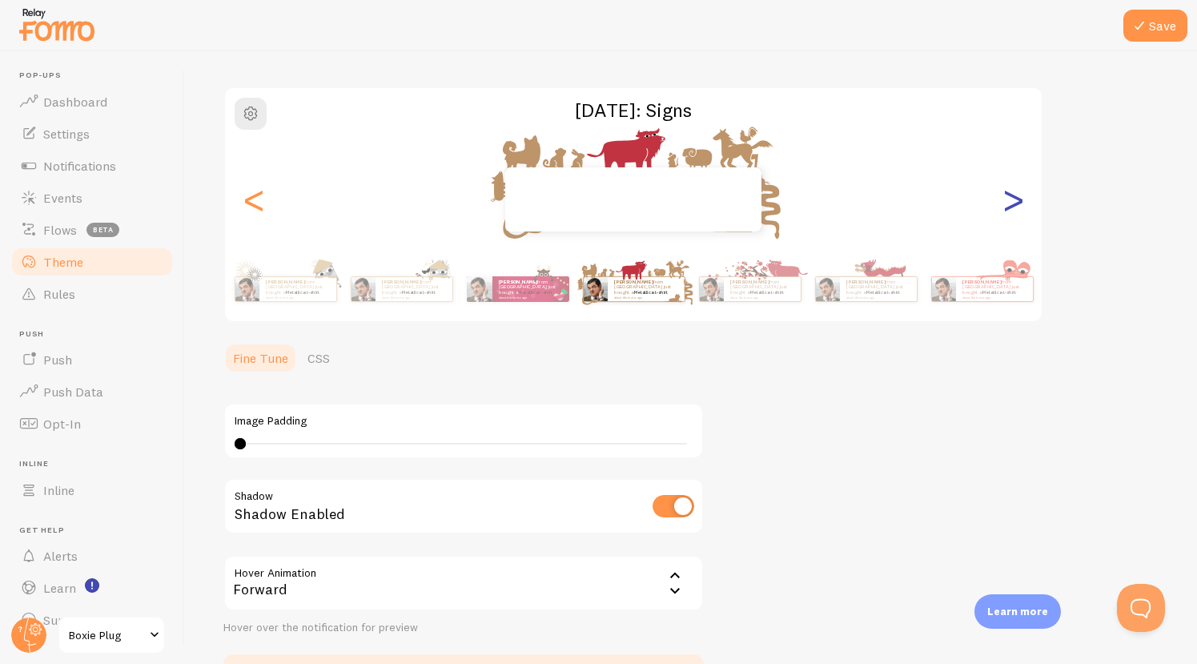
click at [1010, 196] on div ">" at bounding box center [1013, 199] width 19 height 115
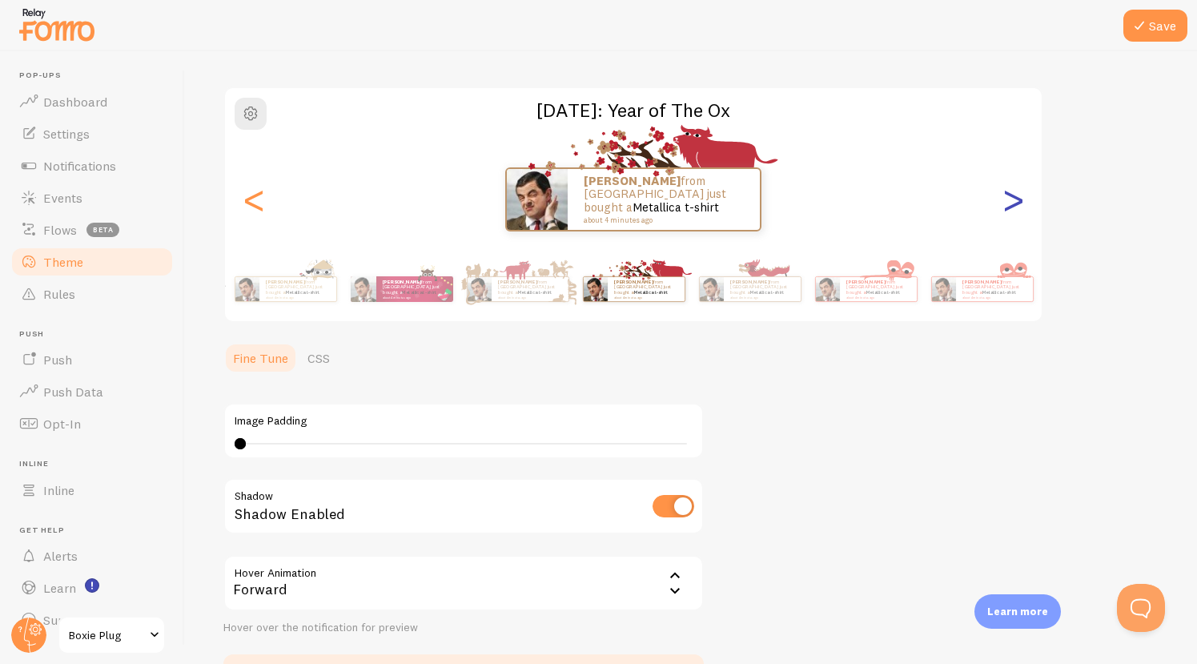
click at [1010, 196] on div ">" at bounding box center [1013, 199] width 19 height 115
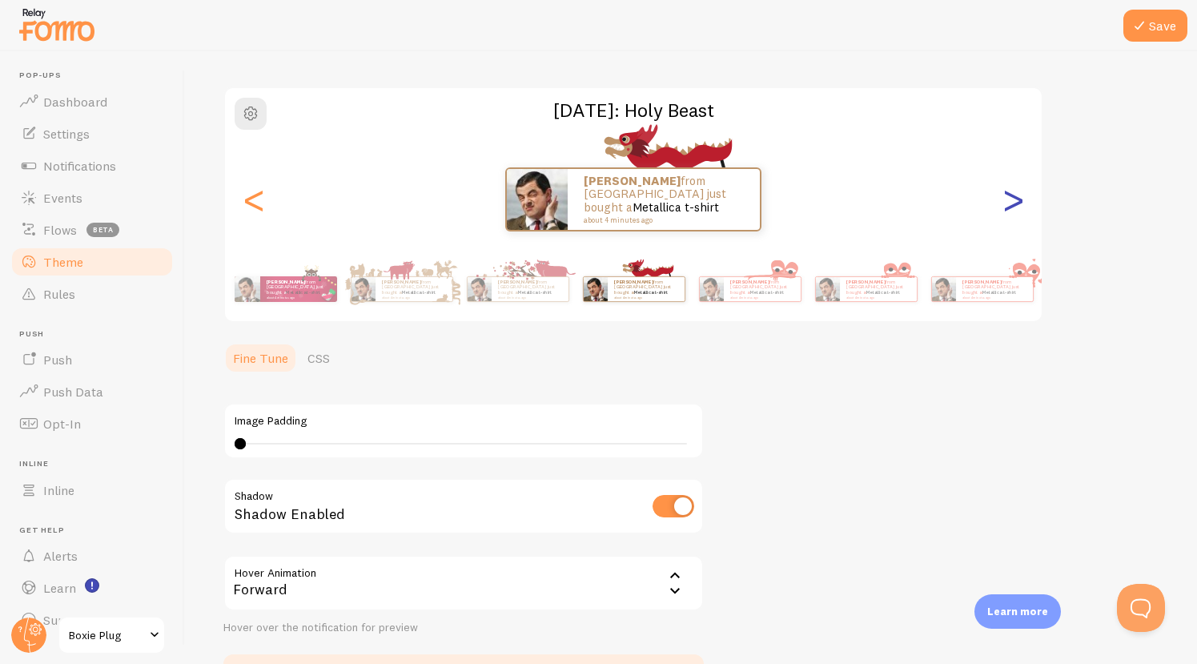
click at [1010, 196] on div ">" at bounding box center [1013, 199] width 19 height 115
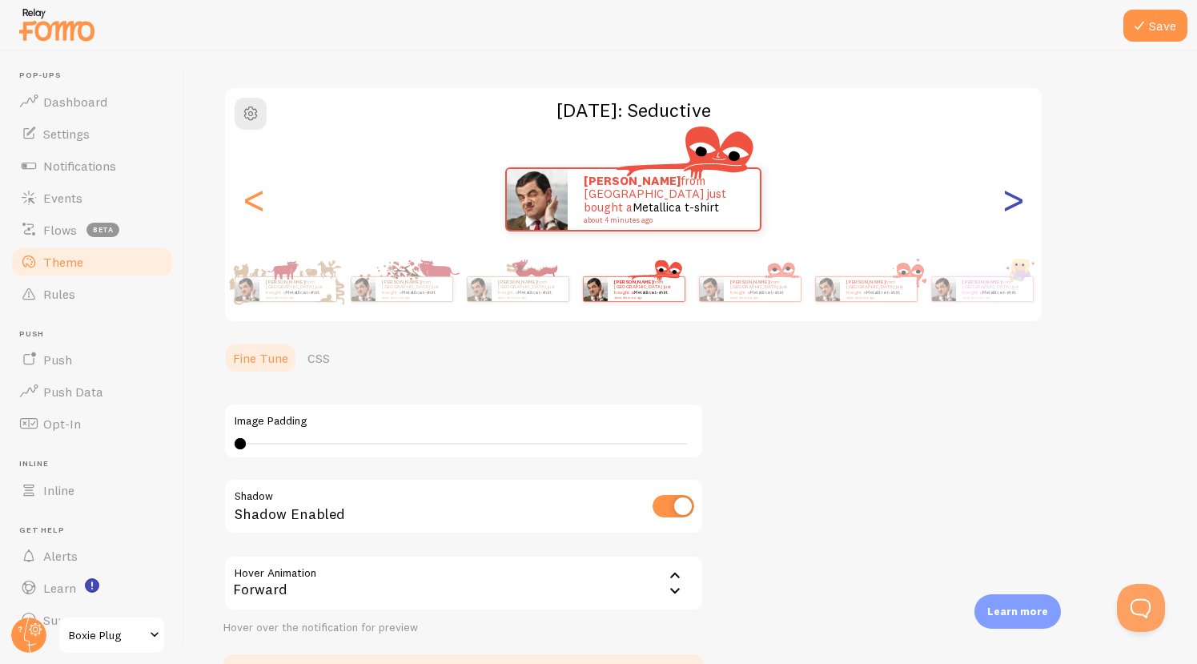
click at [1010, 196] on div ">" at bounding box center [1013, 199] width 19 height 115
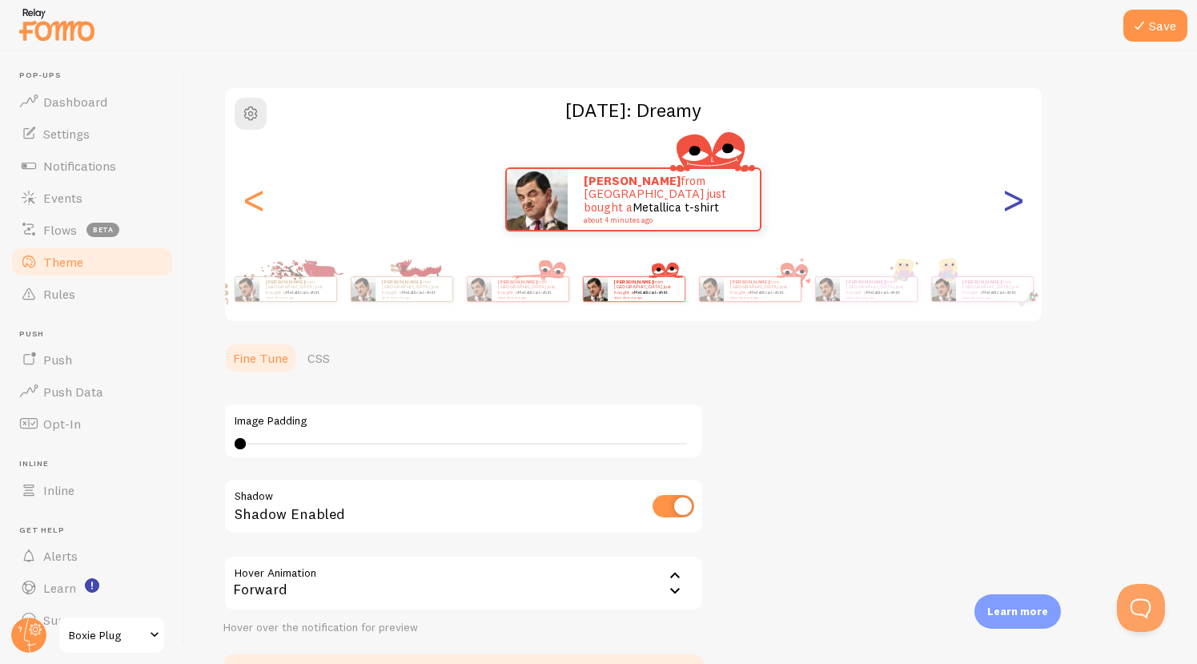
click at [1010, 196] on div ">" at bounding box center [1013, 199] width 19 height 115
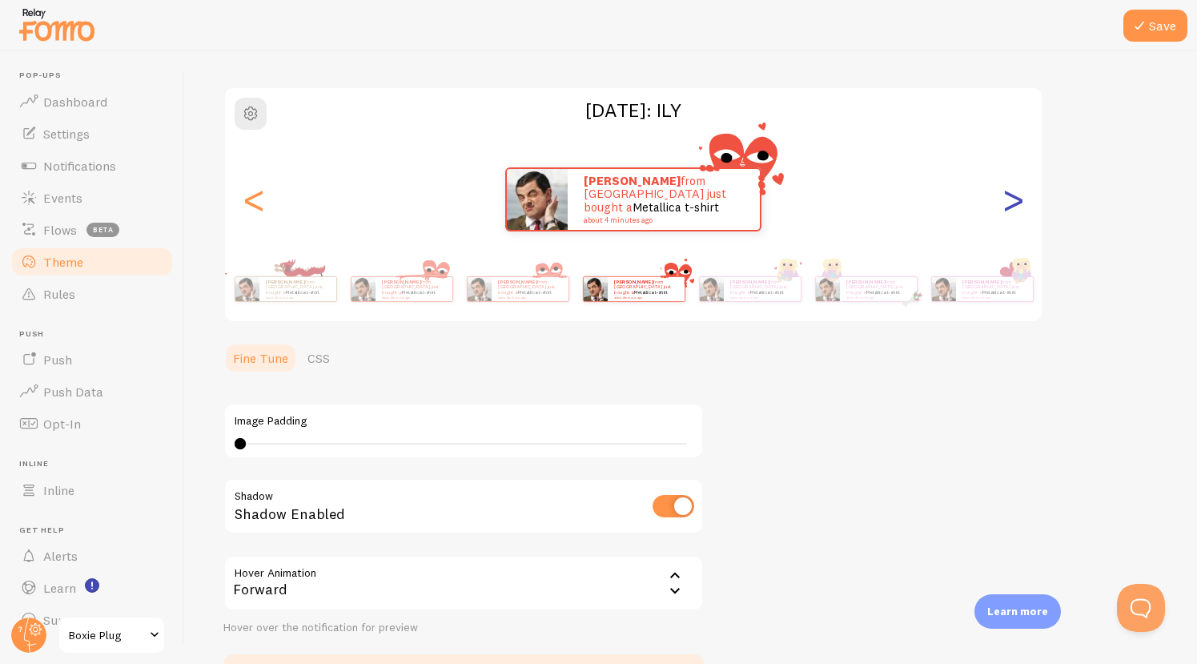
click at [1010, 196] on div ">" at bounding box center [1013, 199] width 19 height 115
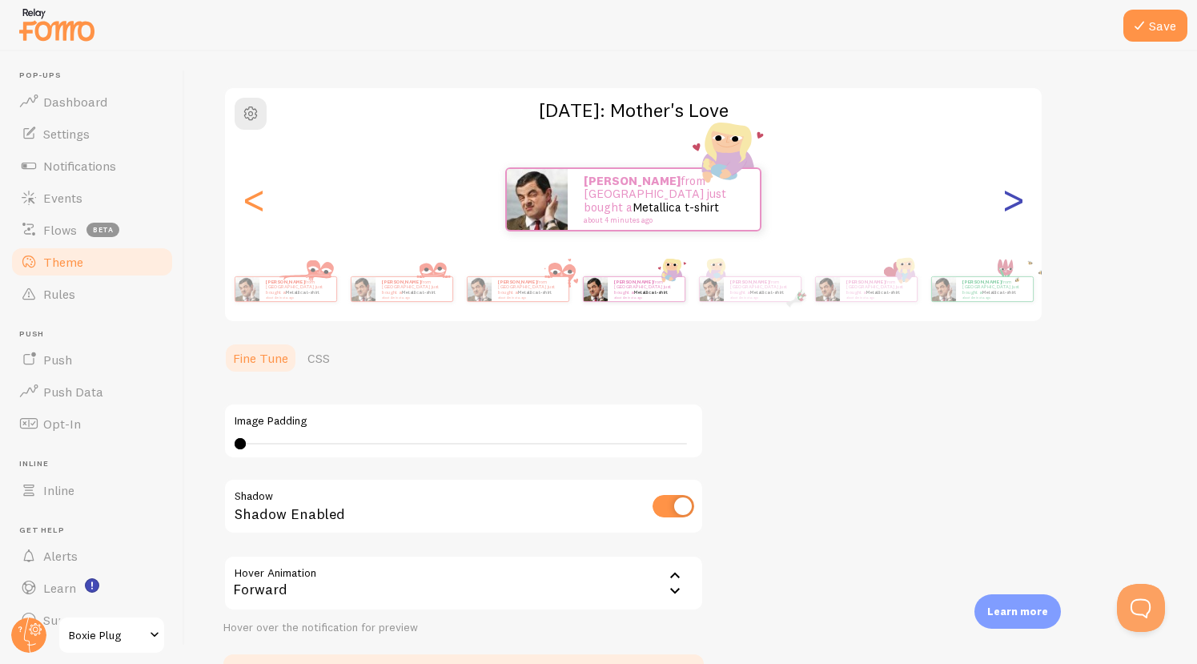
click at [1010, 196] on div ">" at bounding box center [1013, 199] width 19 height 115
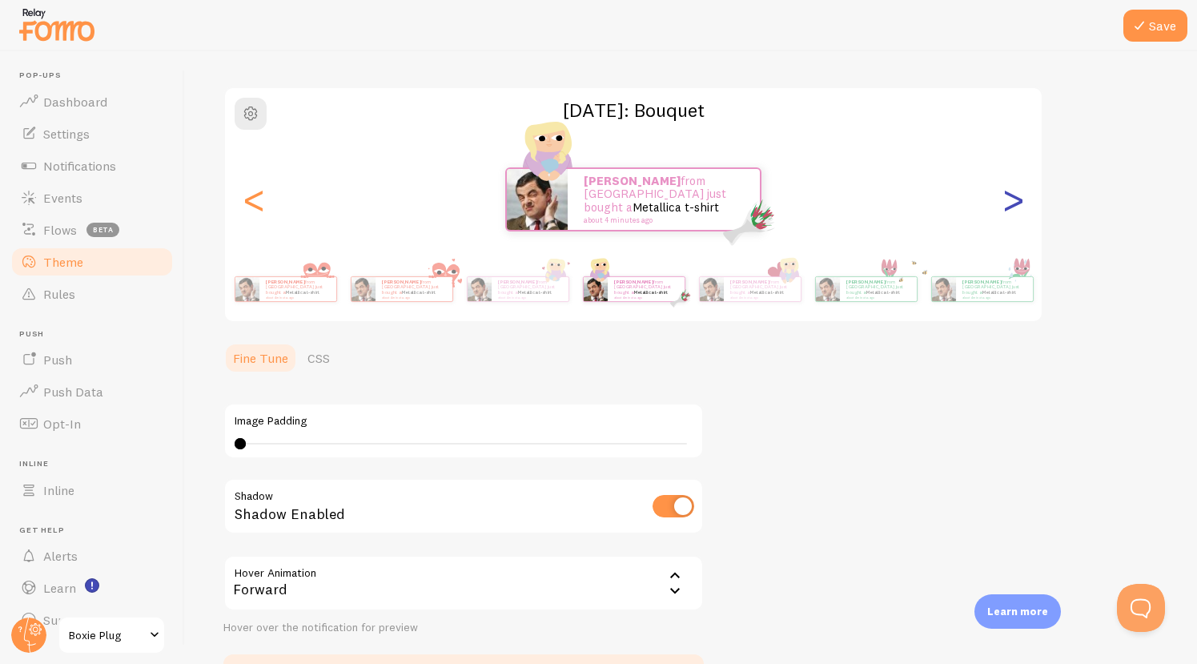
click at [1010, 196] on div ">" at bounding box center [1013, 199] width 19 height 115
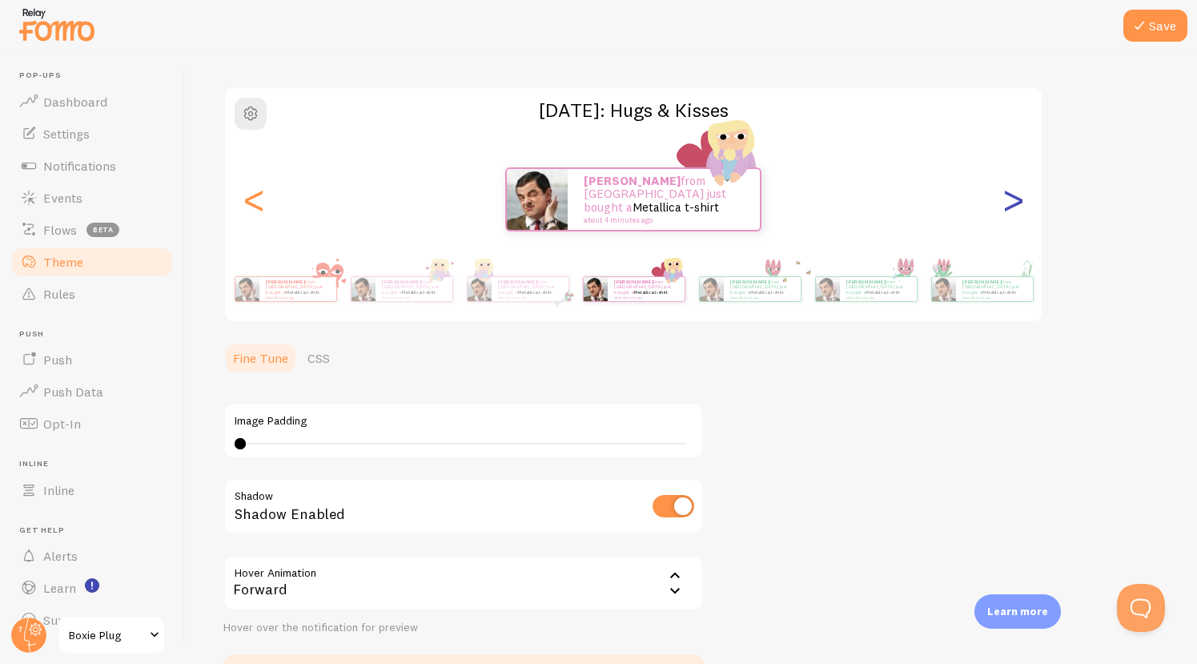
click at [1010, 196] on div ">" at bounding box center [1013, 199] width 19 height 115
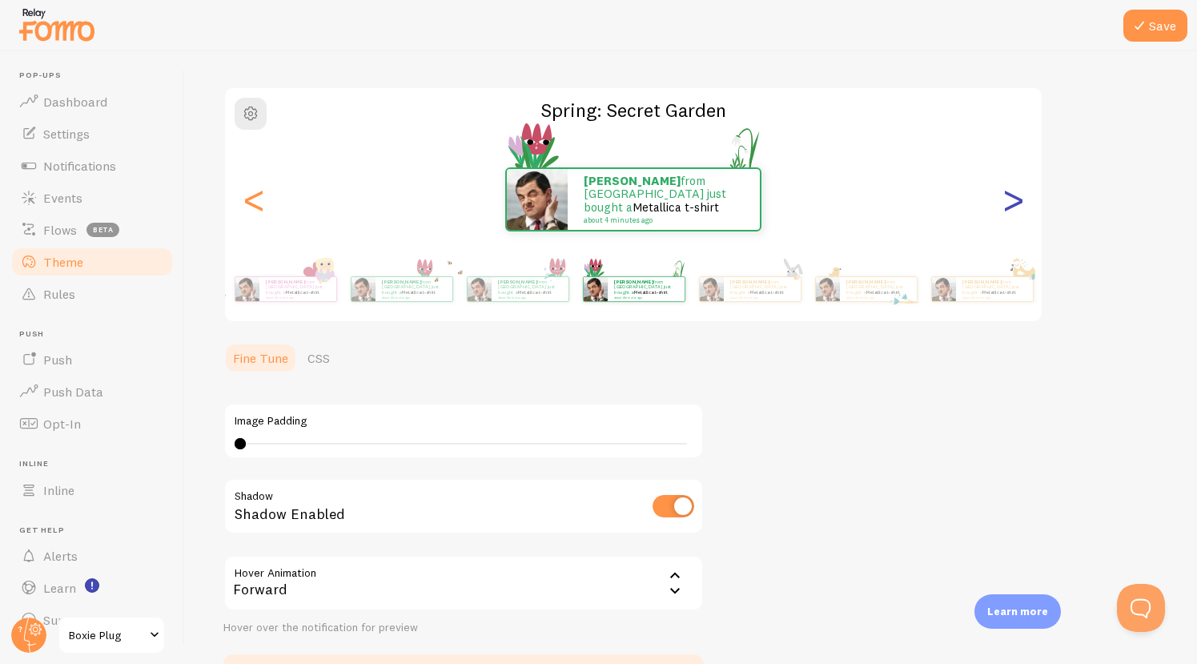
click at [1010, 196] on div ">" at bounding box center [1013, 199] width 19 height 115
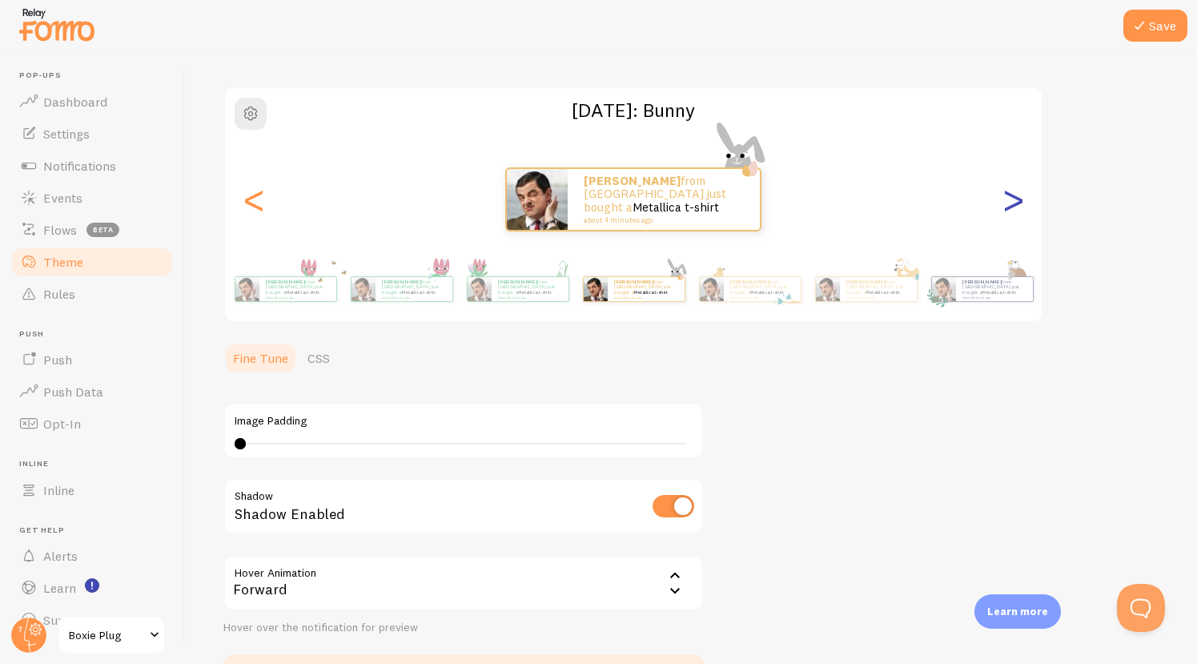
click at [1010, 196] on div ">" at bounding box center [1013, 199] width 19 height 115
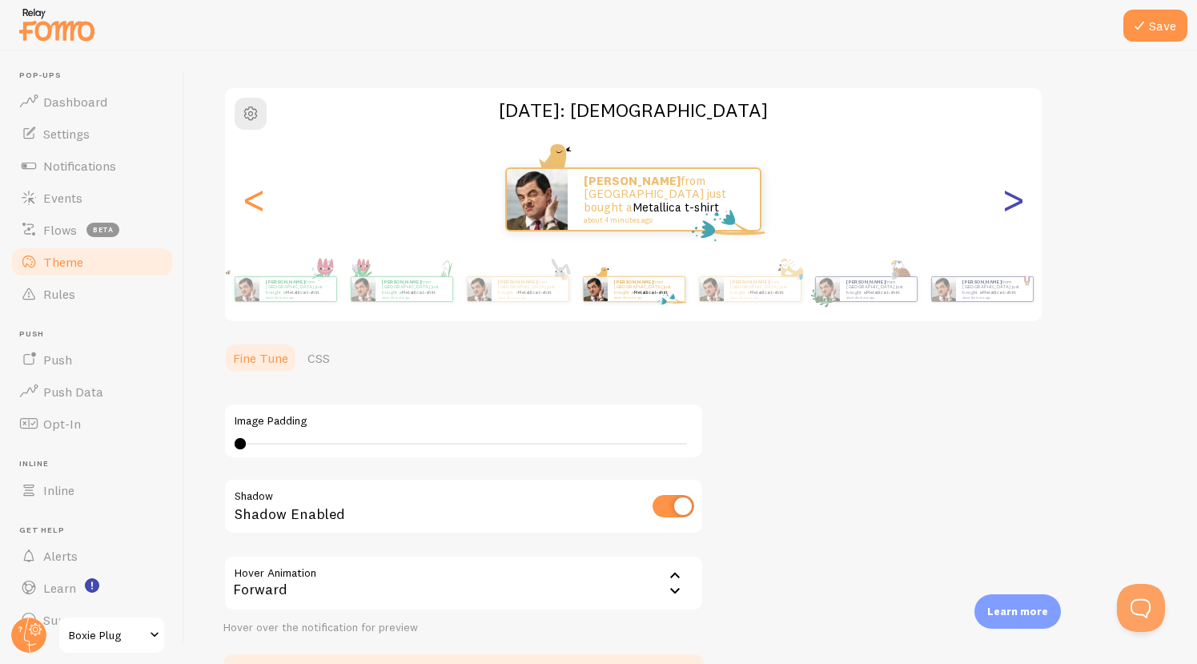
click at [1010, 196] on div ">" at bounding box center [1013, 199] width 19 height 115
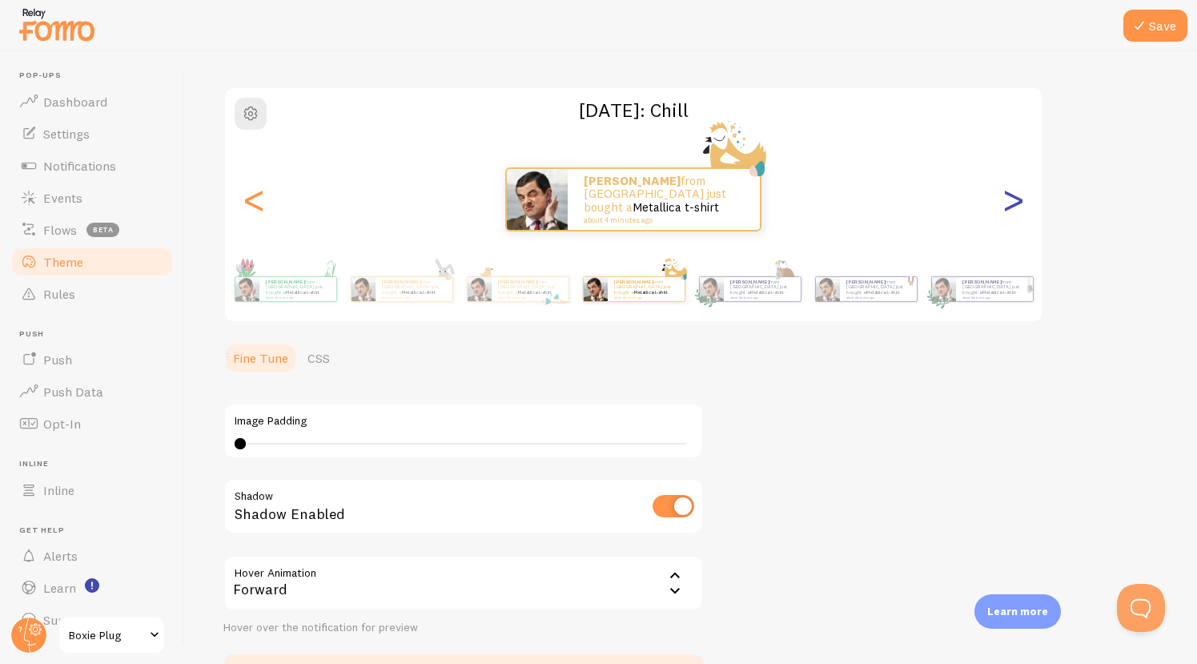
click at [1010, 196] on div ">" at bounding box center [1013, 199] width 19 height 115
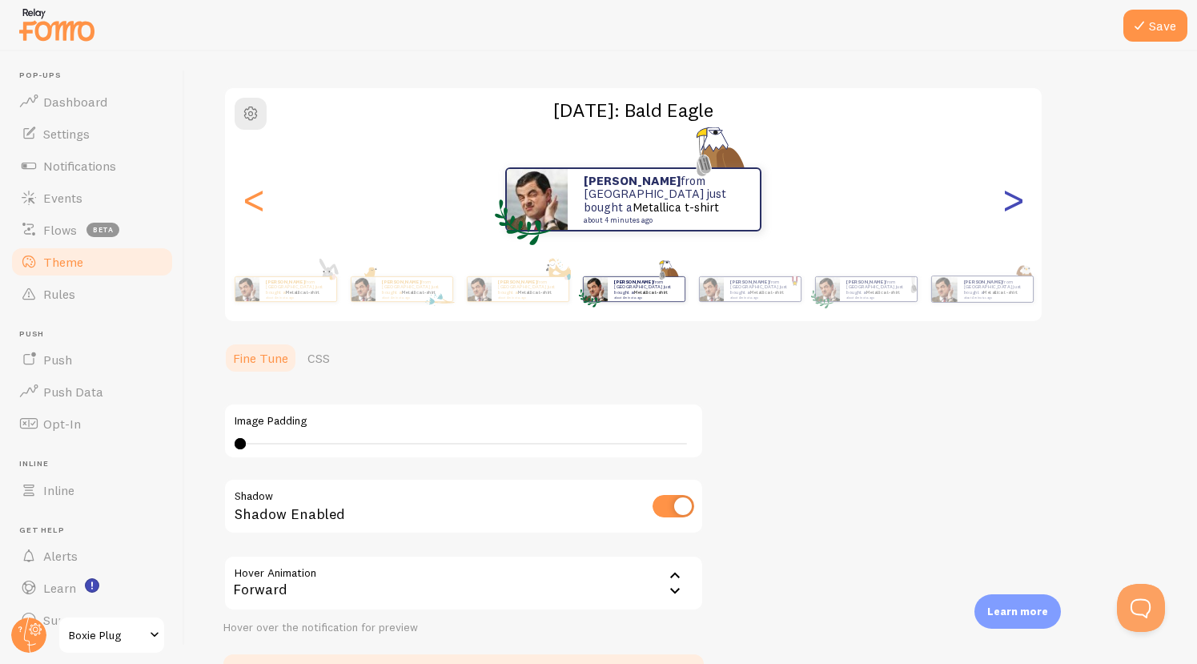
click at [1010, 196] on div ">" at bounding box center [1013, 199] width 19 height 115
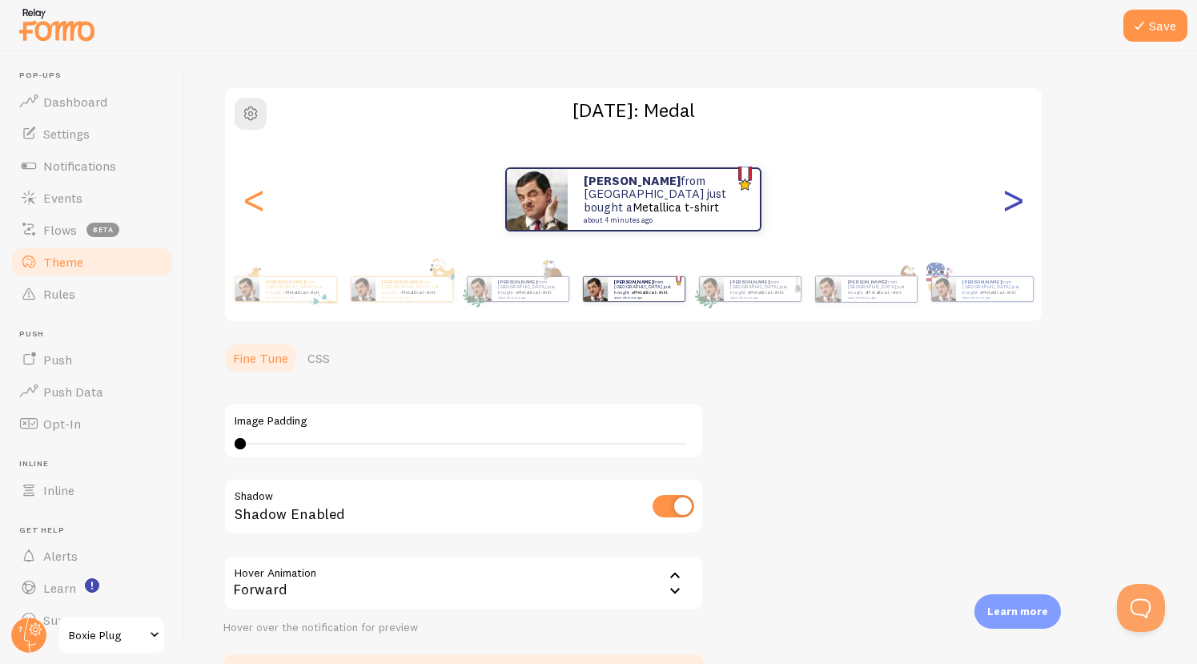
click at [1010, 196] on div ">" at bounding box center [1013, 199] width 19 height 115
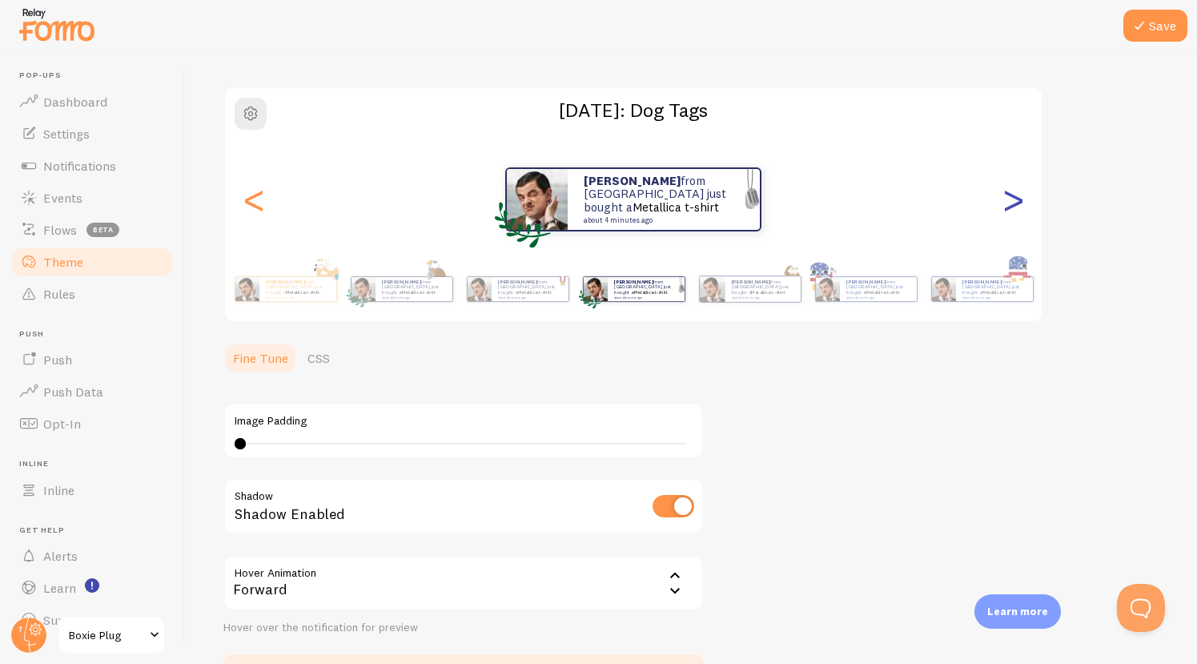
click at [1010, 196] on div ">" at bounding box center [1013, 199] width 19 height 115
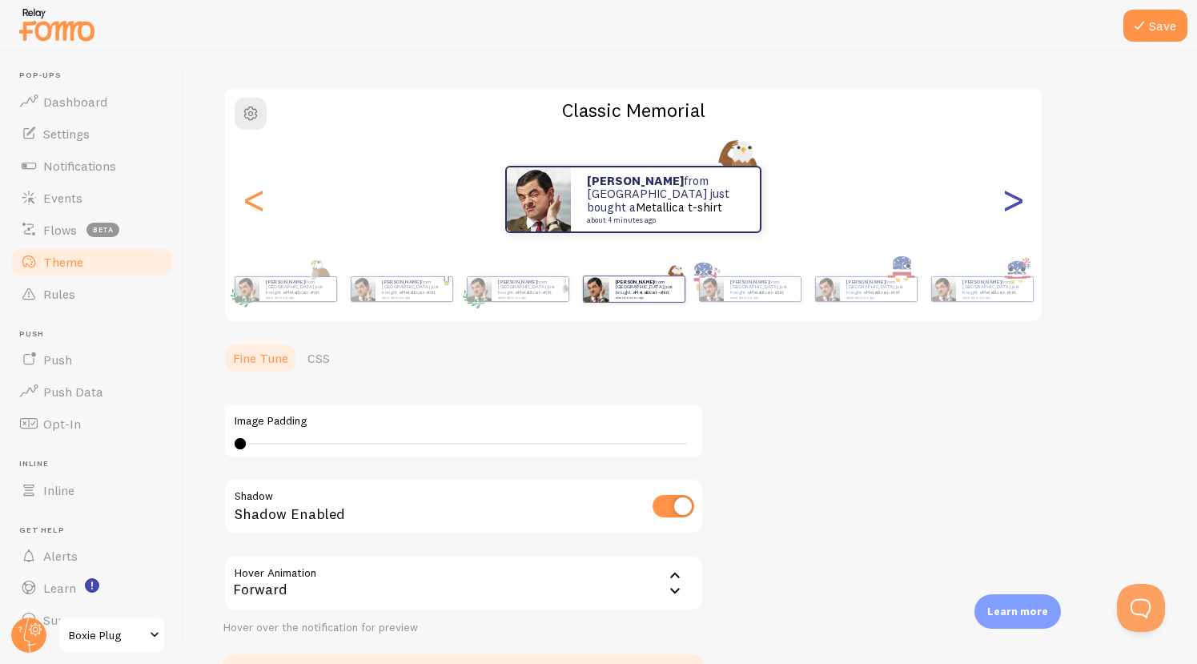
click at [1010, 196] on div ">" at bounding box center [1013, 199] width 19 height 115
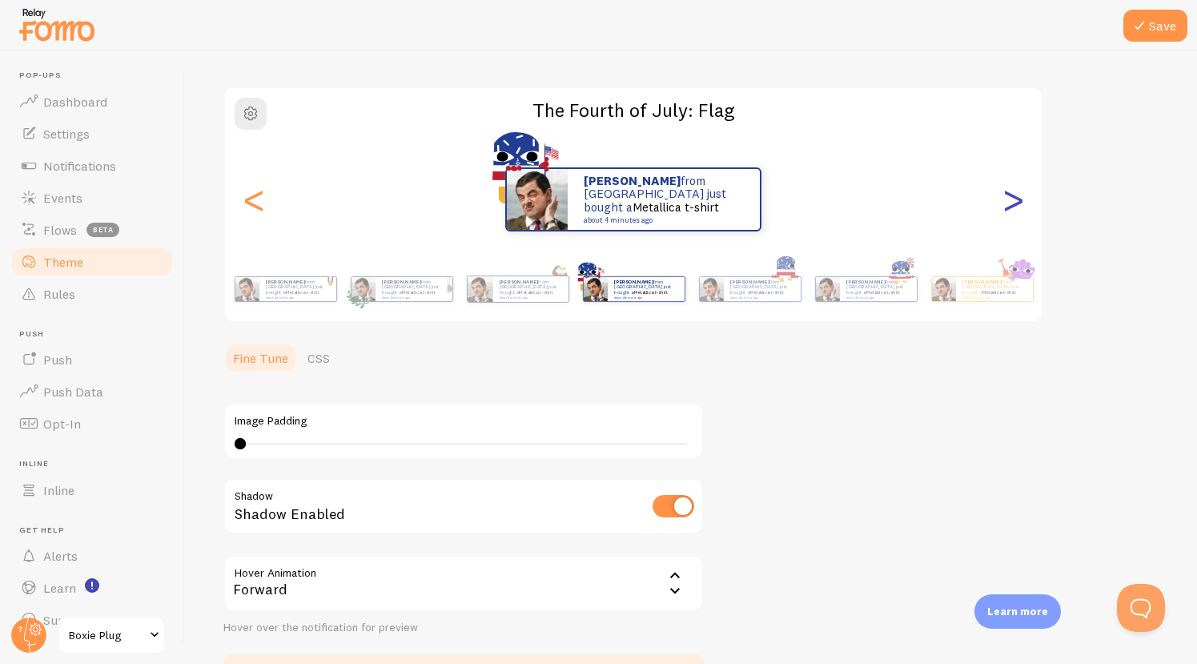
click at [1010, 196] on div ">" at bounding box center [1013, 199] width 19 height 115
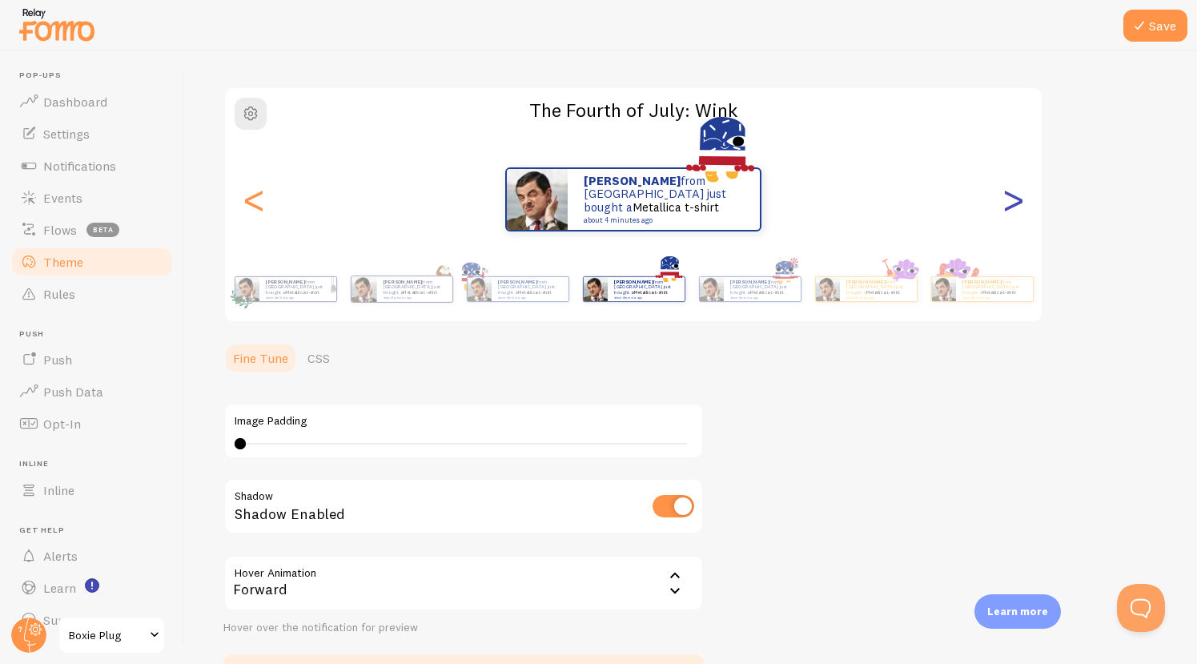
click at [1010, 196] on div ">" at bounding box center [1013, 199] width 19 height 115
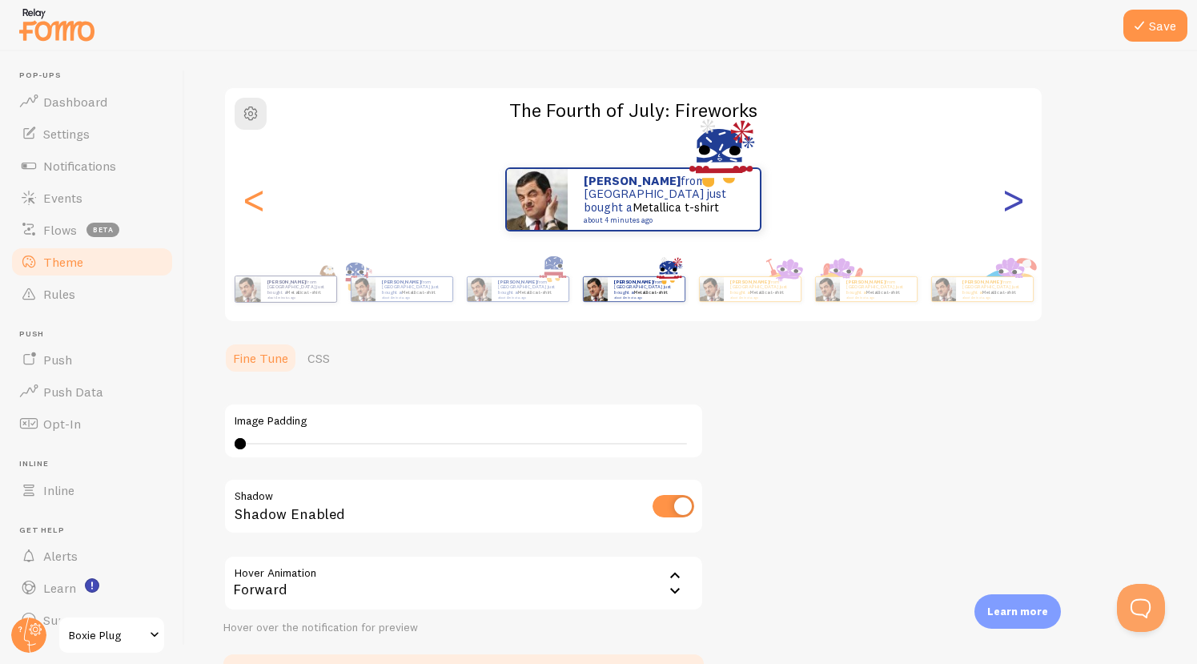
click at [1010, 196] on div ">" at bounding box center [1013, 199] width 19 height 115
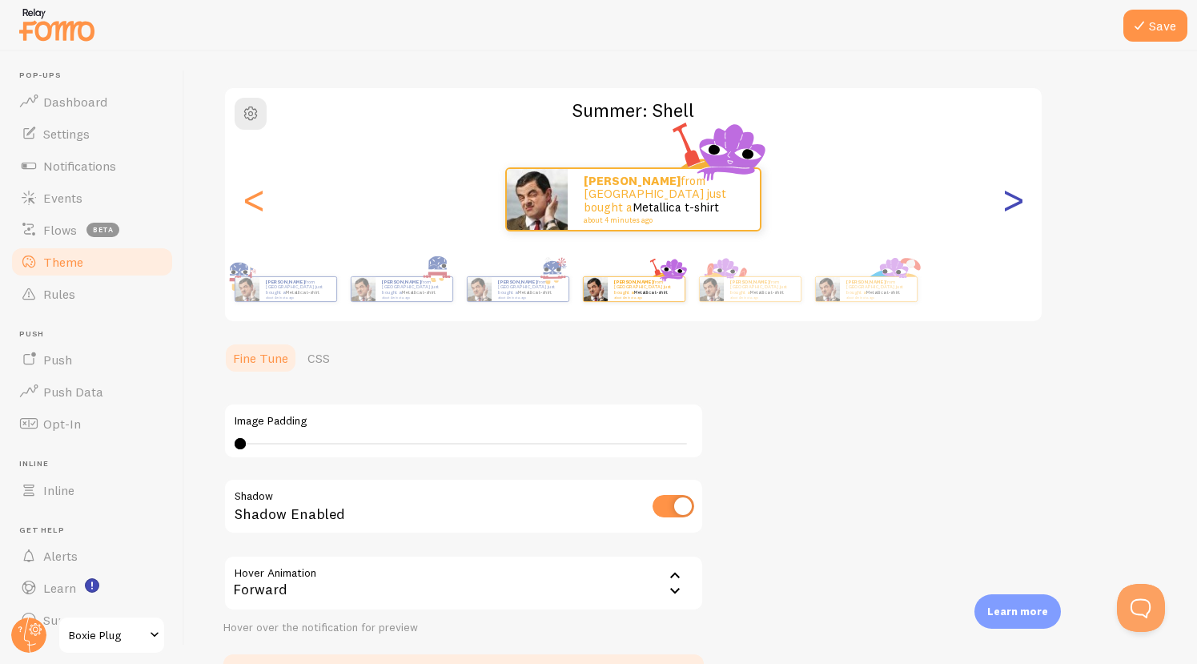
click at [1010, 196] on div ">" at bounding box center [1013, 199] width 19 height 115
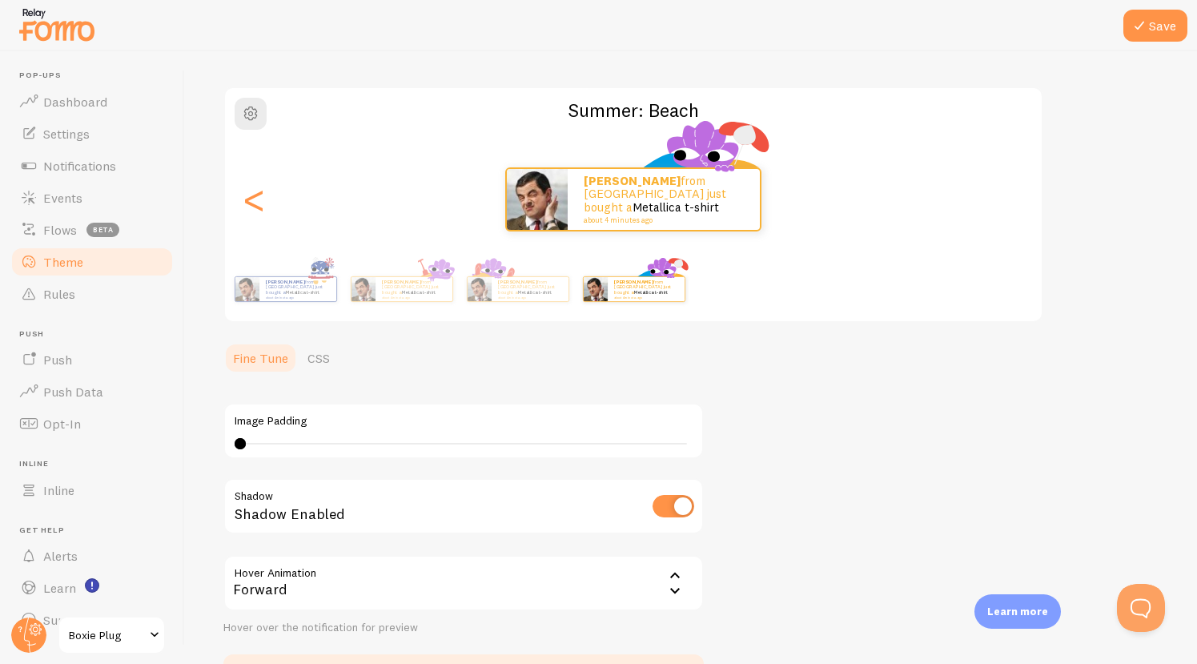
click at [1010, 196] on div "[PERSON_NAME] from [GEOGRAPHIC_DATA] just bought a Metallica t-shirt about 4 mi…" at bounding box center [633, 199] width 817 height 64
click at [259, 198] on div "<" at bounding box center [253, 199] width 19 height 115
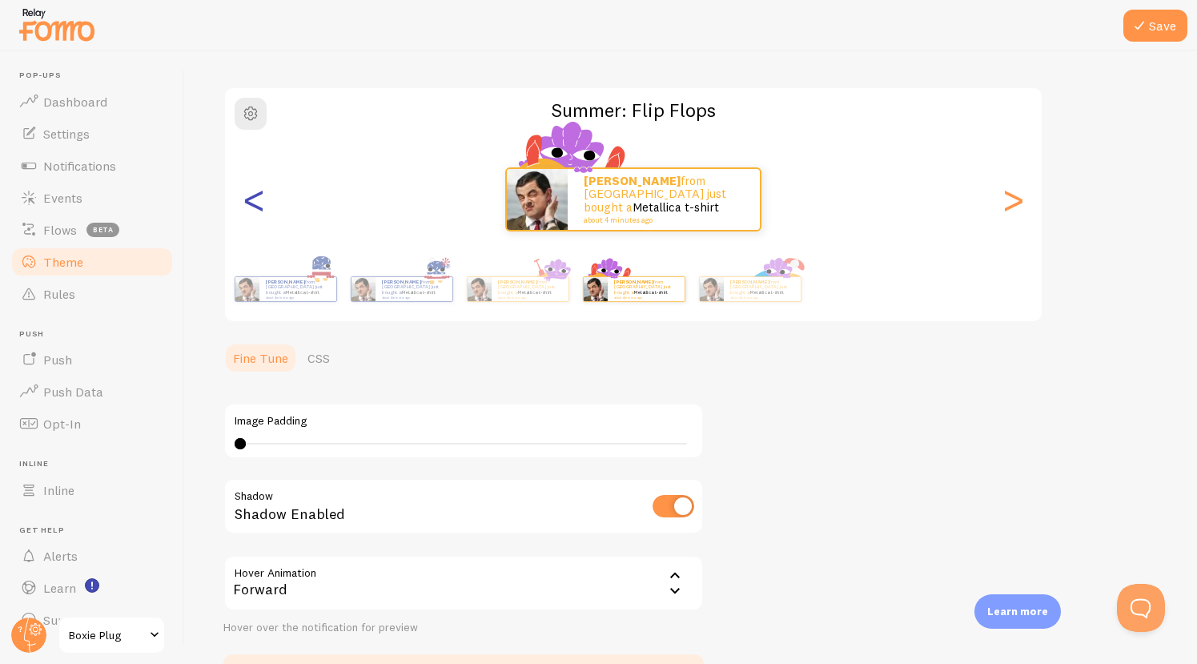
click at [252, 201] on div "<" at bounding box center [253, 199] width 19 height 115
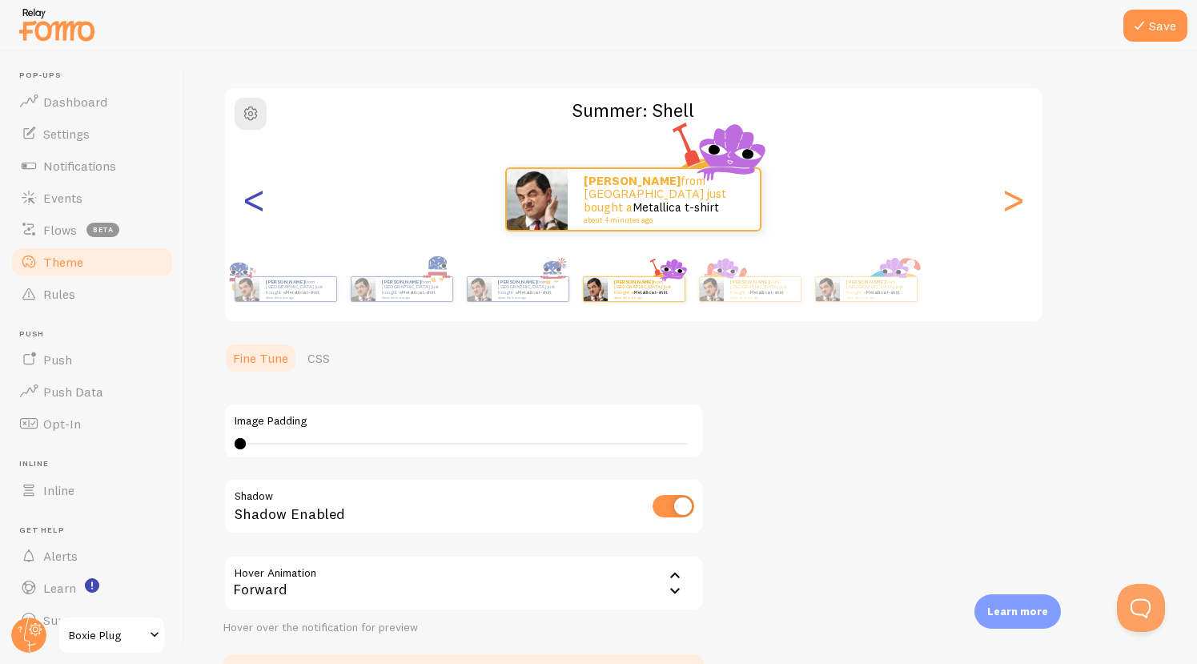
click at [252, 201] on div "<" at bounding box center [253, 199] width 19 height 115
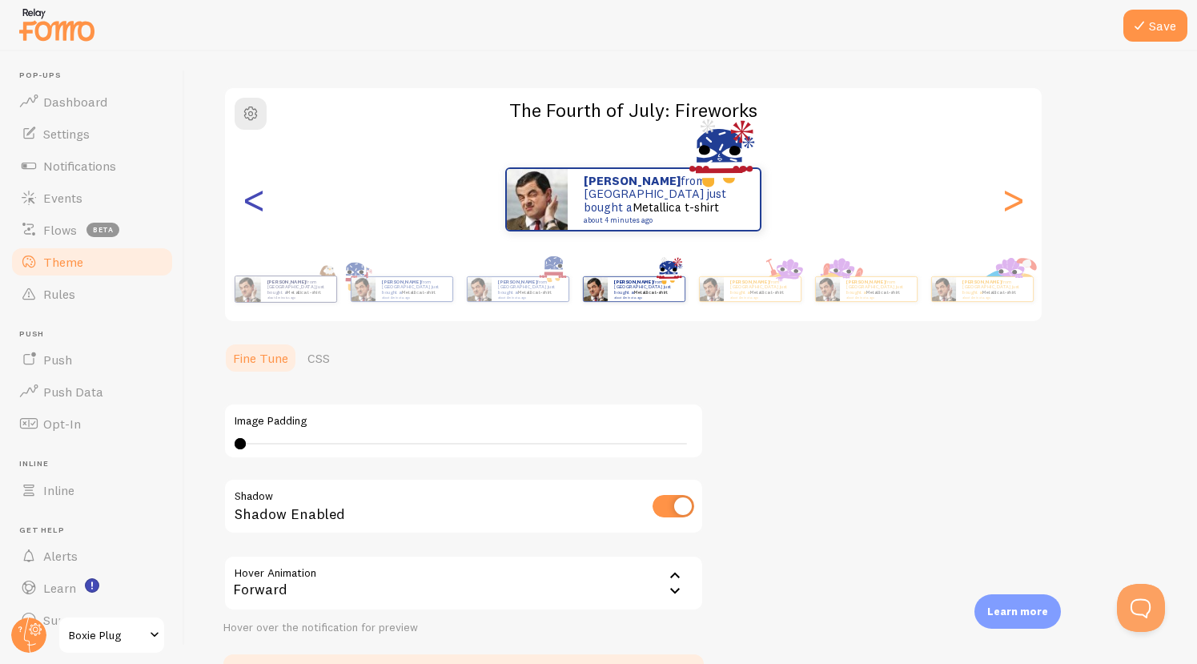
click at [252, 201] on div "<" at bounding box center [253, 199] width 19 height 115
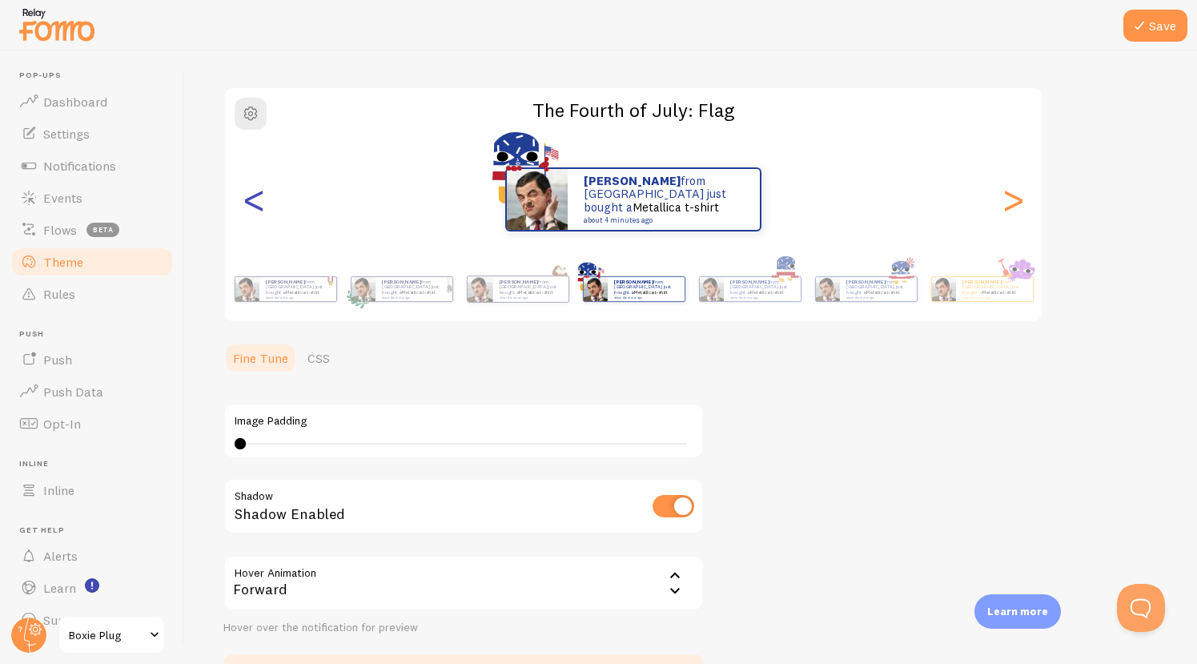
click at [252, 201] on div "<" at bounding box center [253, 199] width 19 height 115
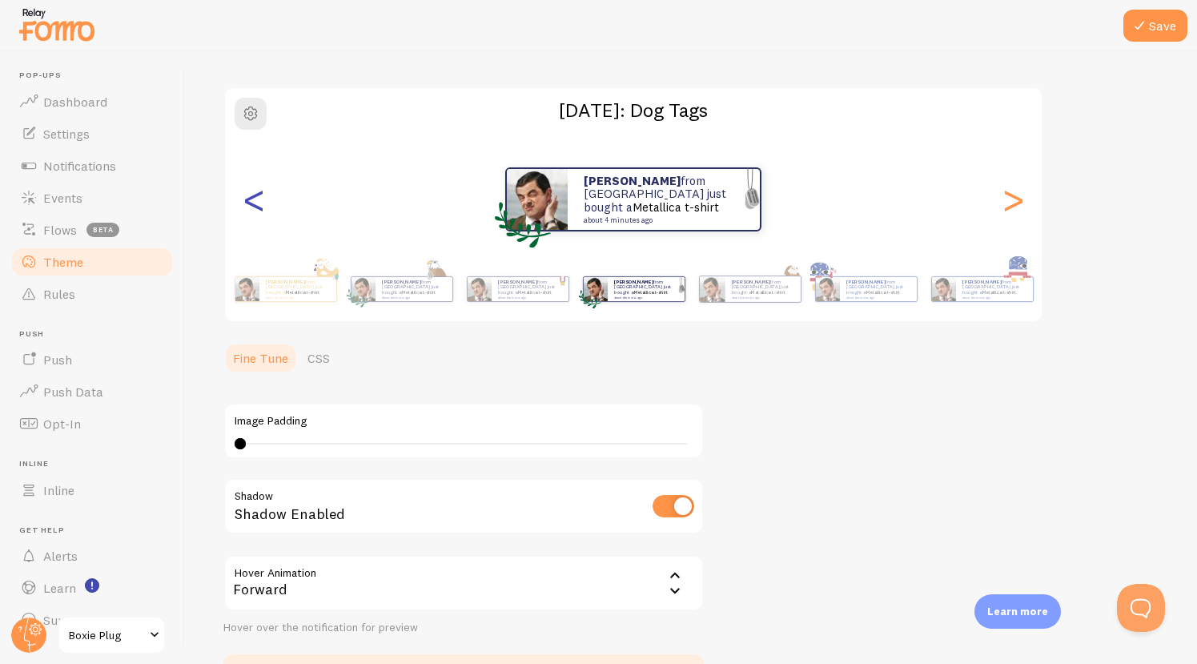
click at [252, 201] on div "<" at bounding box center [253, 199] width 19 height 115
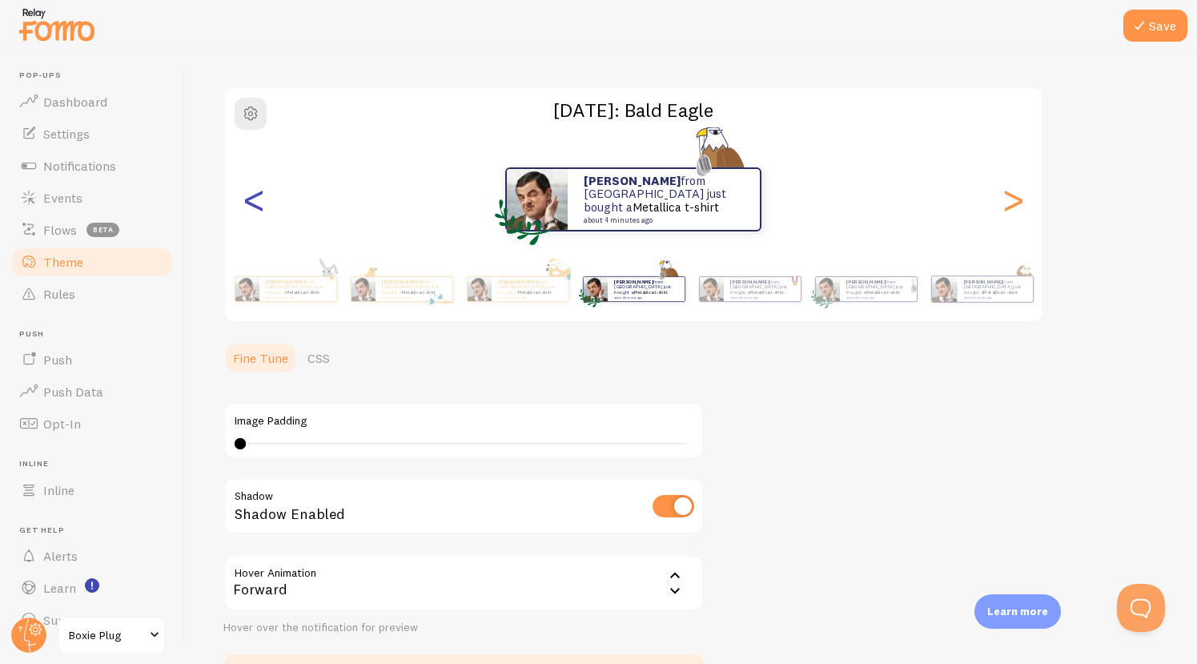
click at [252, 201] on div "<" at bounding box center [253, 199] width 19 height 115
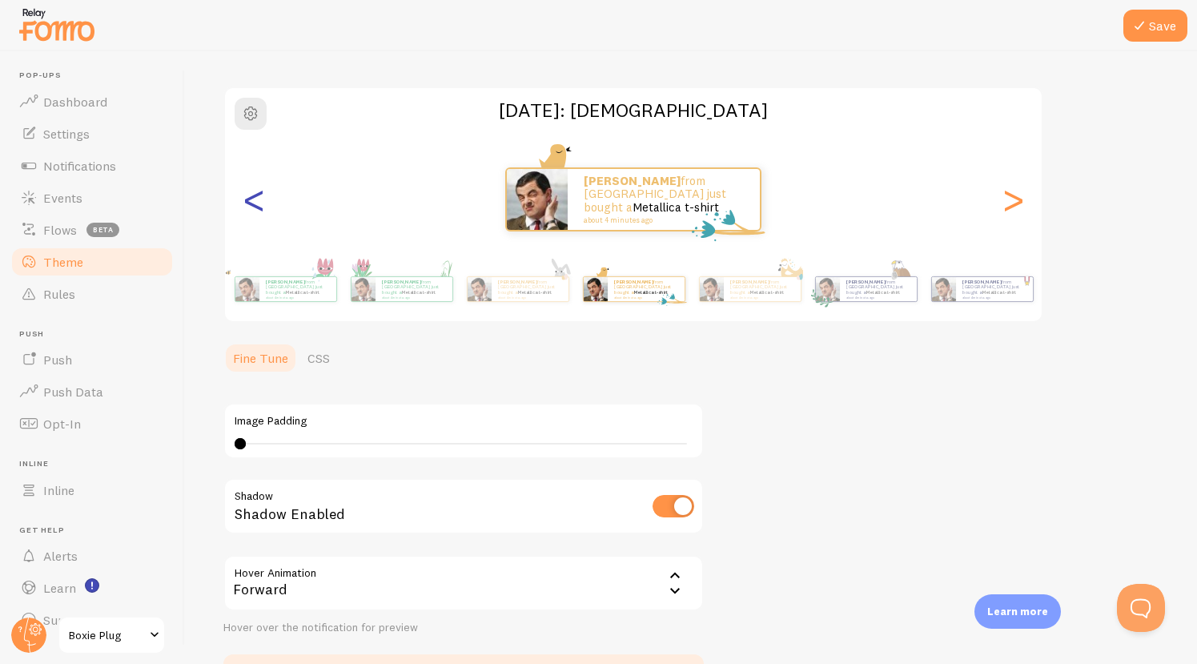
click at [252, 201] on div "<" at bounding box center [253, 199] width 19 height 115
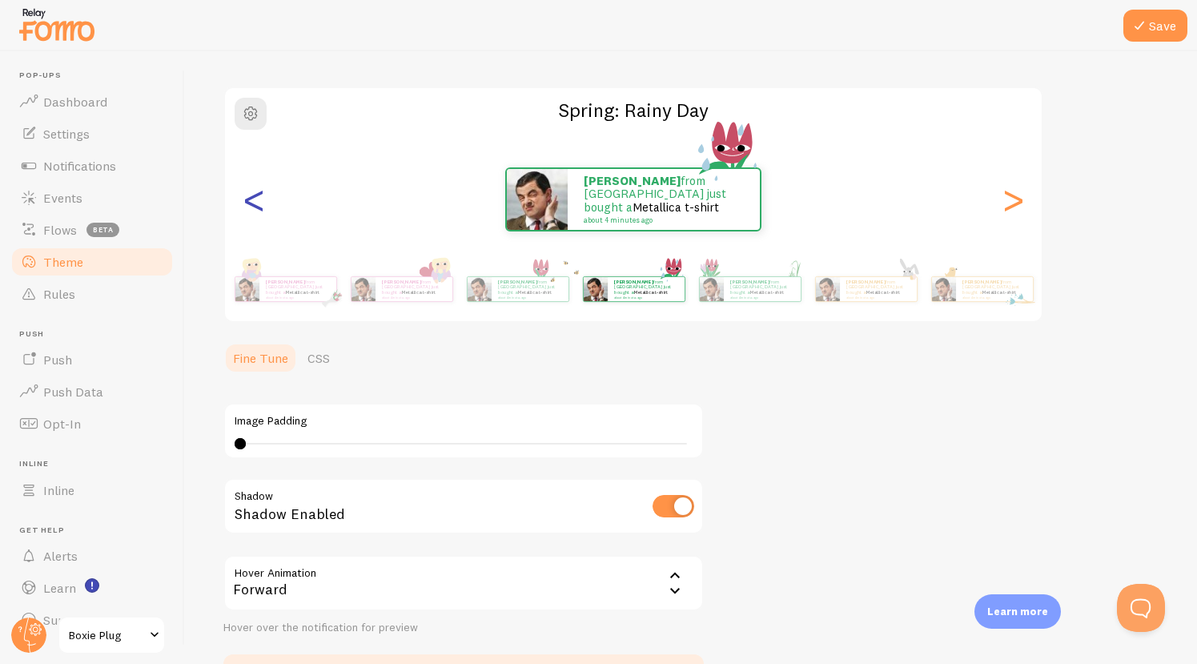
click at [252, 201] on div "<" at bounding box center [253, 199] width 19 height 115
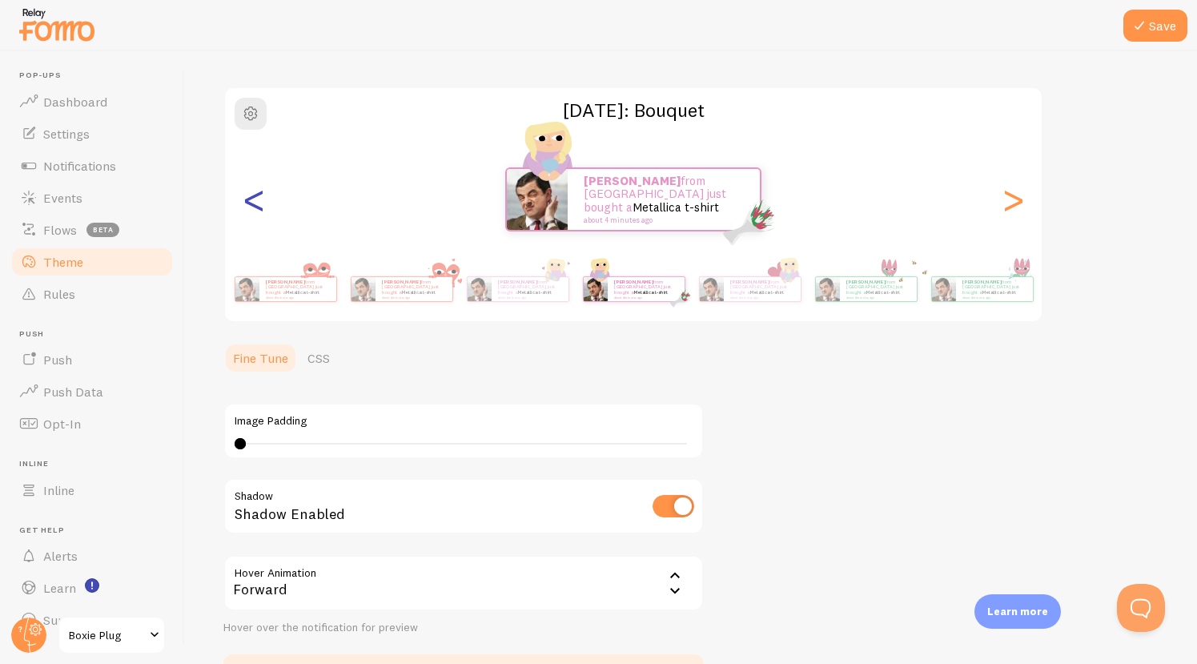
click at [252, 201] on div "<" at bounding box center [253, 199] width 19 height 115
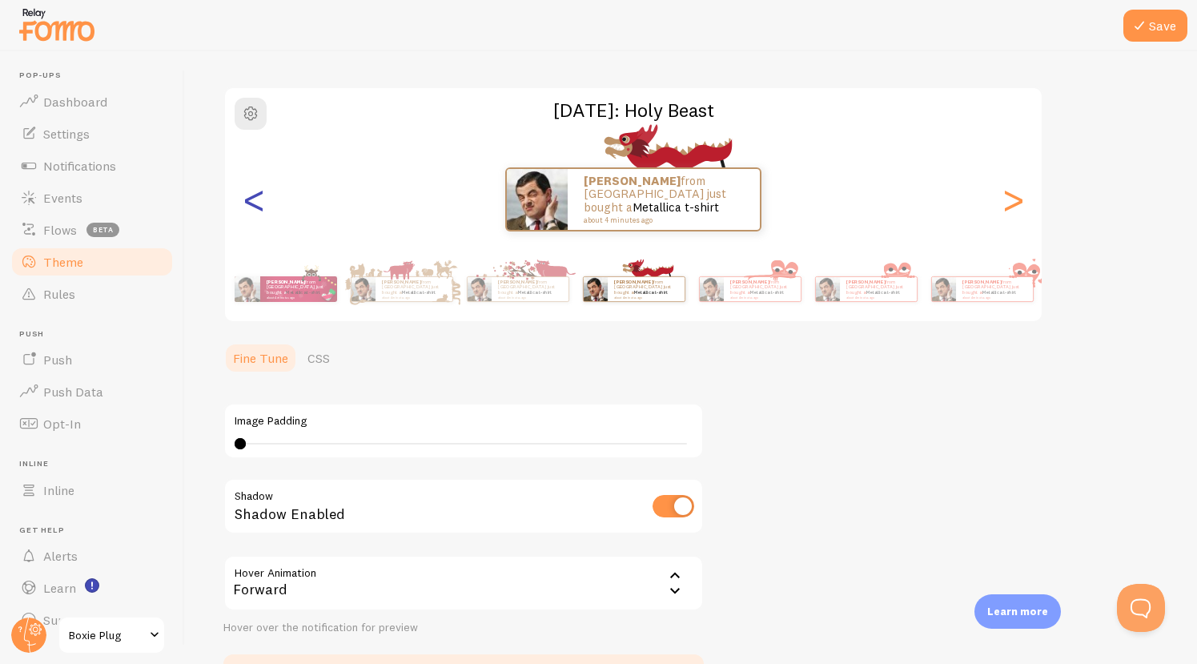
click at [252, 201] on div "<" at bounding box center [253, 199] width 19 height 115
click at [251, 201] on div "<" at bounding box center [253, 199] width 19 height 115
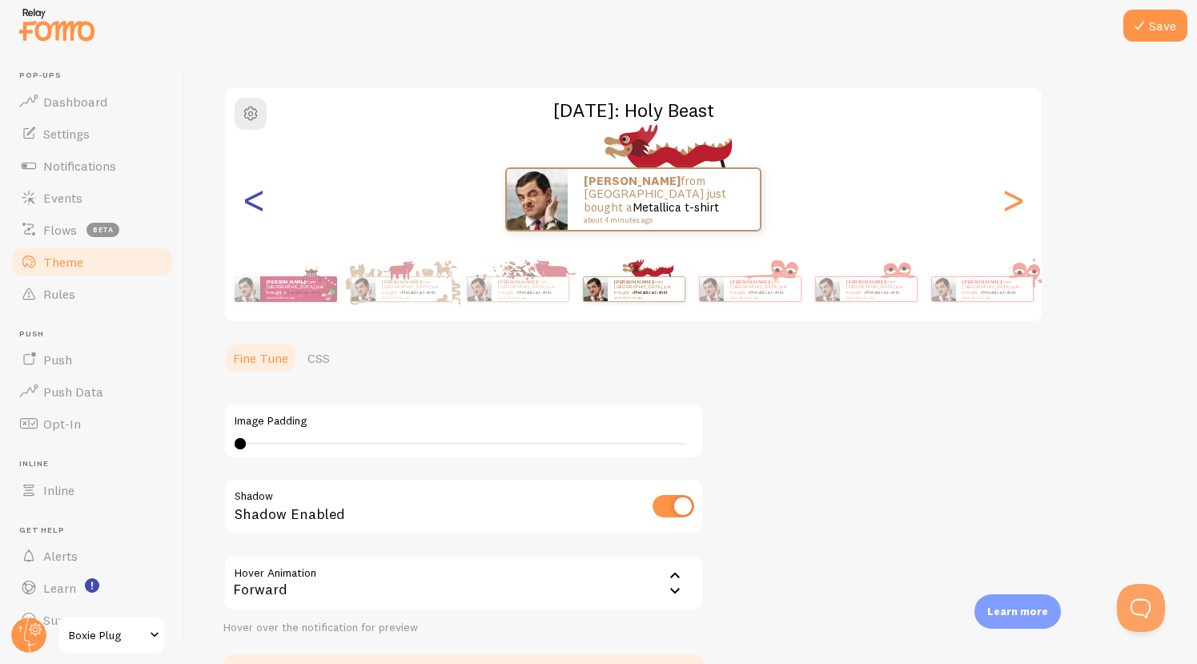
click at [251, 201] on div "<" at bounding box center [253, 199] width 19 height 115
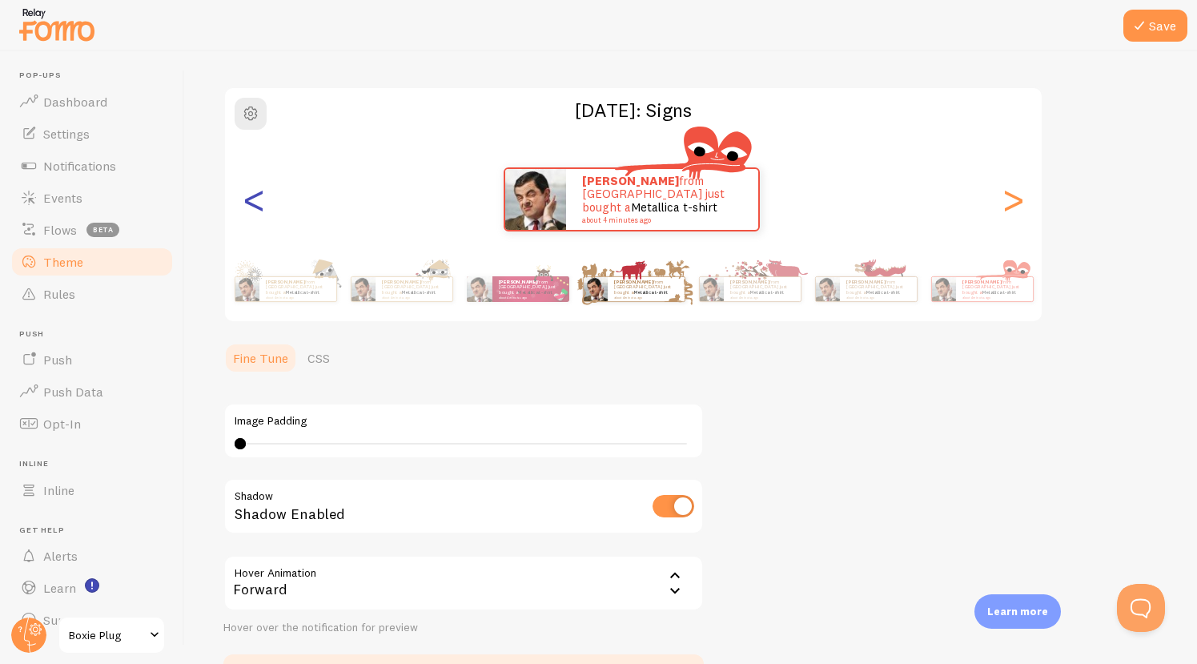
click at [249, 200] on div "<" at bounding box center [253, 199] width 19 height 115
click at [234, 200] on div "[PERSON_NAME] from [GEOGRAPHIC_DATA] just bought a Metallica t-shirt about 4 mi…" at bounding box center [631, 199] width 817 height 64
click at [235, 197] on div "[PERSON_NAME] from [GEOGRAPHIC_DATA] just bought a Metallica t-shirt about 4 mi…" at bounding box center [631, 199] width 817 height 64
click at [235, 196] on div "[PERSON_NAME] from [GEOGRAPHIC_DATA] just bought a Metallica t-shirt about 4 mi…" at bounding box center [631, 199] width 817 height 64
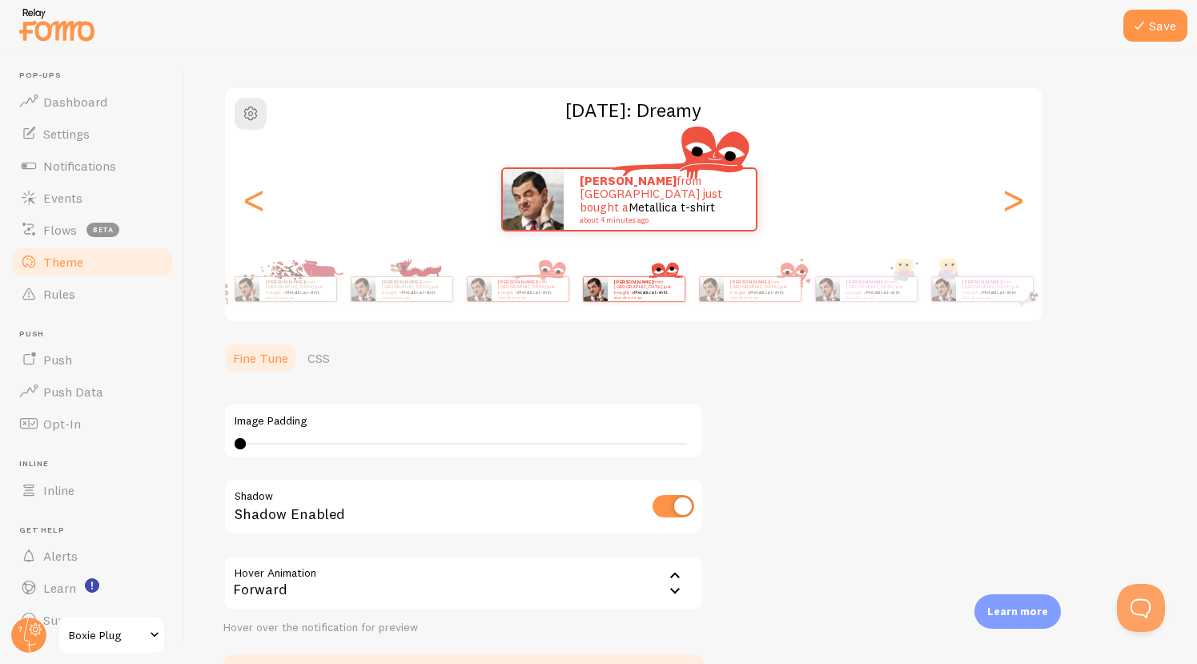
click at [233, 196] on div "[PERSON_NAME] from [GEOGRAPHIC_DATA] just bought a Metallica t-shirt about 4 mi…" at bounding box center [629, 199] width 817 height 64
click at [264, 199] on div "<" at bounding box center [253, 199] width 19 height 115
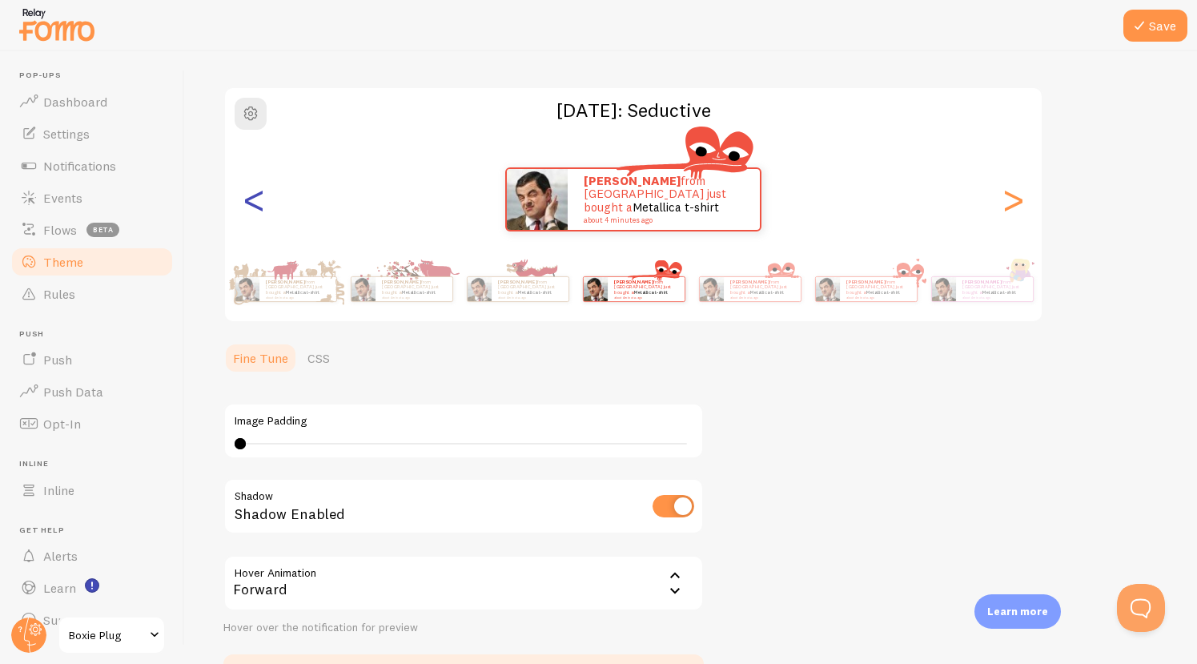
click at [264, 199] on div "<" at bounding box center [253, 199] width 19 height 115
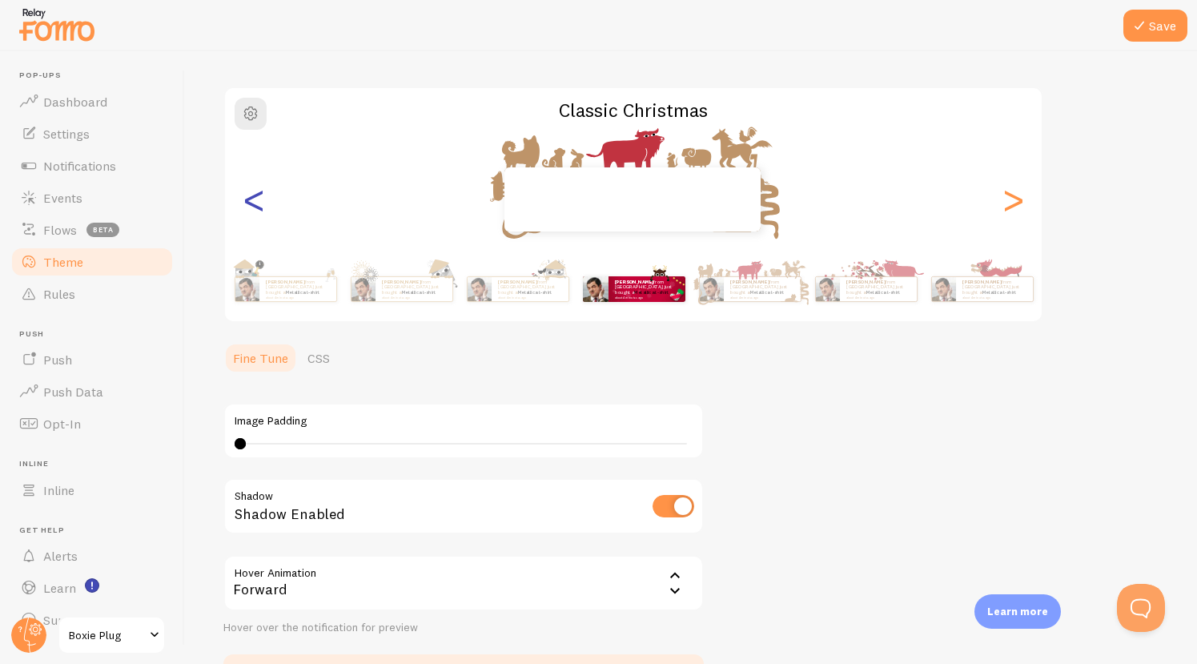
click at [264, 199] on div "<" at bounding box center [253, 199] width 19 height 115
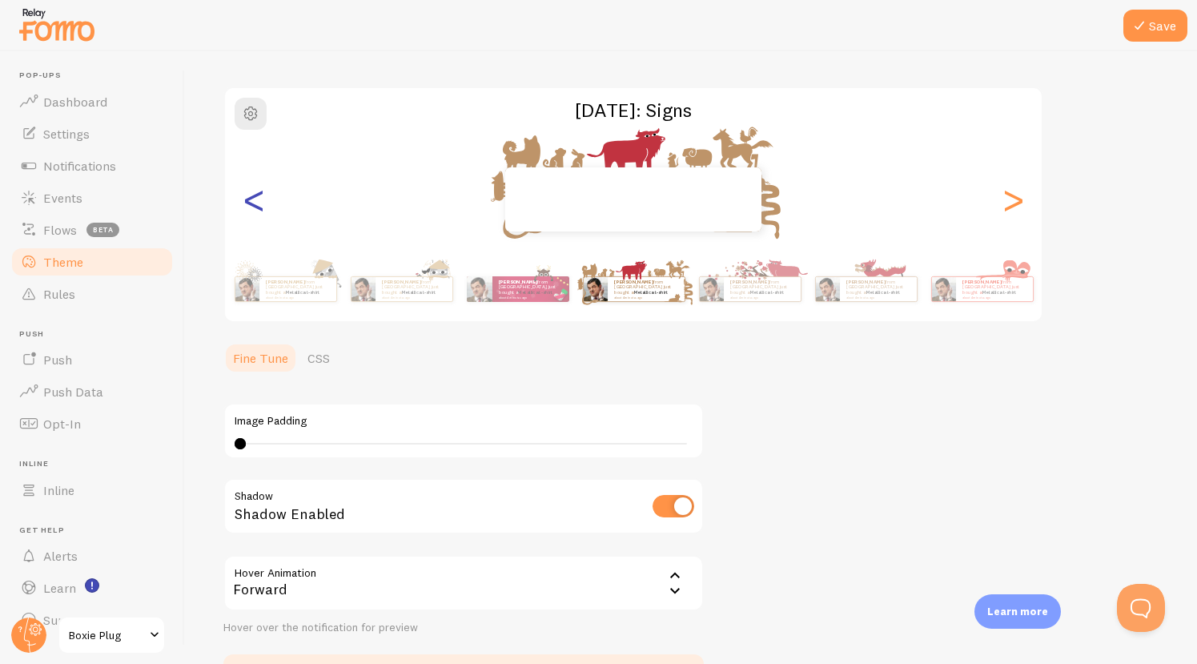
click at [264, 199] on div "<" at bounding box center [253, 199] width 19 height 115
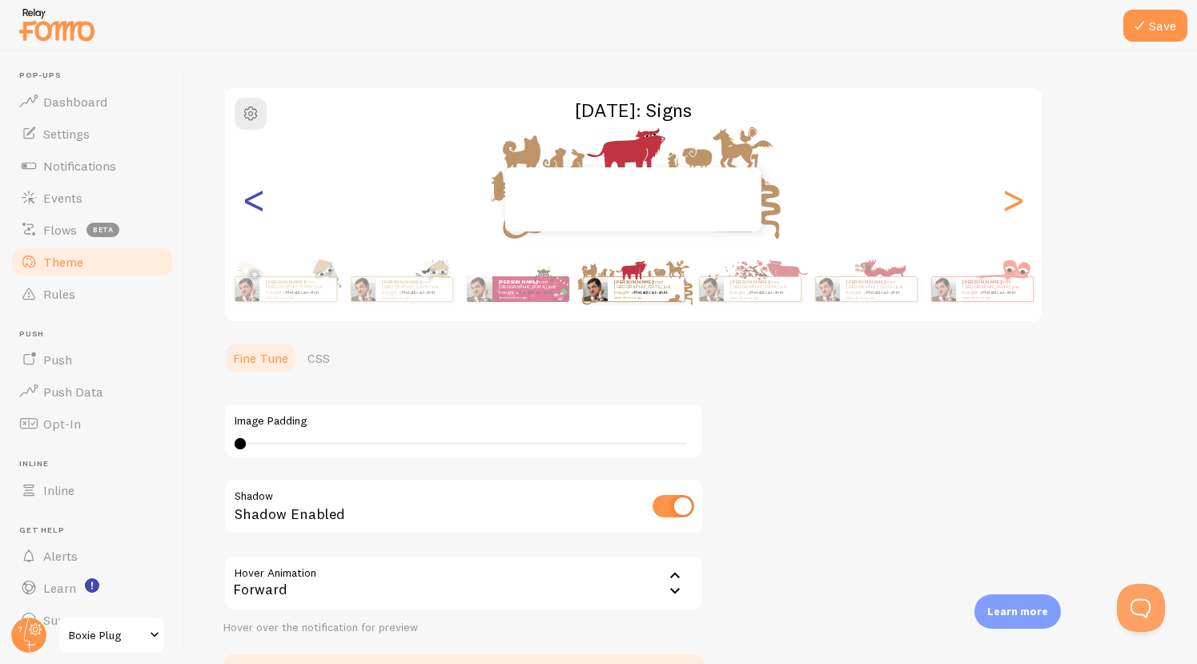
click at [264, 199] on div "<" at bounding box center [253, 199] width 19 height 115
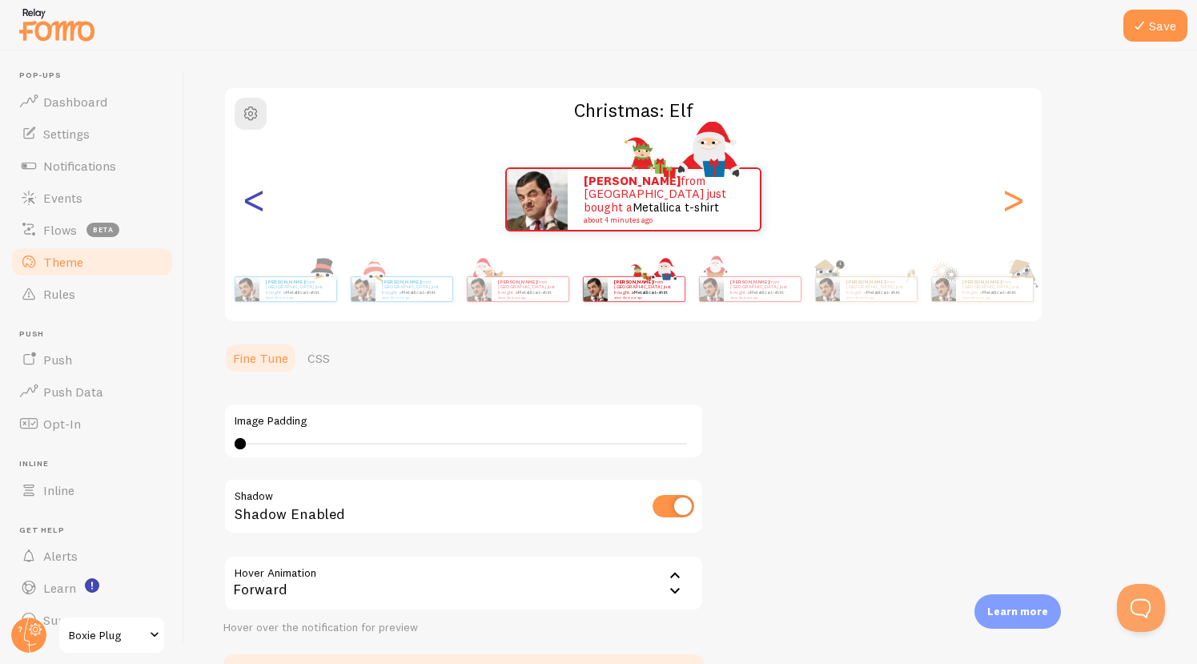
click at [264, 199] on div "<" at bounding box center [253, 199] width 19 height 115
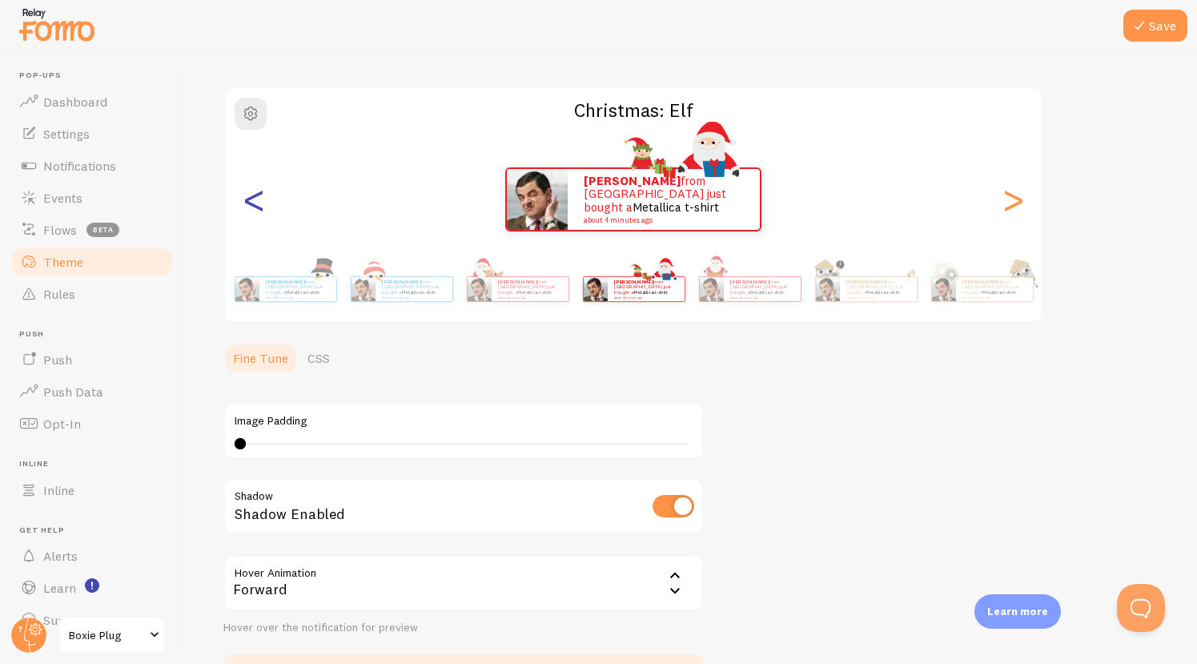
click at [264, 199] on div "<" at bounding box center [253, 199] width 19 height 115
click at [262, 203] on div "<" at bounding box center [253, 199] width 19 height 115
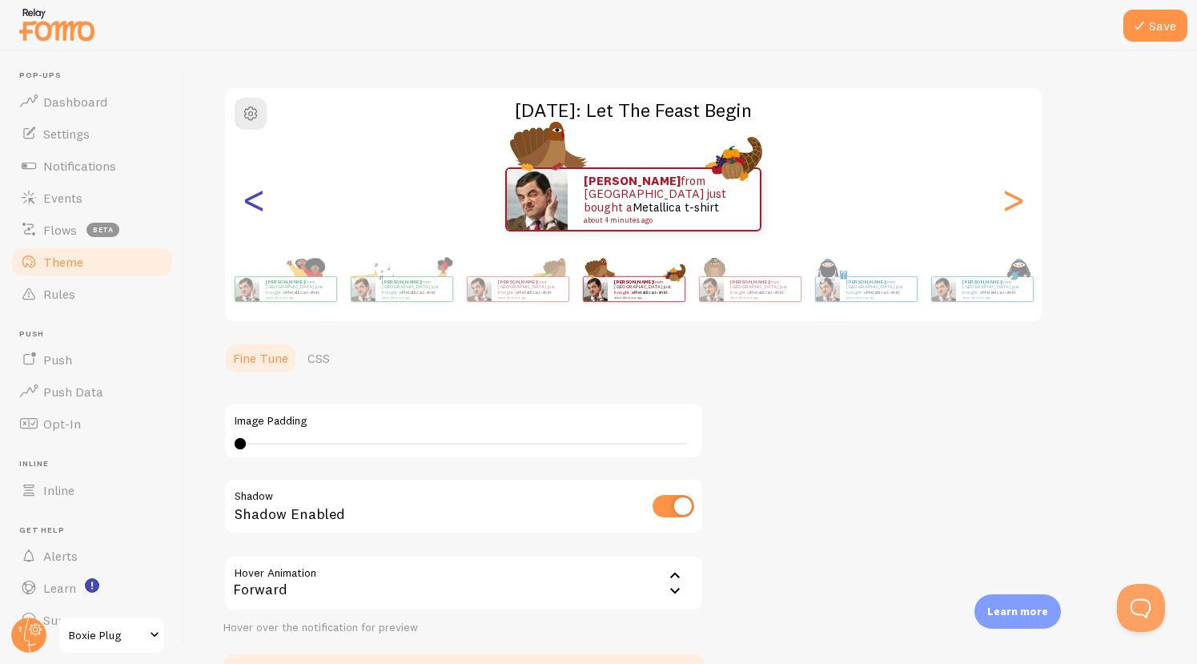
click at [262, 203] on div "<" at bounding box center [253, 199] width 19 height 115
click at [257, 203] on div "<" at bounding box center [253, 199] width 19 height 115
click at [253, 202] on div "<" at bounding box center [253, 199] width 19 height 115
click at [253, 199] on div "<" at bounding box center [253, 199] width 19 height 115
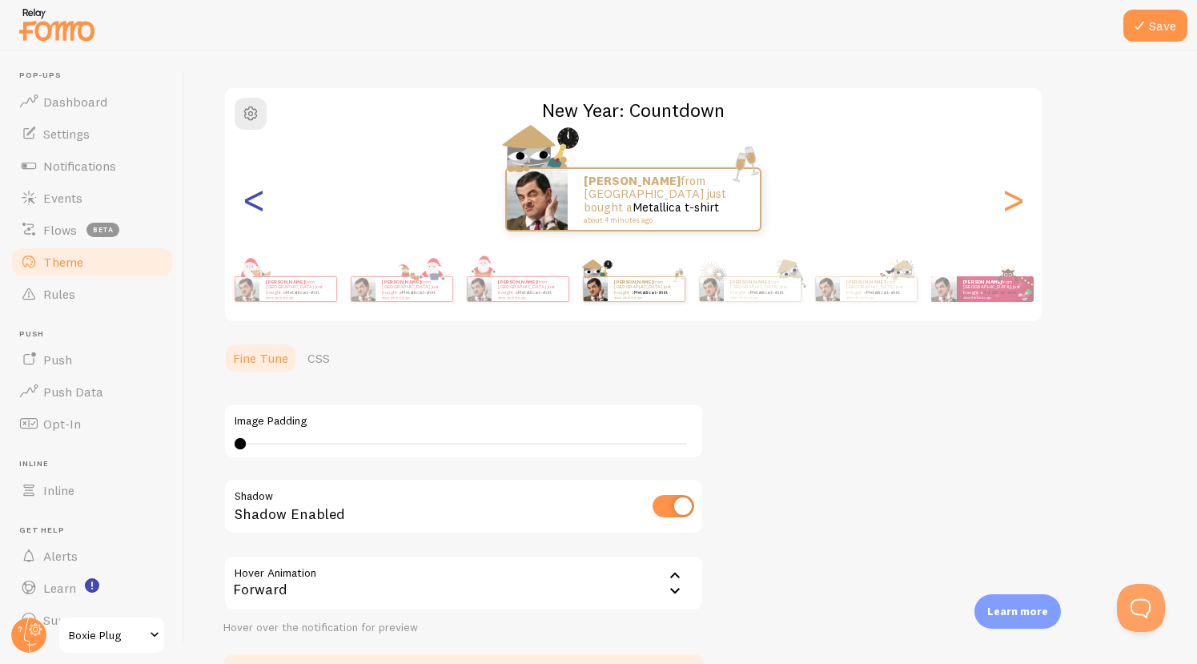
click at [253, 195] on div "<" at bounding box center [253, 199] width 19 height 115
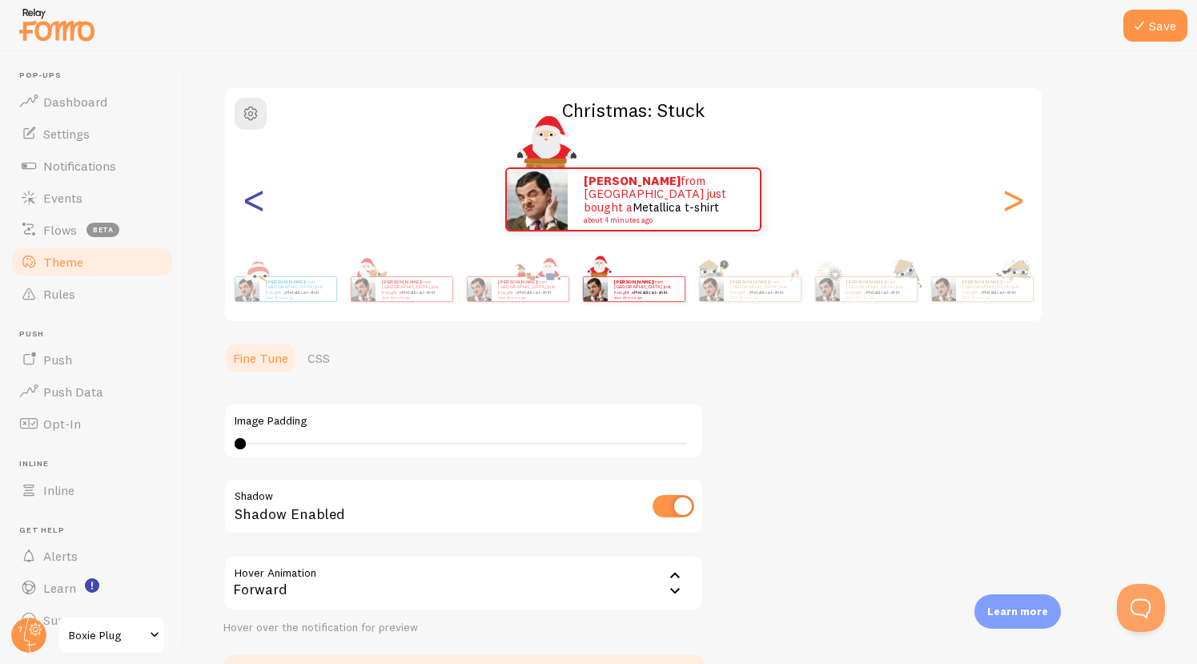
click at [253, 195] on div "<" at bounding box center [253, 199] width 19 height 115
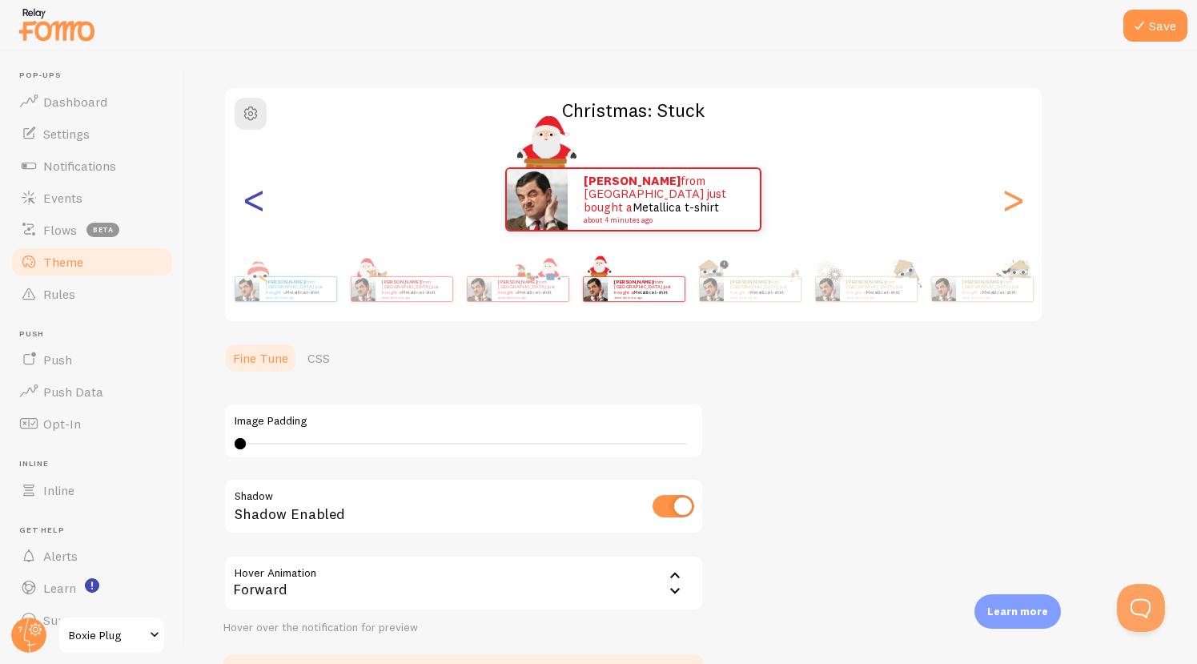
click at [253, 195] on div "<" at bounding box center [253, 199] width 19 height 115
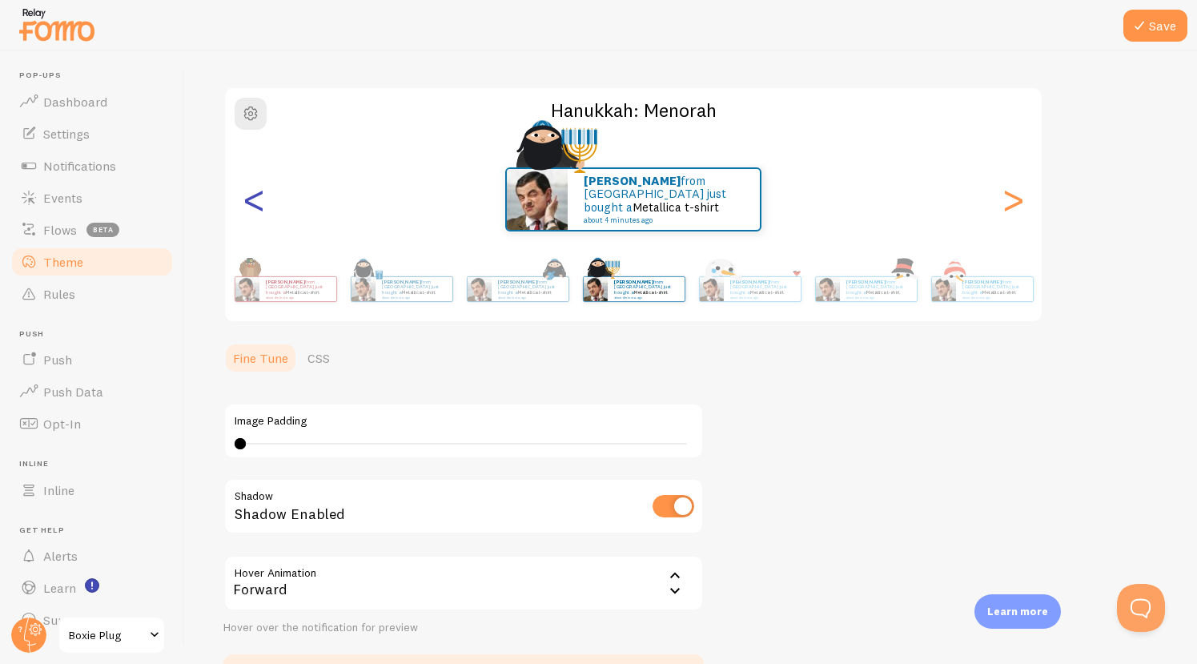
click at [253, 195] on div "<" at bounding box center [253, 199] width 19 height 115
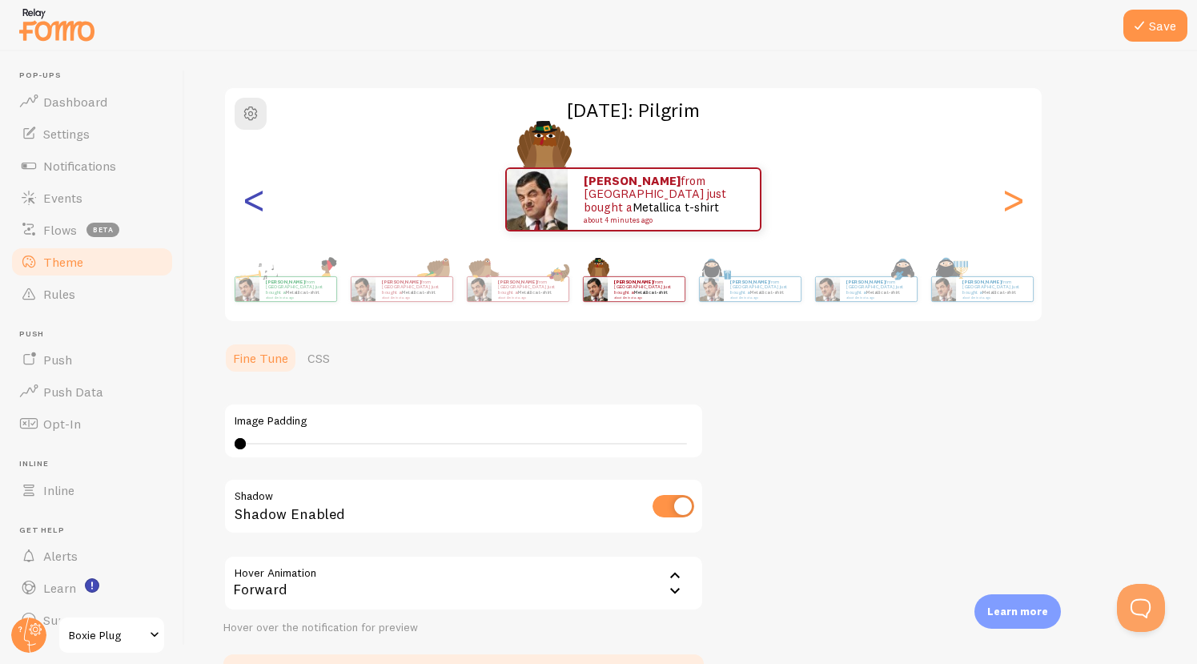
click at [253, 195] on div "<" at bounding box center [253, 199] width 19 height 115
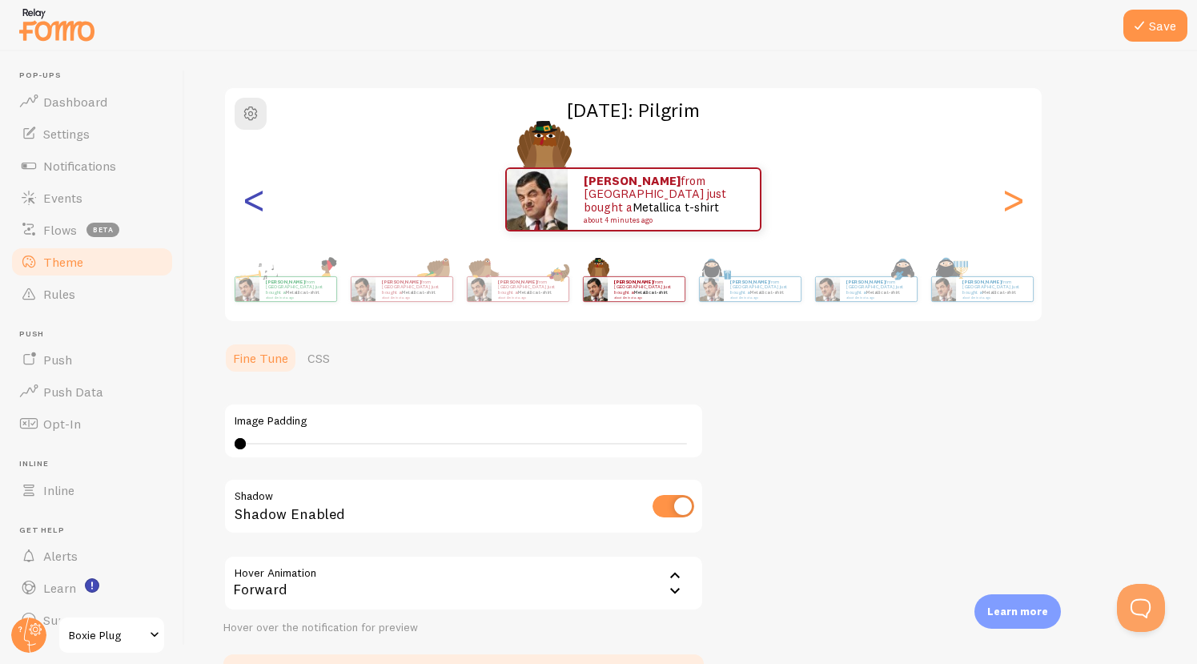
click at [253, 195] on div "<" at bounding box center [253, 199] width 19 height 115
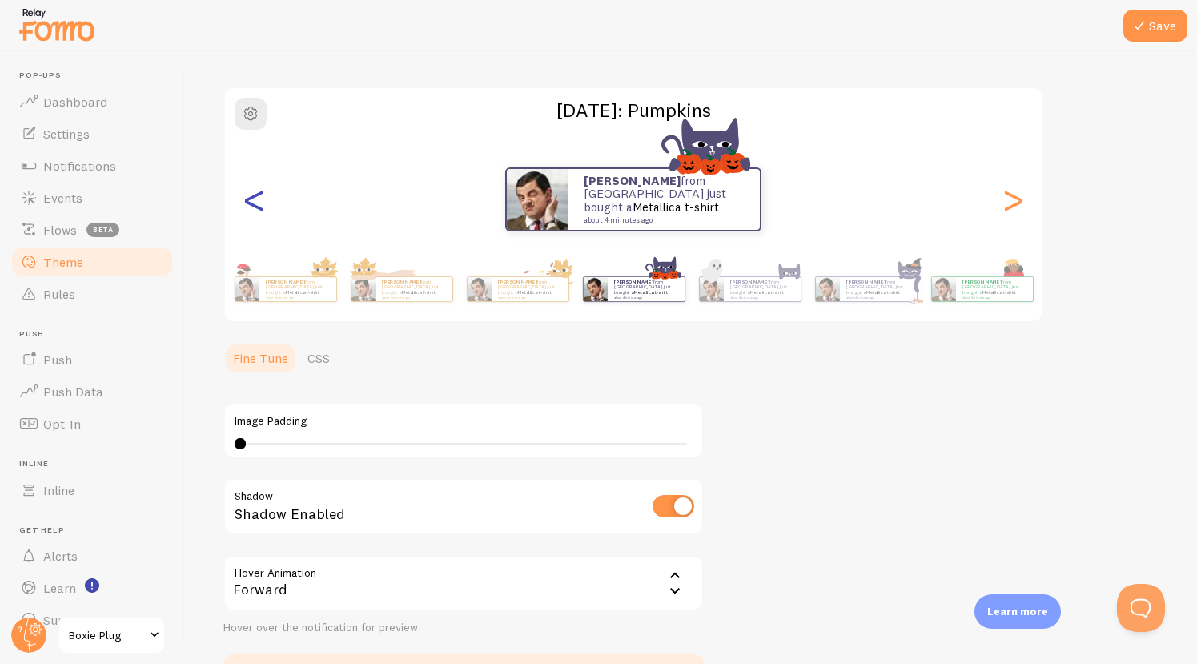
click at [253, 195] on div "<" at bounding box center [253, 199] width 19 height 115
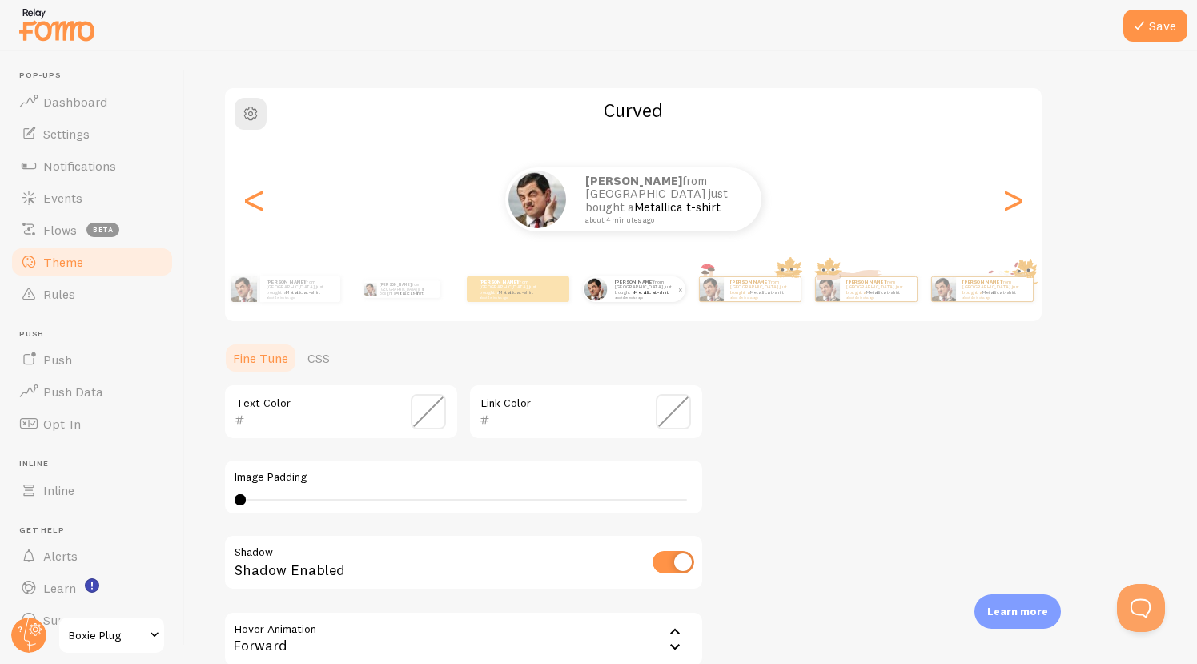
click at [643, 296] on small "about 4 minutes ago" at bounding box center [646, 297] width 62 height 3
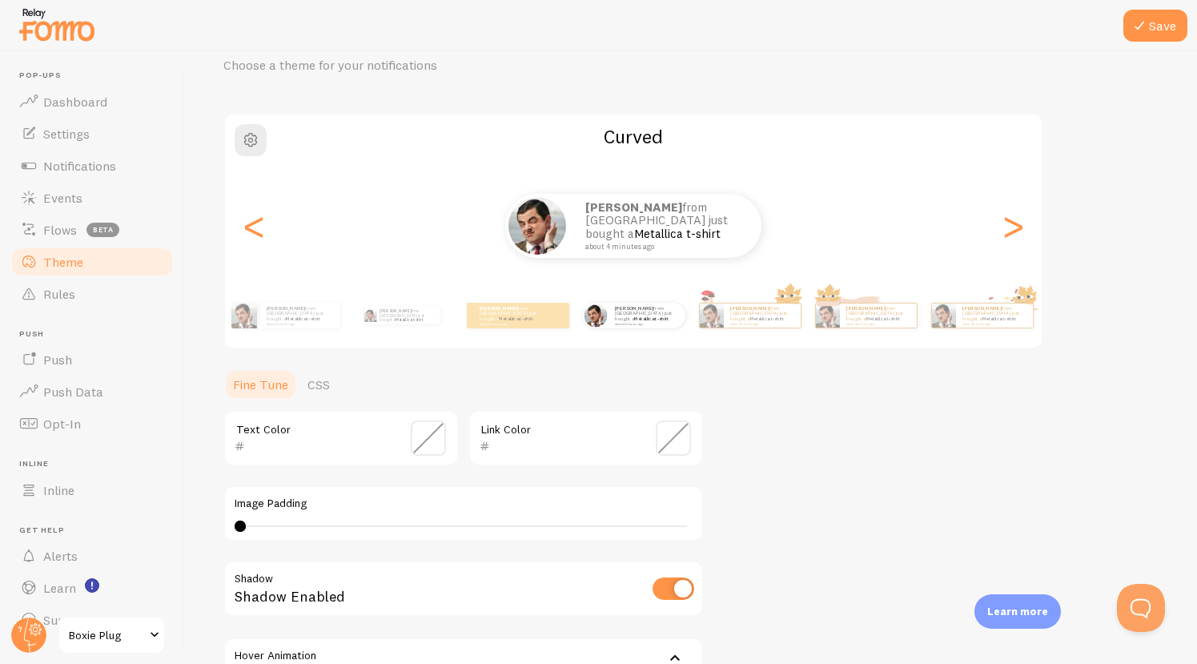
scroll to position [0, 0]
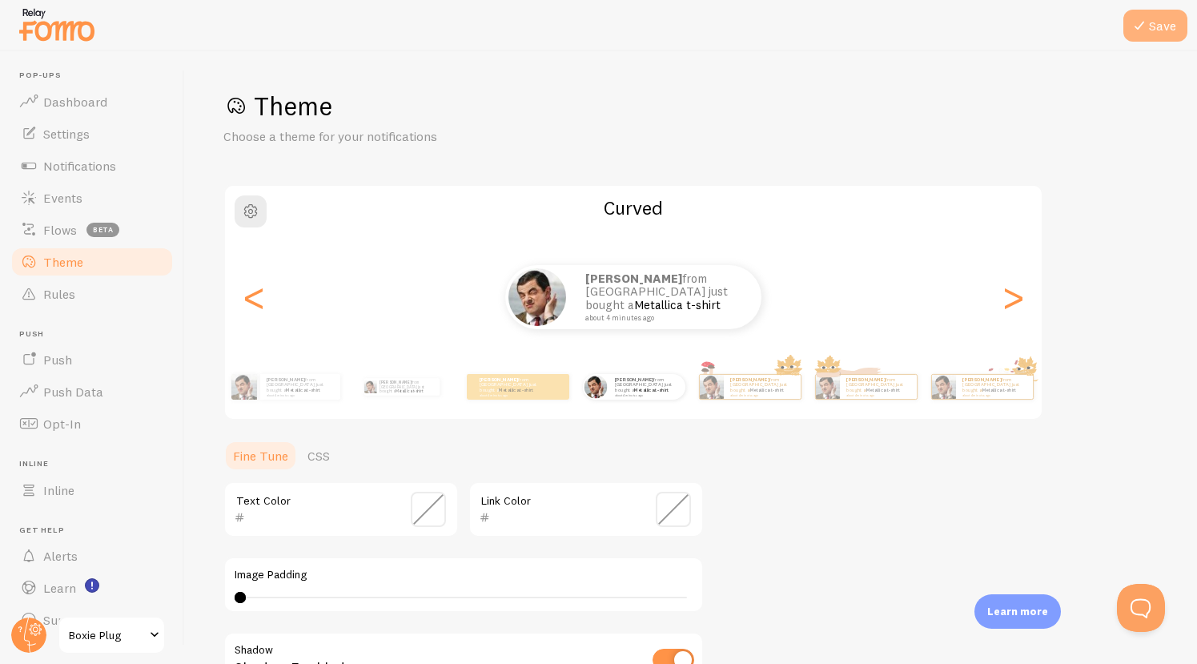
click at [1142, 34] on icon at bounding box center [1139, 25] width 19 height 19
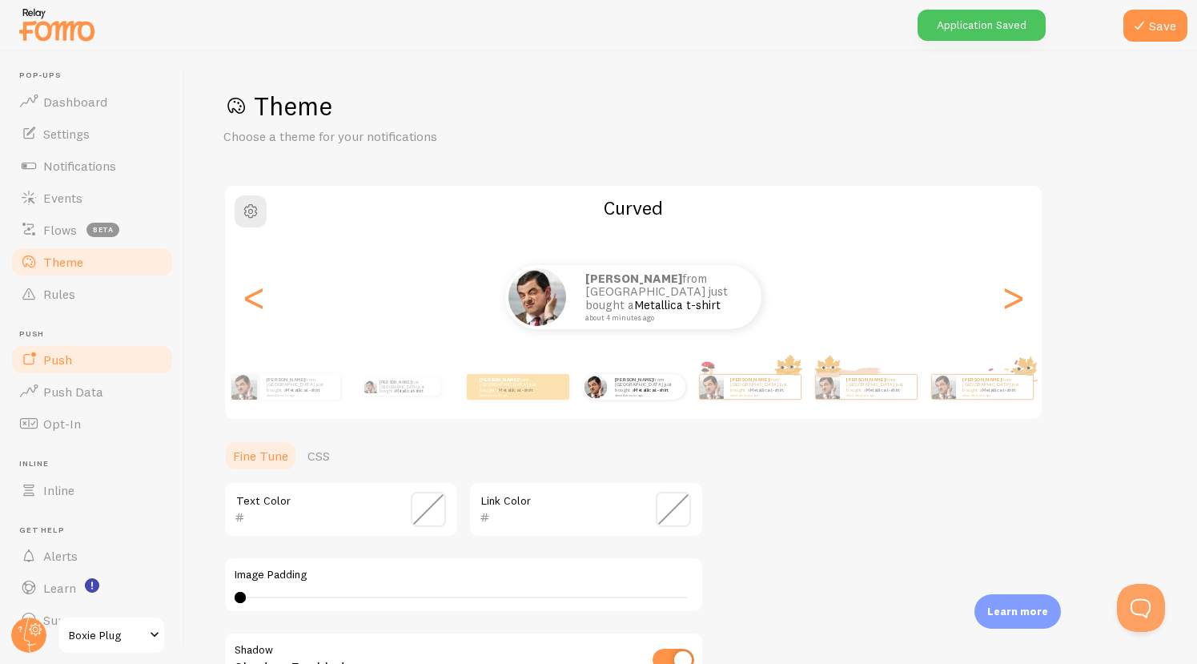
click at [77, 352] on link "Push" at bounding box center [92, 360] width 165 height 32
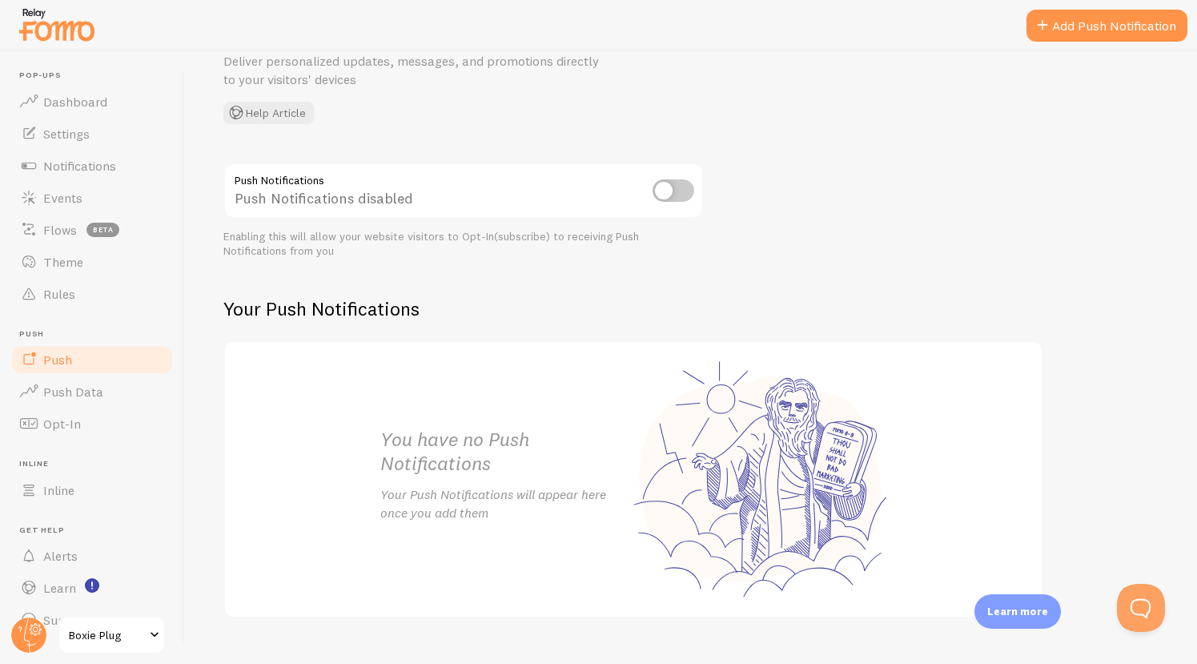
scroll to position [108, 0]
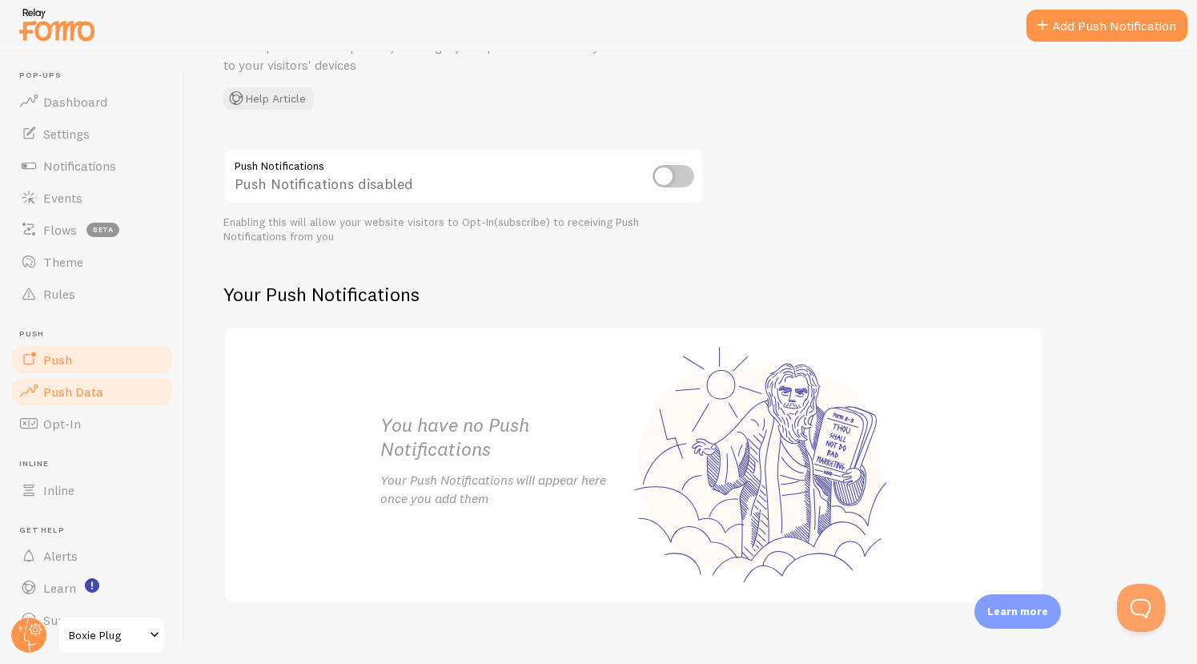
click at [95, 400] on link "Push Data" at bounding box center [92, 392] width 165 height 32
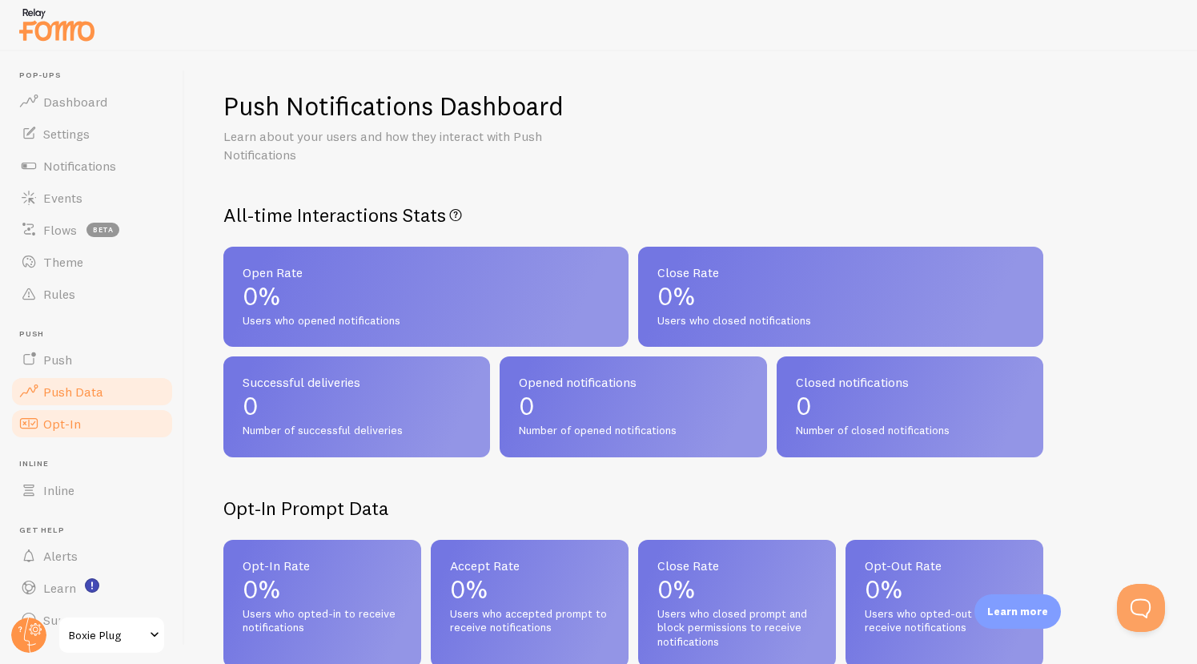
click at [91, 438] on link "Opt-In" at bounding box center [92, 424] width 165 height 32
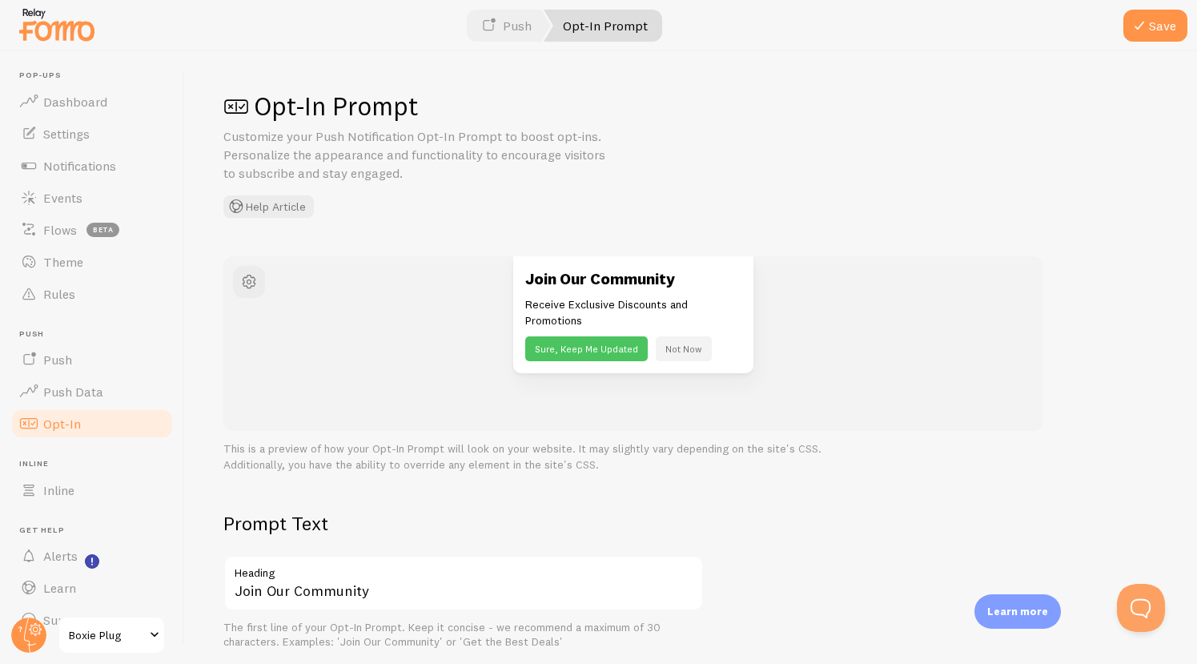
scroll to position [30, 0]
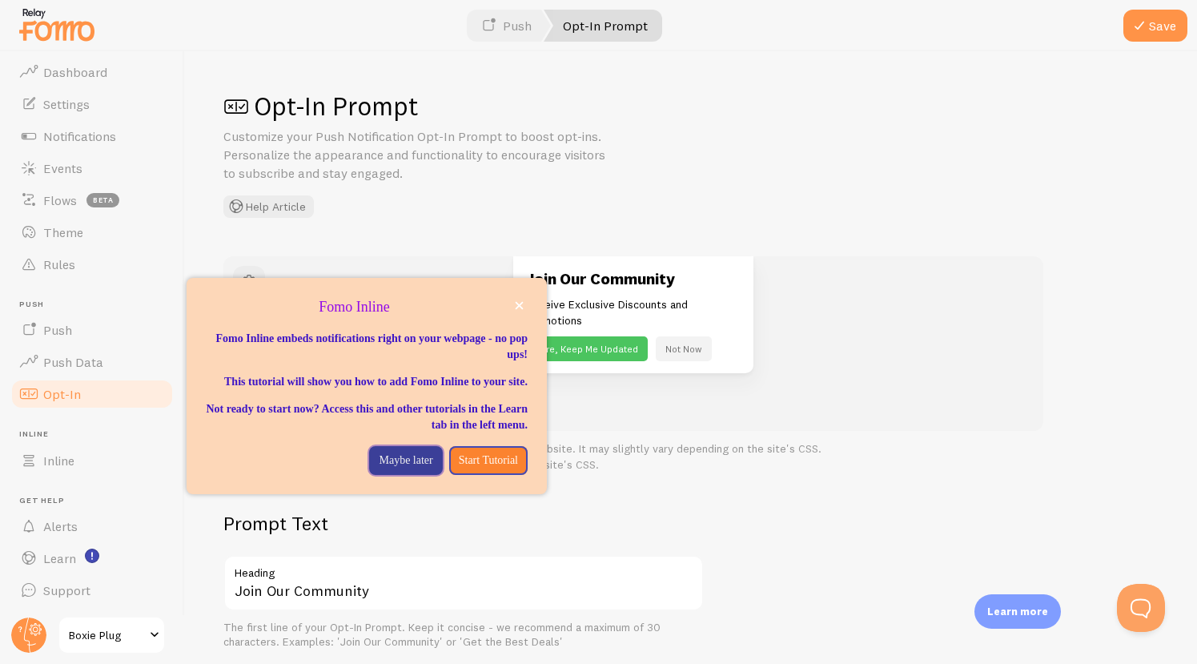
click at [396, 469] on p "Maybe later" at bounding box center [406, 461] width 54 height 16
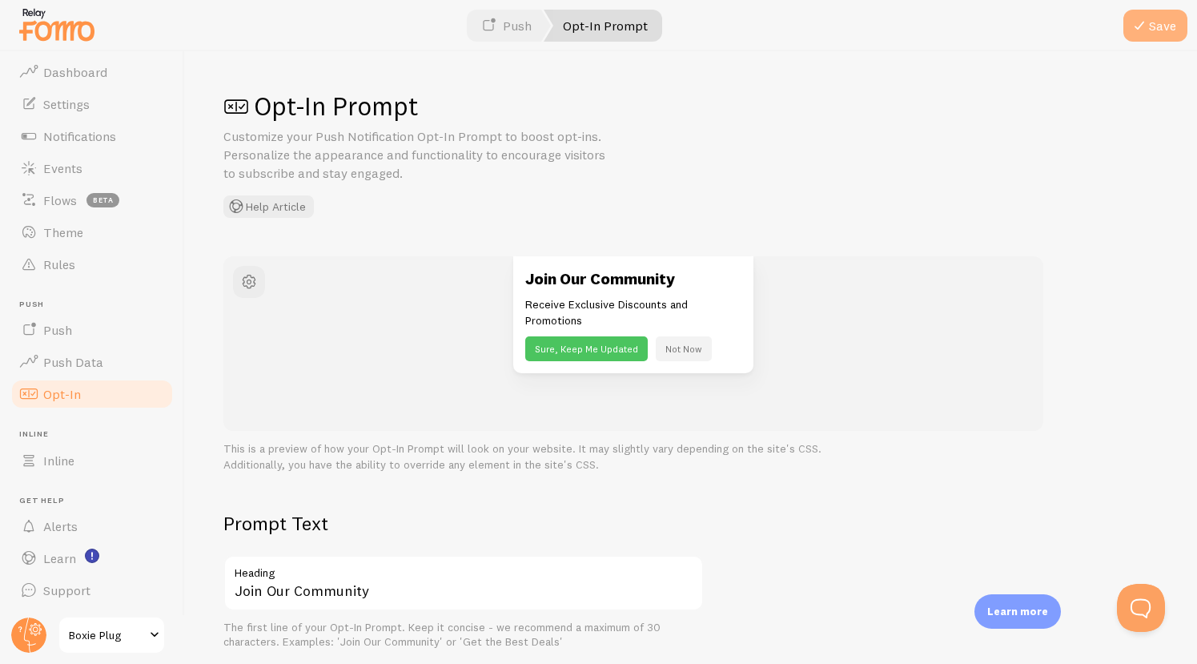
click at [1161, 14] on button "Save" at bounding box center [1156, 26] width 64 height 32
click at [106, 91] on link "Settings" at bounding box center [92, 104] width 165 height 32
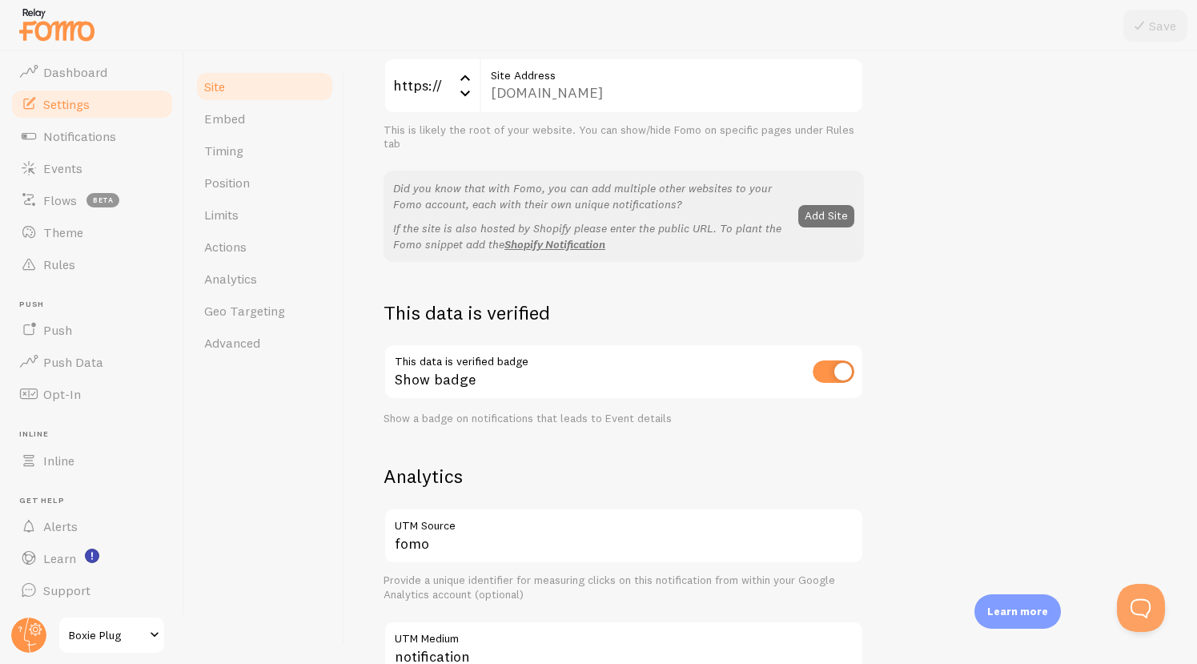
scroll to position [155, 0]
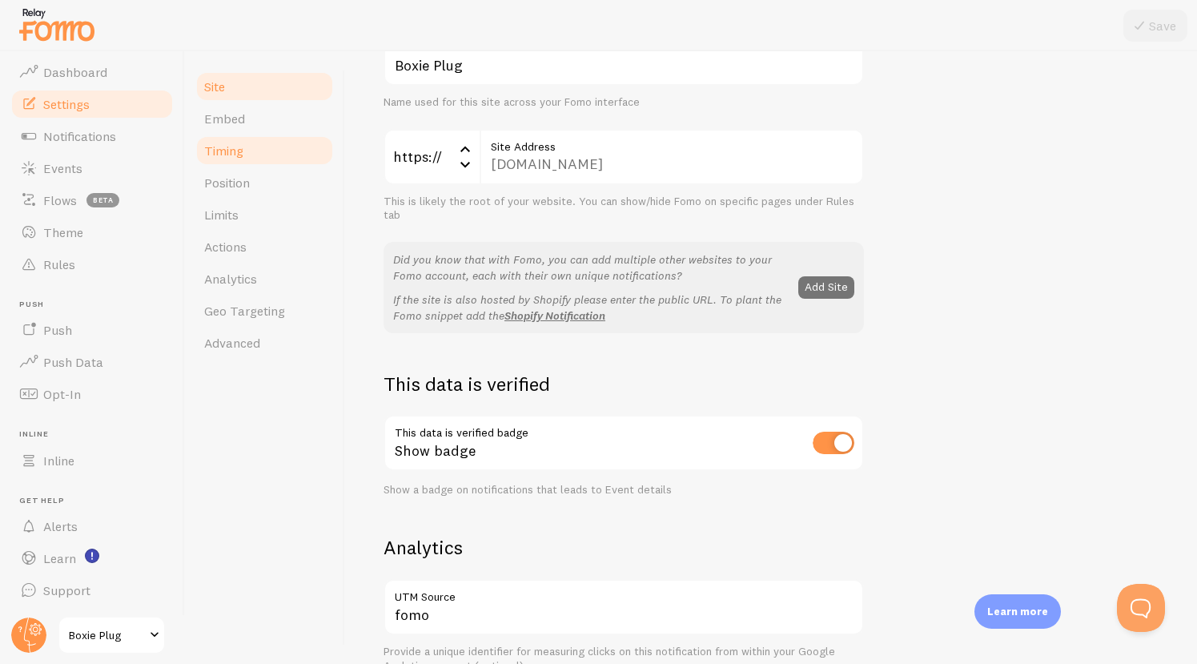
click at [248, 160] on link "Timing" at bounding box center [265, 151] width 140 height 32
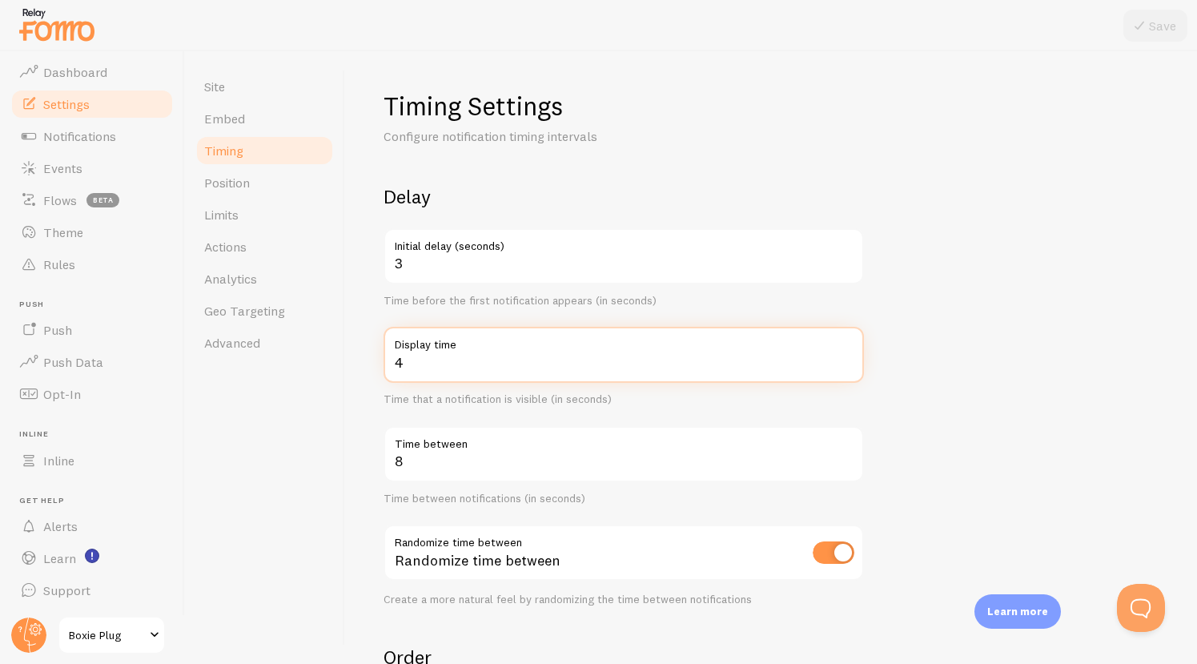
click at [412, 360] on input "4" at bounding box center [624, 355] width 481 height 56
type input "5"
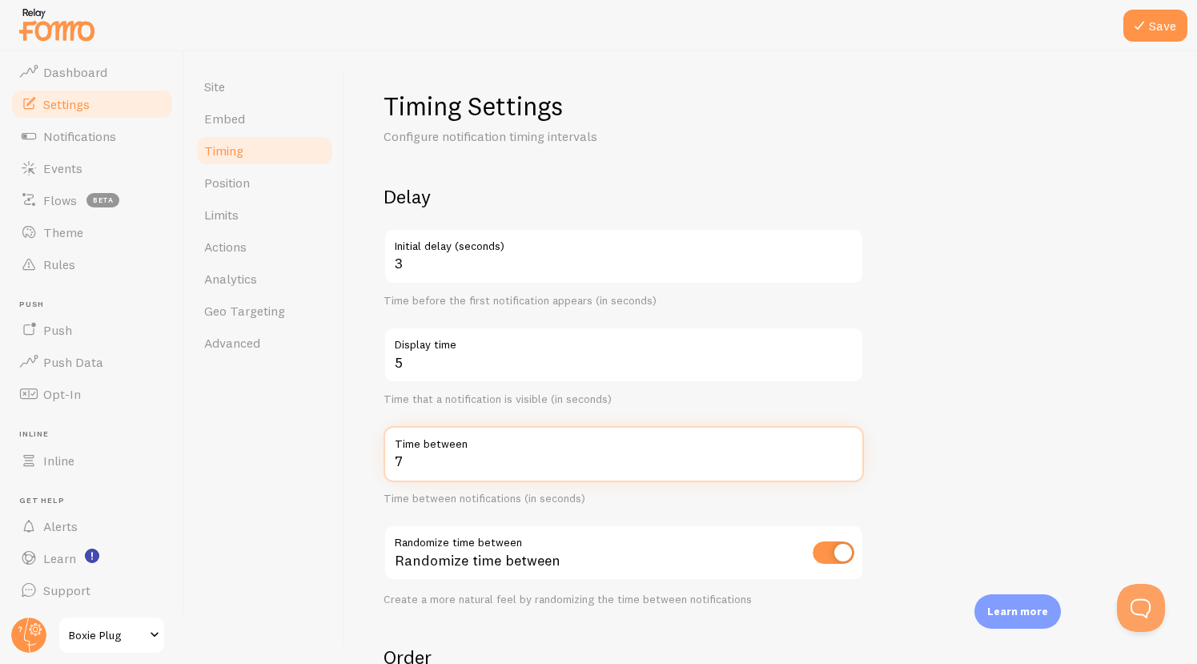
click at [847, 465] on input "7" at bounding box center [624, 454] width 481 height 56
type input "6"
click at [847, 465] on input "6" at bounding box center [624, 454] width 481 height 56
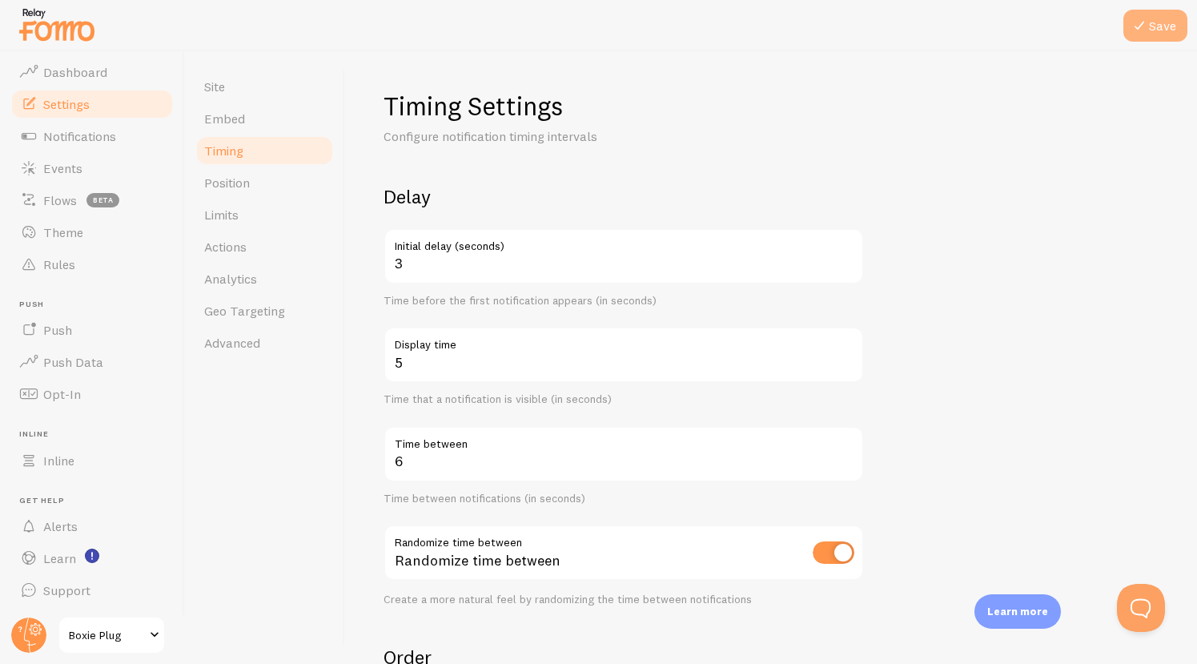
click at [1150, 30] on button "Save" at bounding box center [1156, 26] width 64 height 32
